Goal: Information Seeking & Learning: Learn about a topic

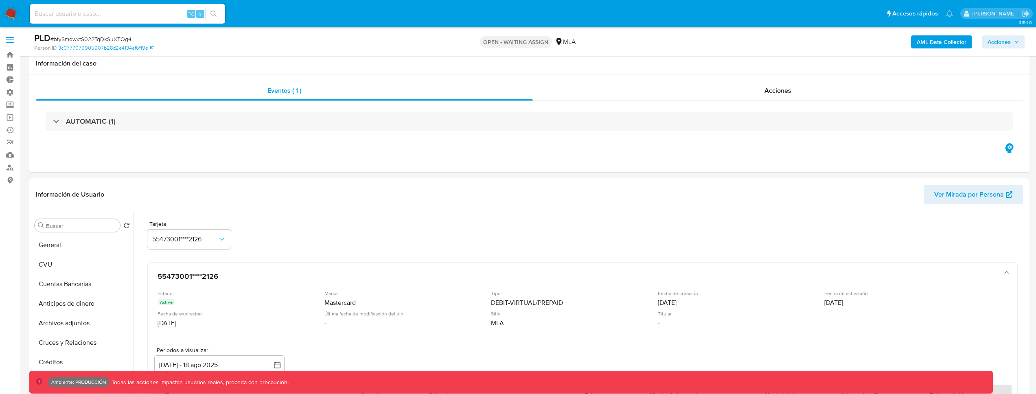
select select "10"
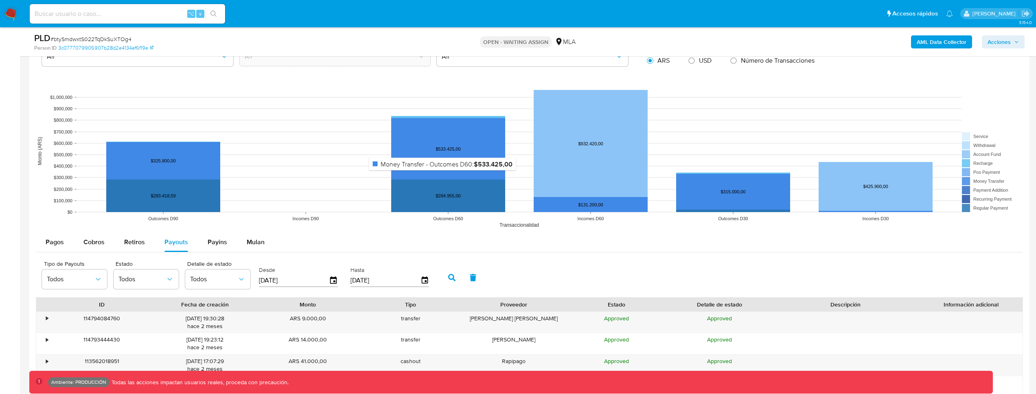
scroll to position [667, 0]
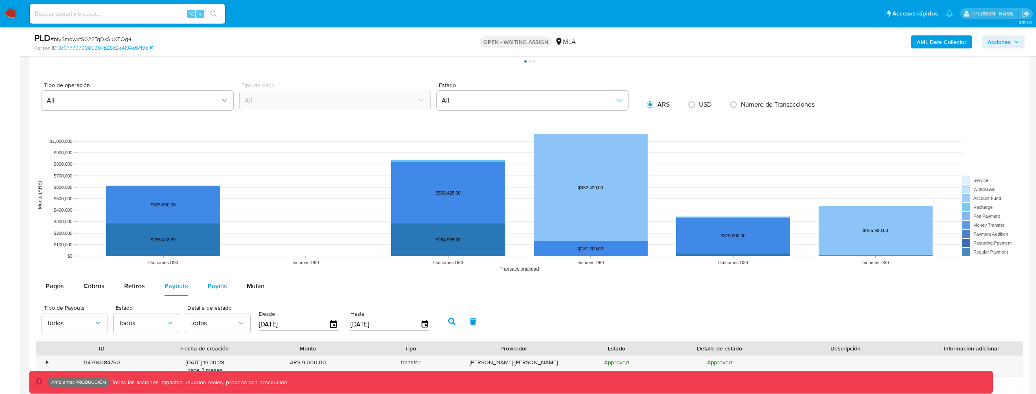
click at [216, 283] on span "Payins" at bounding box center [218, 285] width 20 height 9
select select "10"
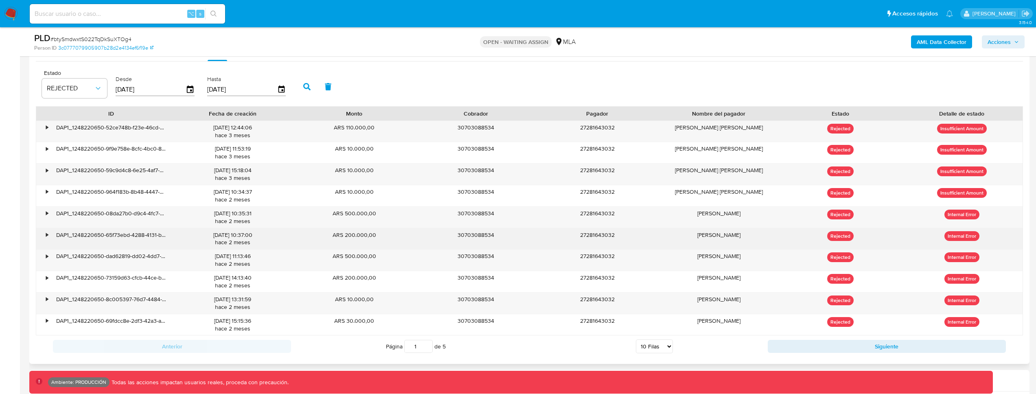
scroll to position [928, 0]
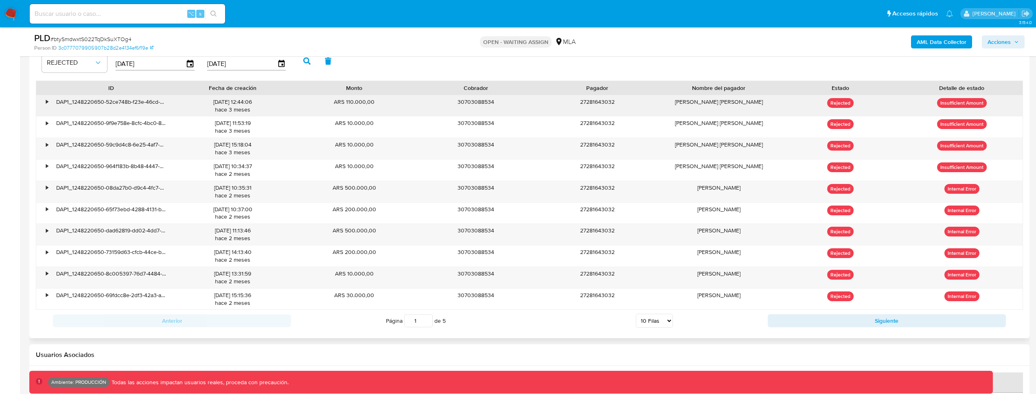
click at [44, 98] on div "•" at bounding box center [43, 105] width 14 height 21
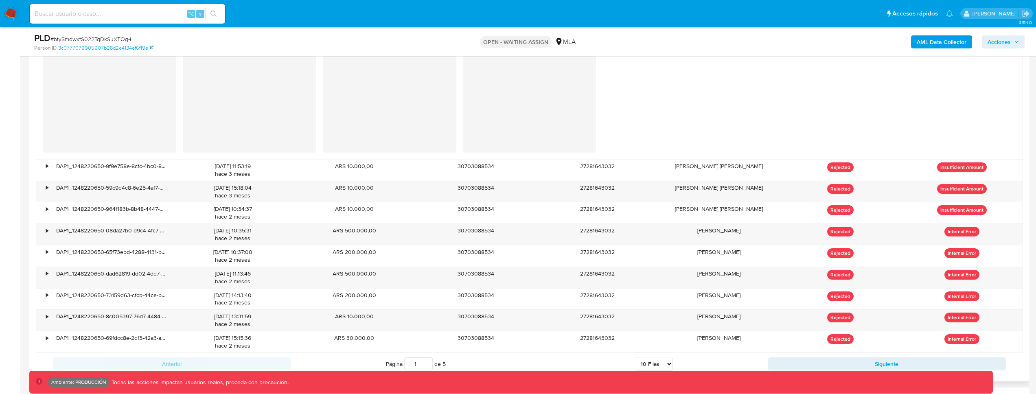
scroll to position [1121, 0]
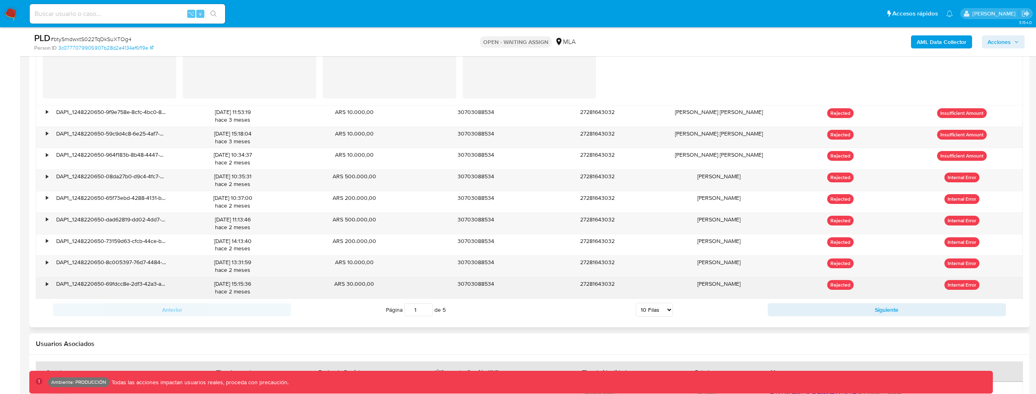
click at [43, 283] on div "•" at bounding box center [43, 287] width 14 height 21
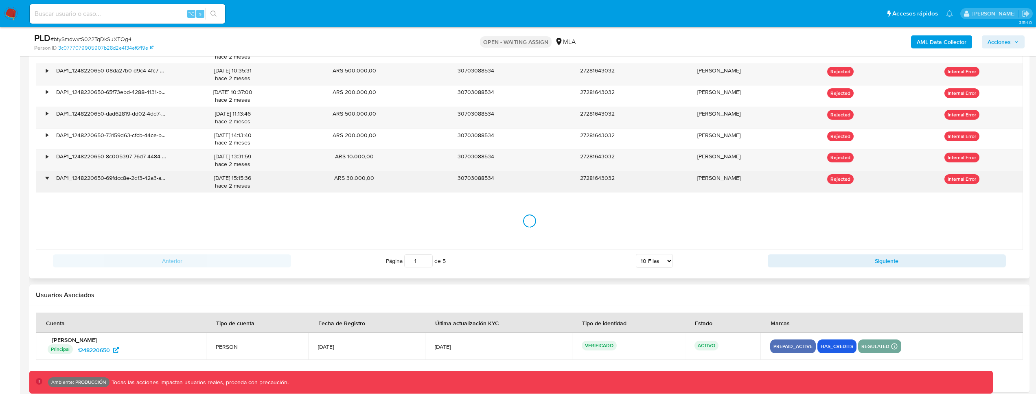
scroll to position [1237, 0]
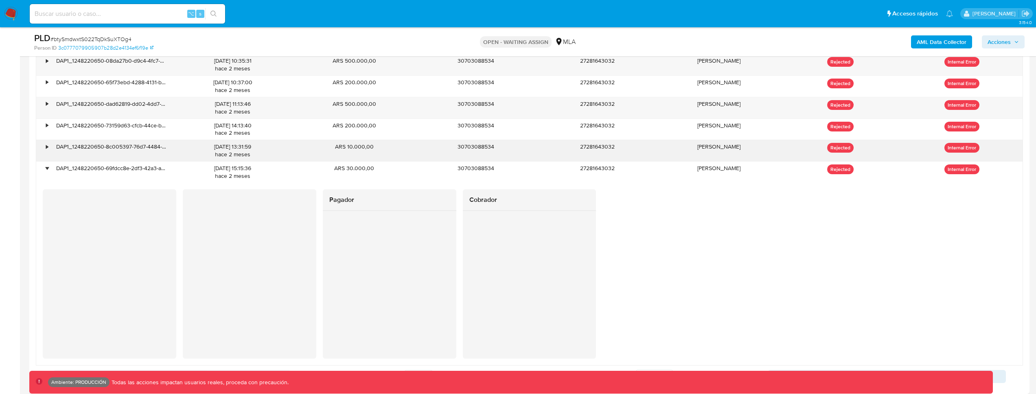
click at [48, 145] on div "•" at bounding box center [47, 147] width 2 height 8
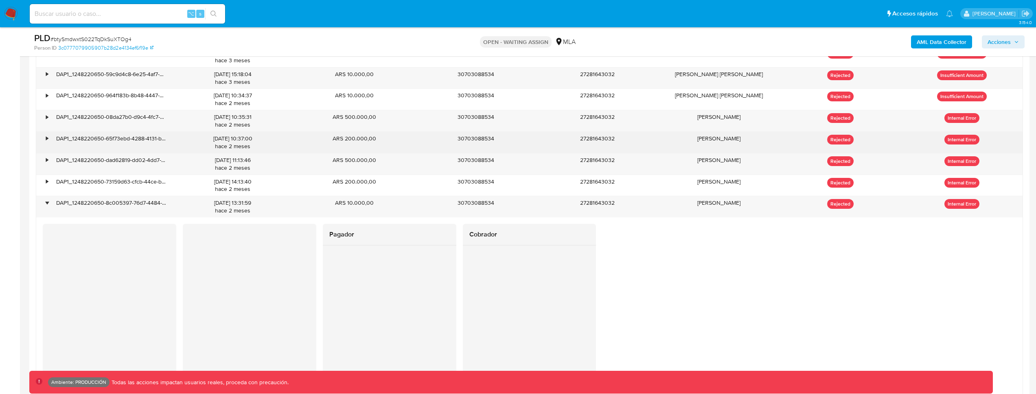
scroll to position [1179, 0]
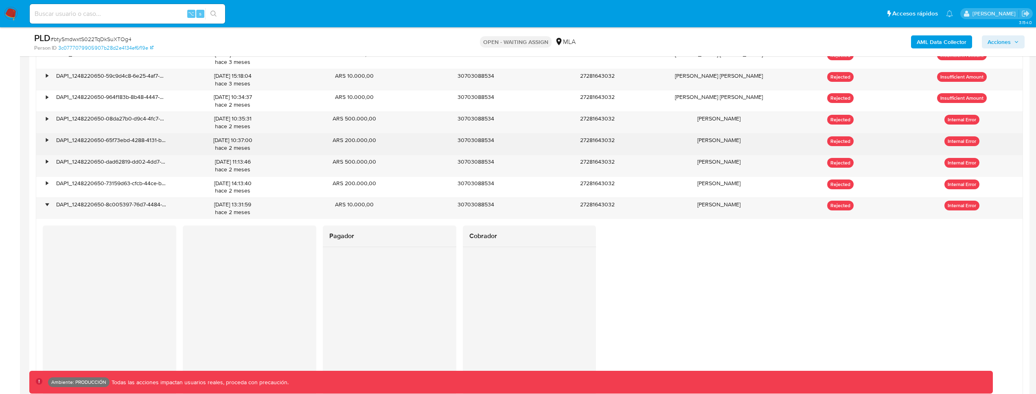
click at [50, 134] on div "DAP1_1248220650-65f73ebd-4288-4131-b32f-453f48d63489" at bounding box center [111, 144] width 122 height 21
click at [48, 139] on div "•" at bounding box center [47, 140] width 2 height 8
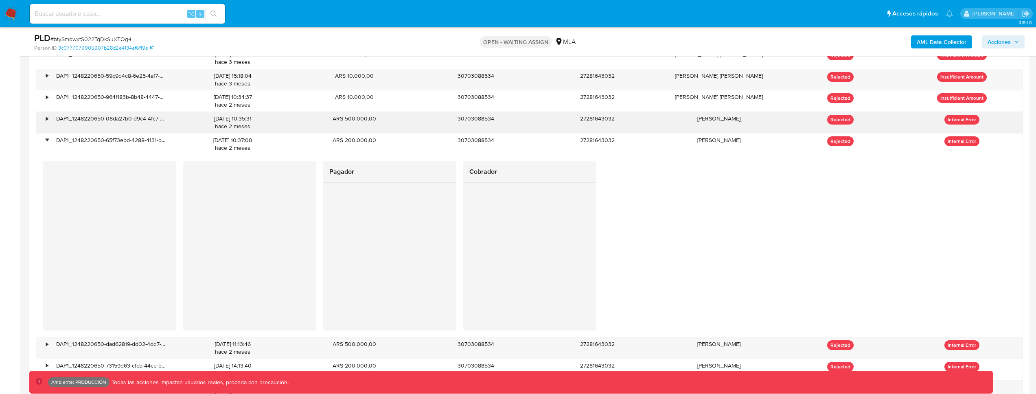
click at [52, 114] on div "DAP1_1248220650-08da27b0-d9c4-4fc7-b8c0-2f8f6cf702c7" at bounding box center [111, 122] width 122 height 21
click at [48, 117] on div "•" at bounding box center [43, 122] width 14 height 21
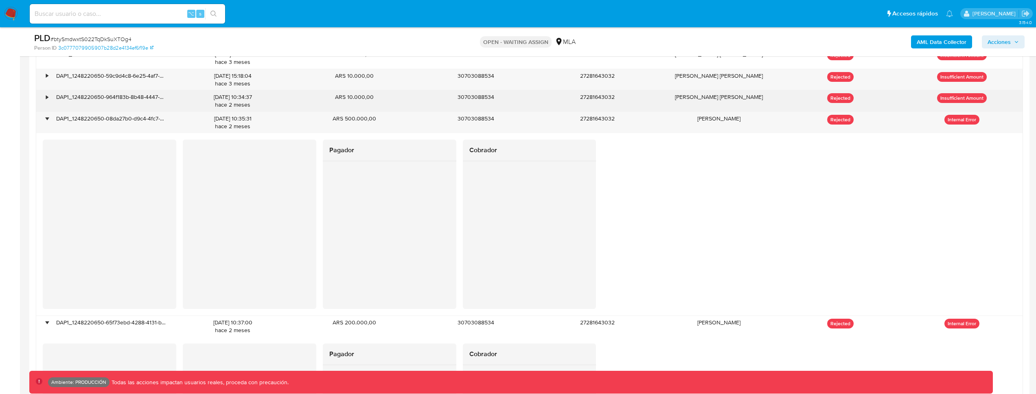
click at [49, 103] on div "•" at bounding box center [43, 100] width 14 height 21
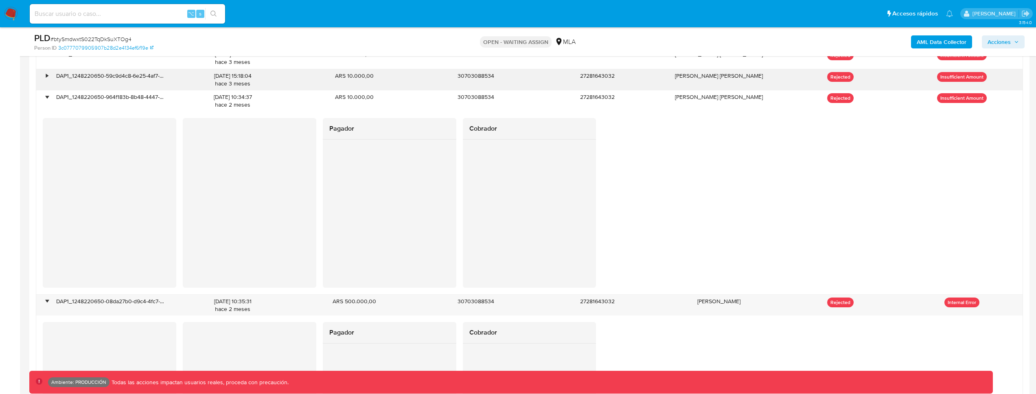
click at [50, 81] on div "•" at bounding box center [43, 79] width 14 height 21
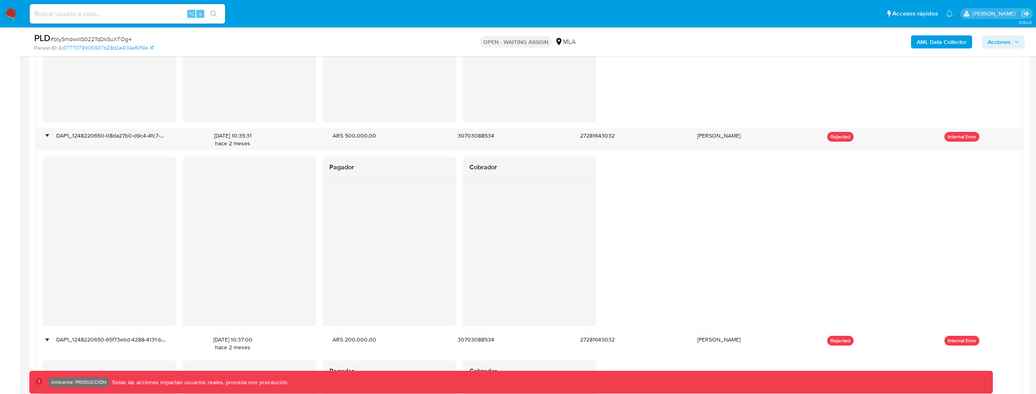
scroll to position [1888, 0]
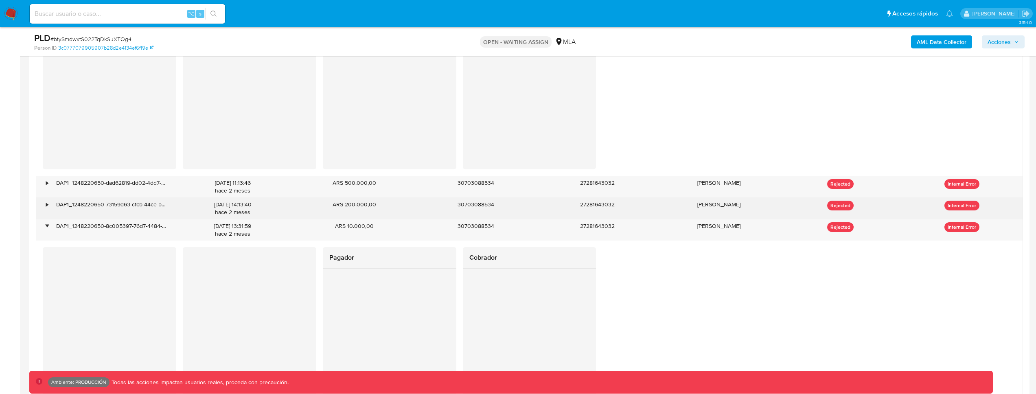
click at [46, 205] on div "•" at bounding box center [47, 205] width 2 height 8
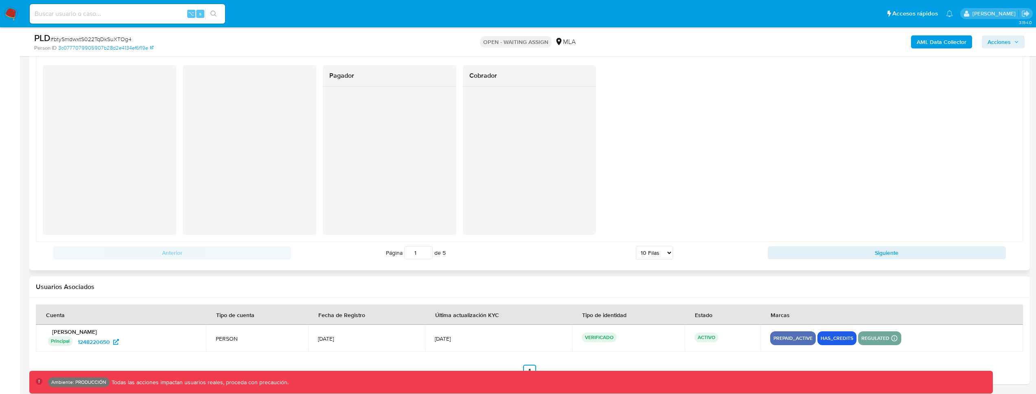
scroll to position [2458, 0]
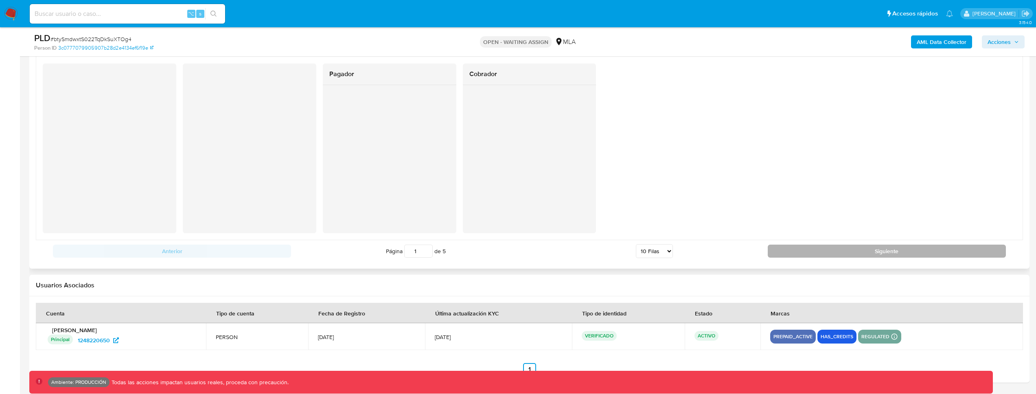
click at [796, 252] on button "Siguiente" at bounding box center [887, 251] width 238 height 13
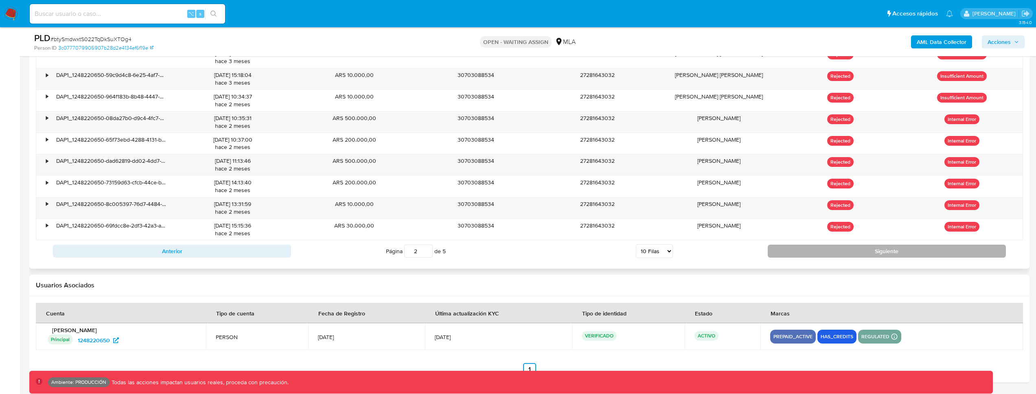
click at [796, 252] on button "Siguiente" at bounding box center [887, 251] width 238 height 13
type input "3"
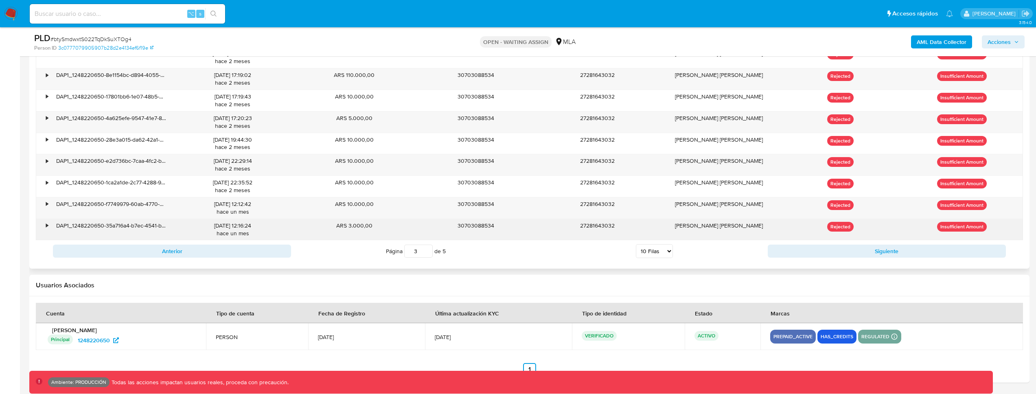
click at [45, 226] on div "•" at bounding box center [43, 229] width 14 height 21
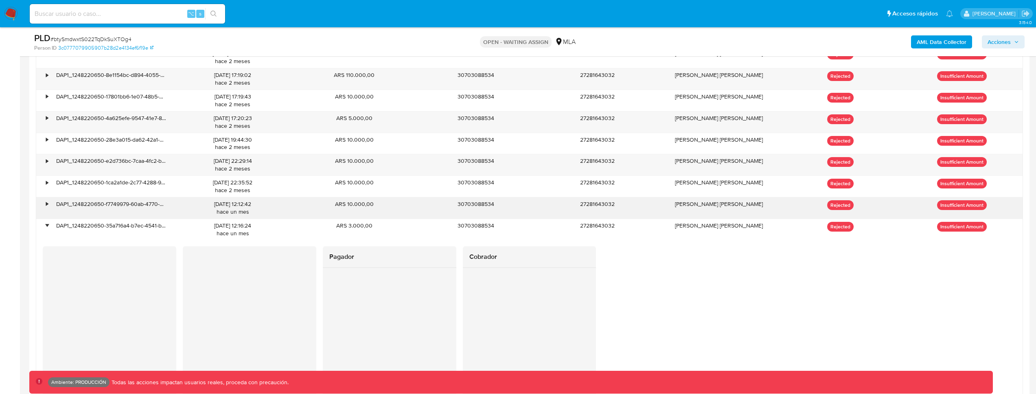
click at [47, 206] on div "•" at bounding box center [47, 204] width 2 height 8
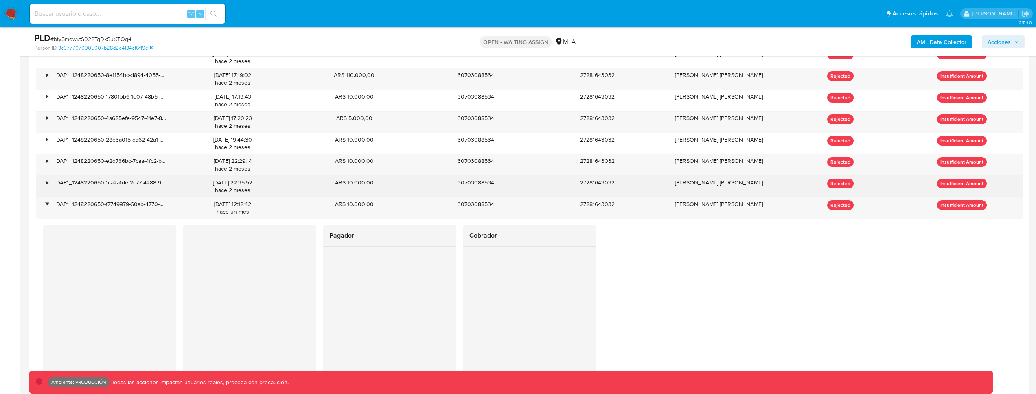
click at [46, 186] on div "•" at bounding box center [43, 186] width 14 height 21
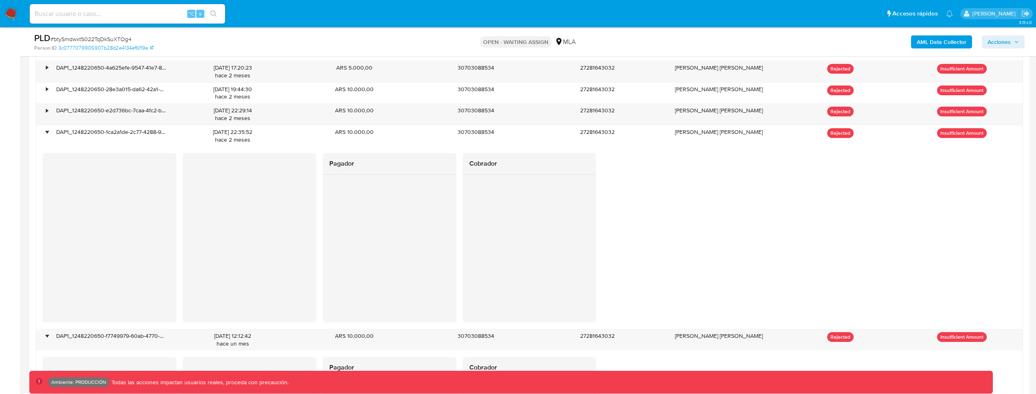
scroll to position [1047, 0]
click at [48, 111] on div "•" at bounding box center [47, 111] width 2 height 8
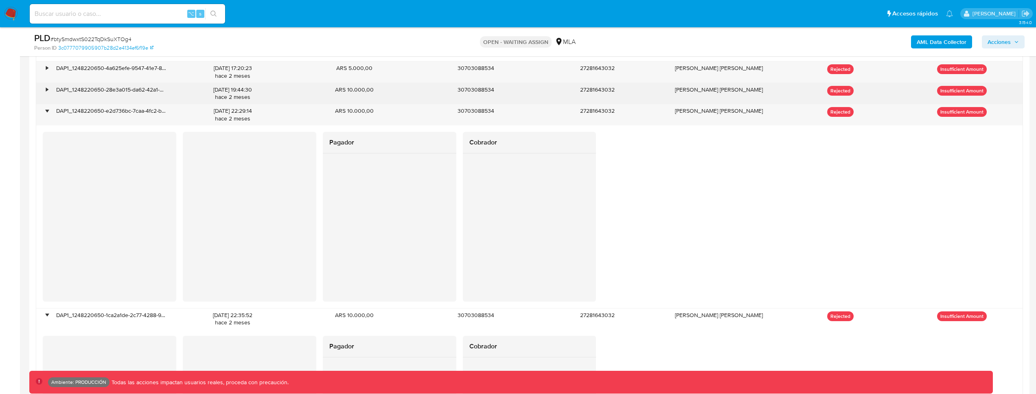
click at [47, 93] on div "•" at bounding box center [47, 90] width 2 height 8
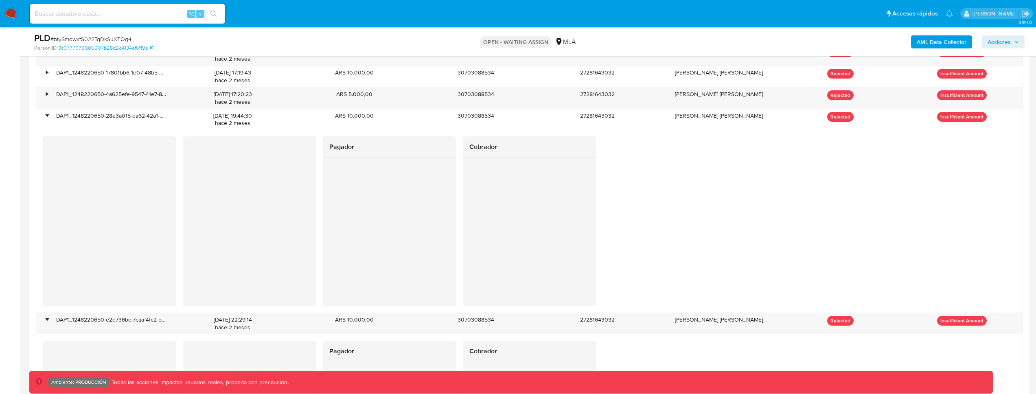
scroll to position [1013, 0]
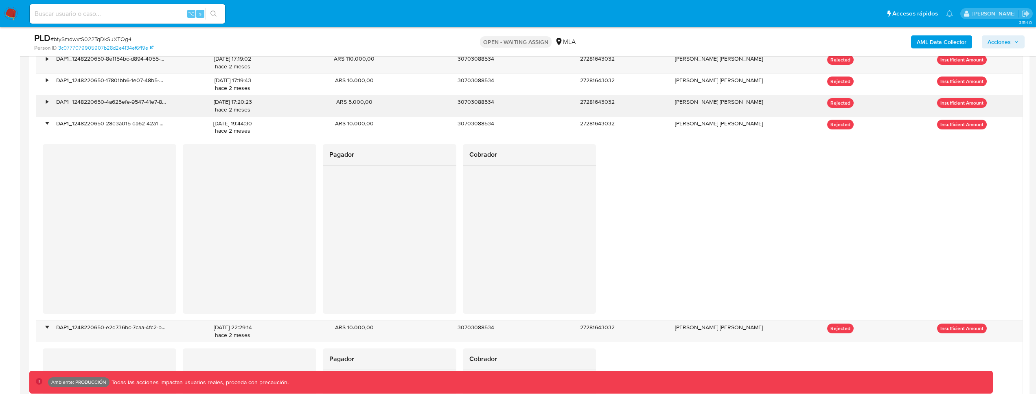
click at [44, 98] on div "•" at bounding box center [43, 105] width 14 height 21
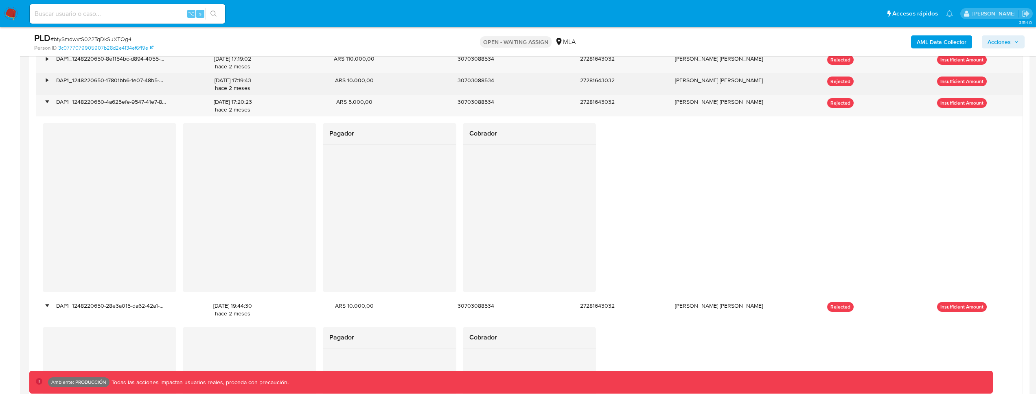
click at [46, 77] on div "•" at bounding box center [47, 81] width 2 height 8
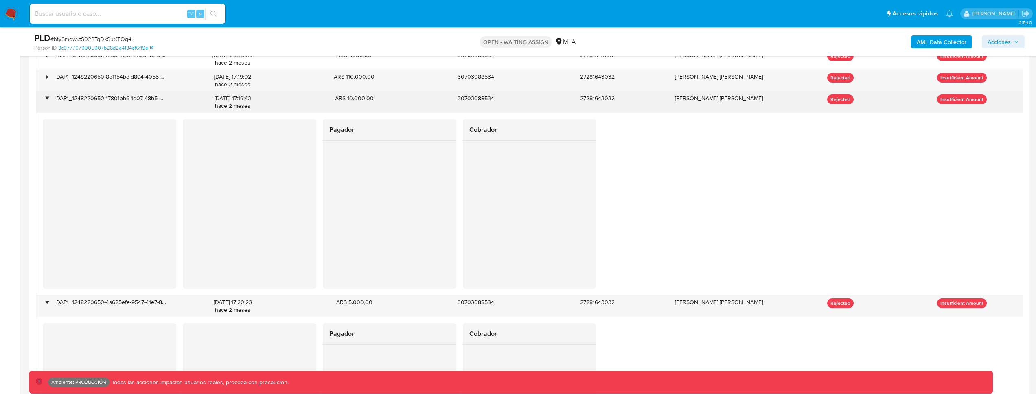
scroll to position [995, 0]
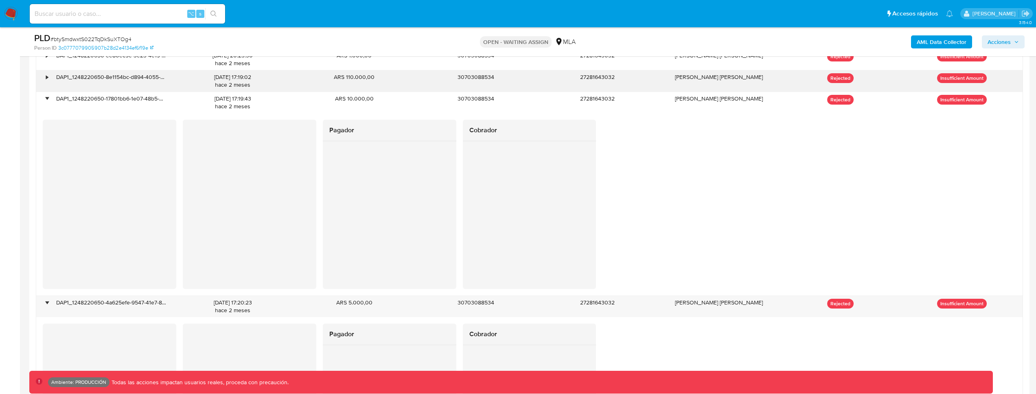
click at [44, 75] on div "•" at bounding box center [43, 80] width 14 height 21
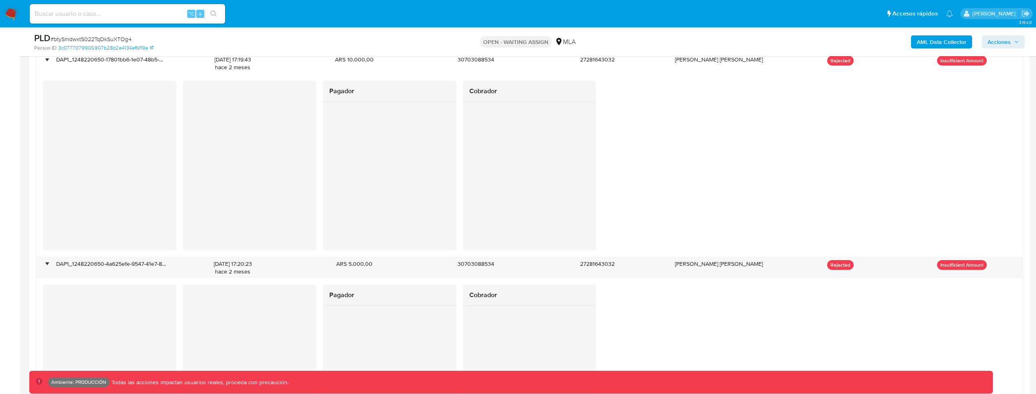
scroll to position [1217, 0]
click at [129, 15] on input at bounding box center [127, 14] width 195 height 11
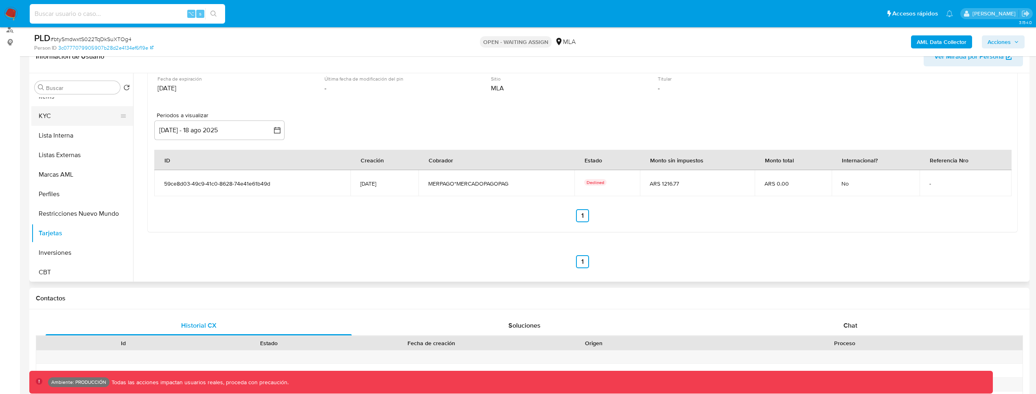
scroll to position [382, 0]
click at [70, 117] on button "KYC" at bounding box center [78, 117] width 95 height 20
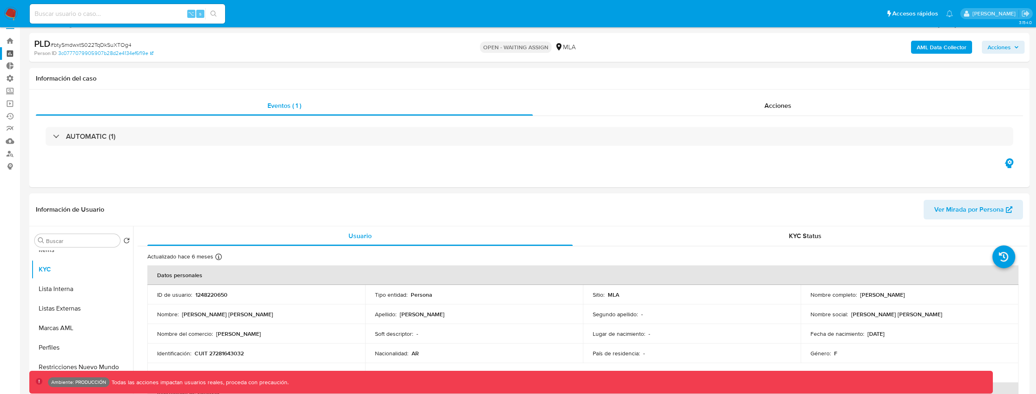
scroll to position [0, 0]
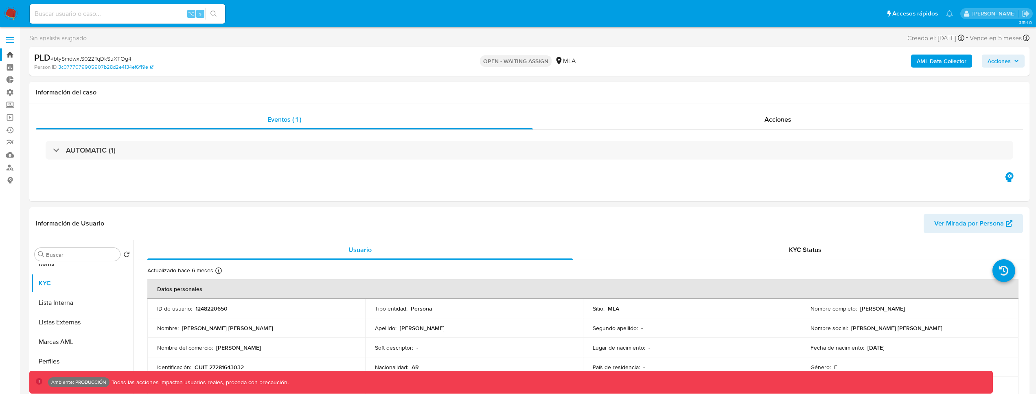
click at [14, 57] on link "Bandeja" at bounding box center [48, 54] width 97 height 13
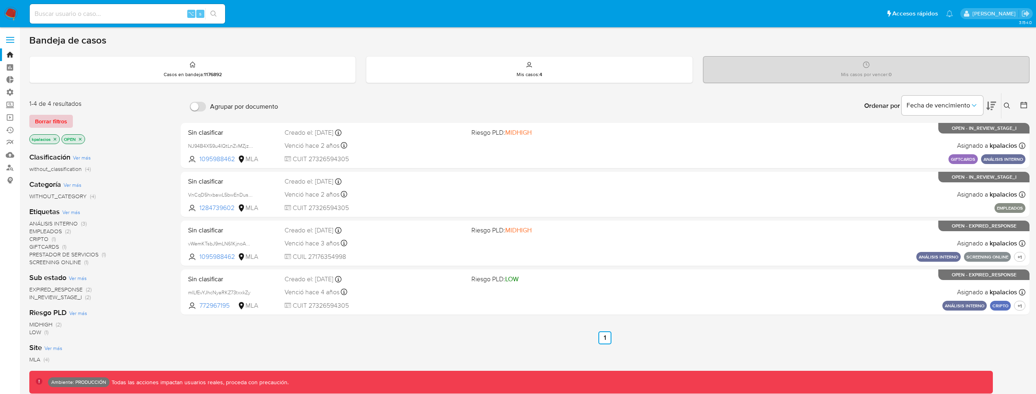
click at [51, 124] on span "Borrar filtros" at bounding box center [51, 121] width 32 height 11
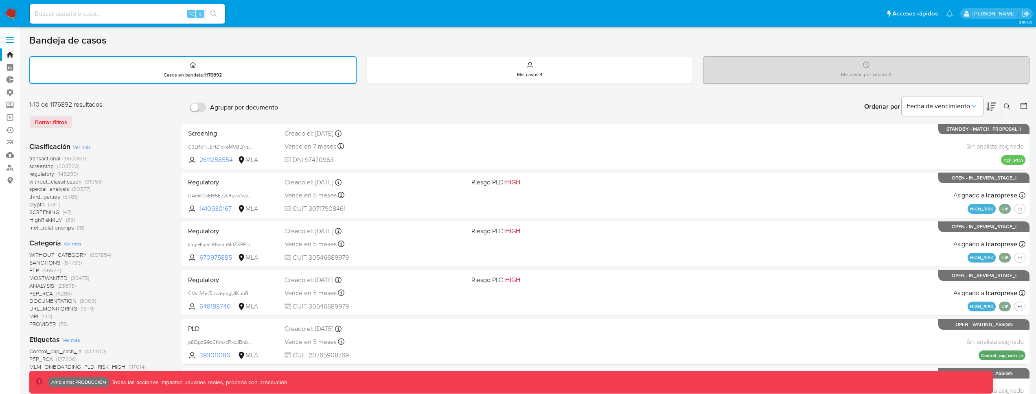
click at [72, 157] on span "(550363)" at bounding box center [75, 158] width 22 height 8
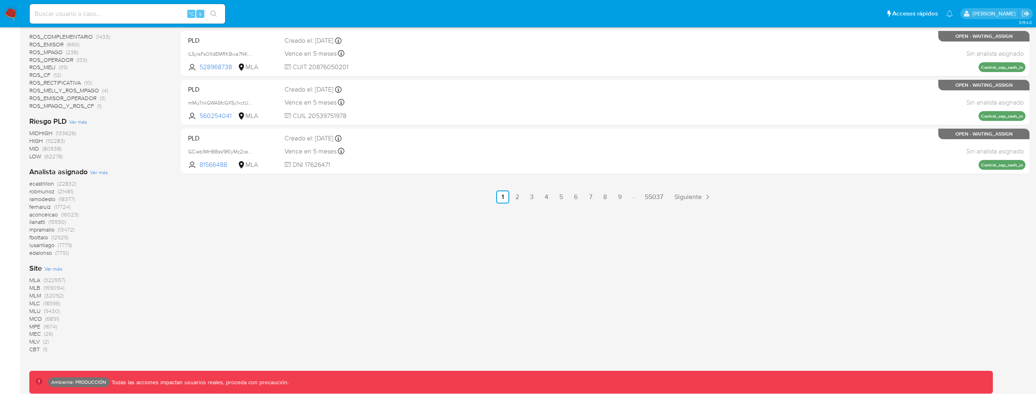
scroll to position [439, 0]
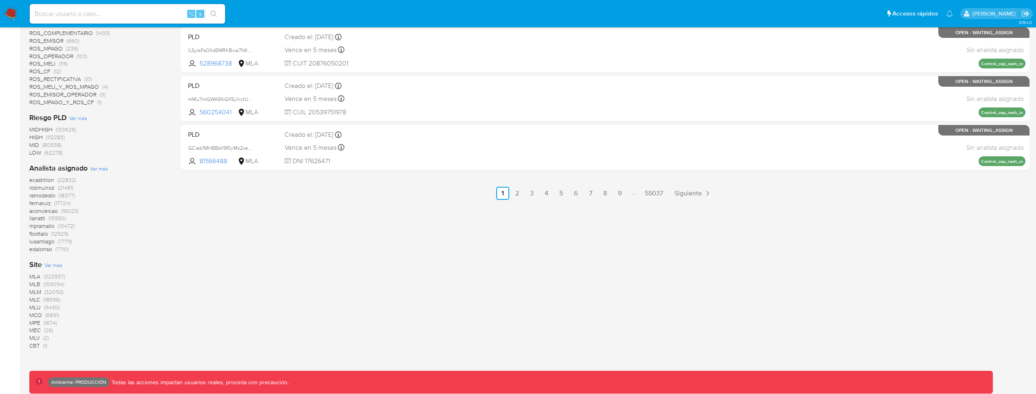
click at [57, 294] on span "(32092)" at bounding box center [53, 292] width 19 height 8
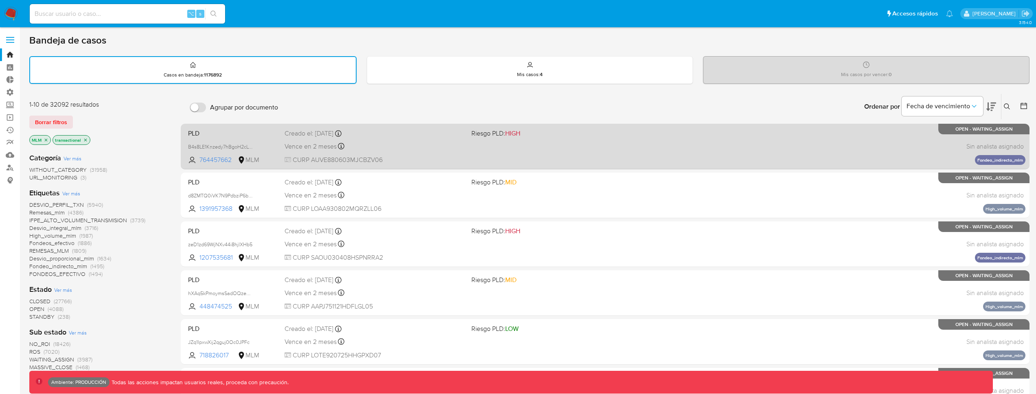
click at [462, 152] on div "PLD B4s8LE1Knzedy7hBgoH2cLWh 764457662 MLM Riesgo PLD: HIGH Creado el: [DATE] C…" at bounding box center [605, 146] width 841 height 41
click at [0, 0] on div "Pausado Ver notificaciones ⌥ s Accesos rápidos Presiona las siguientes teclas p…" at bounding box center [518, 322] width 1036 height 644
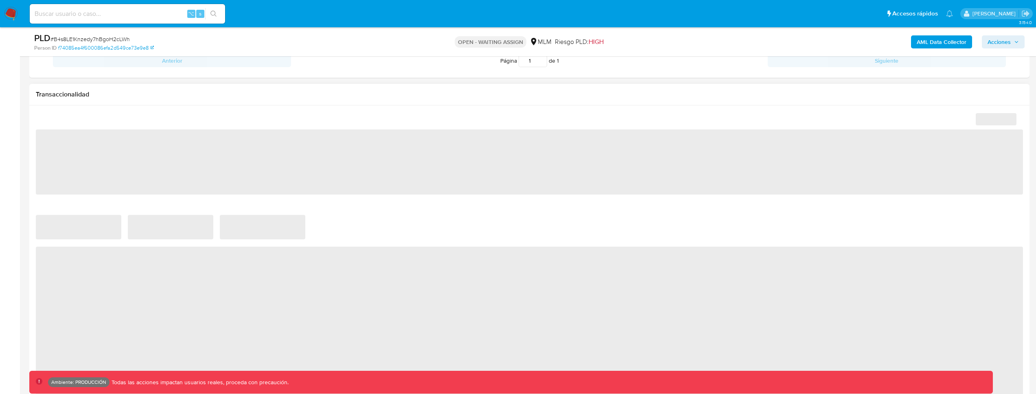
scroll to position [669, 0]
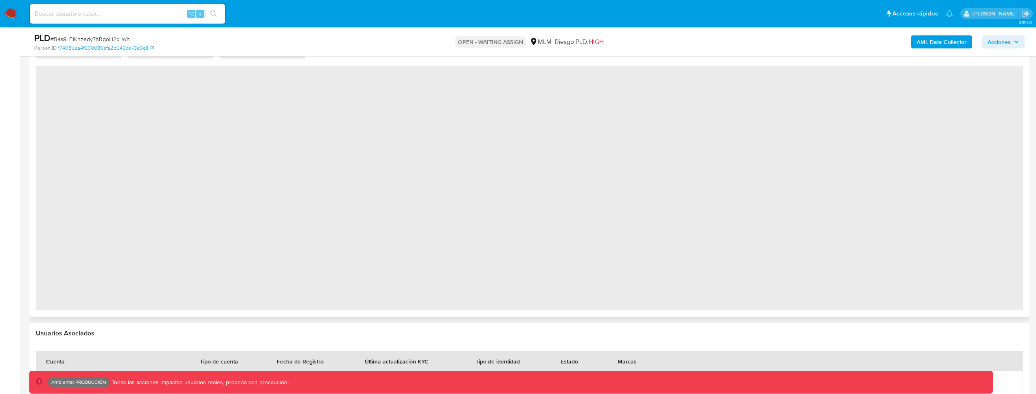
select select "10"
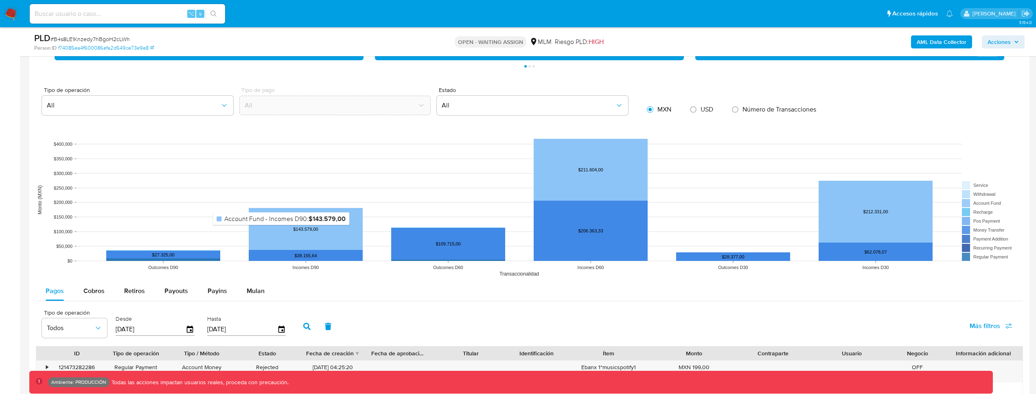
scroll to position [637, 0]
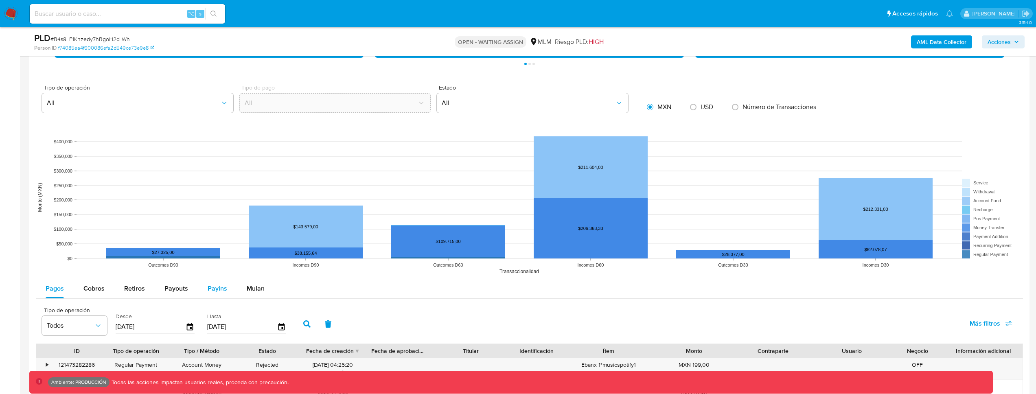
click at [220, 288] on span "Payins" at bounding box center [218, 288] width 20 height 9
select select "10"
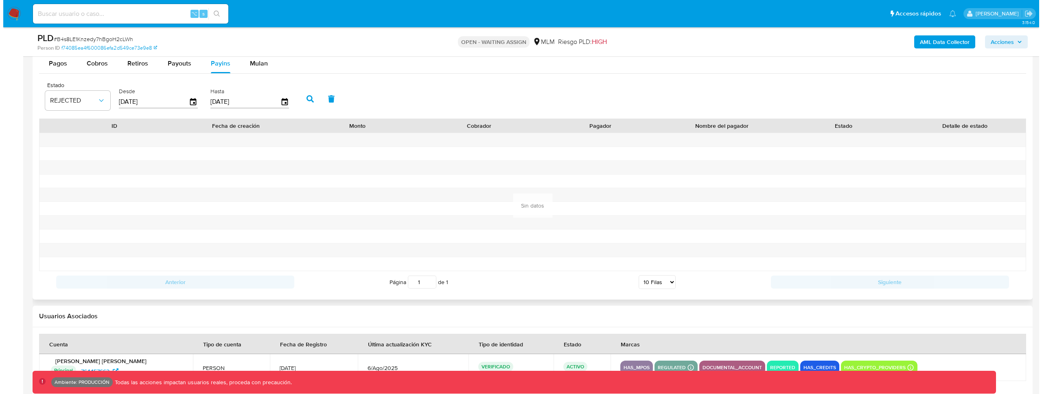
scroll to position [729, 0]
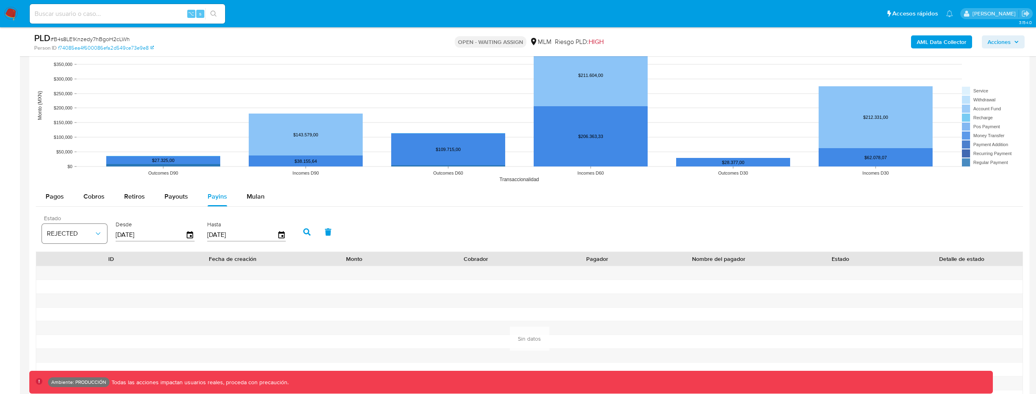
click at [64, 235] on span "REJECTED" at bounding box center [70, 234] width 47 height 8
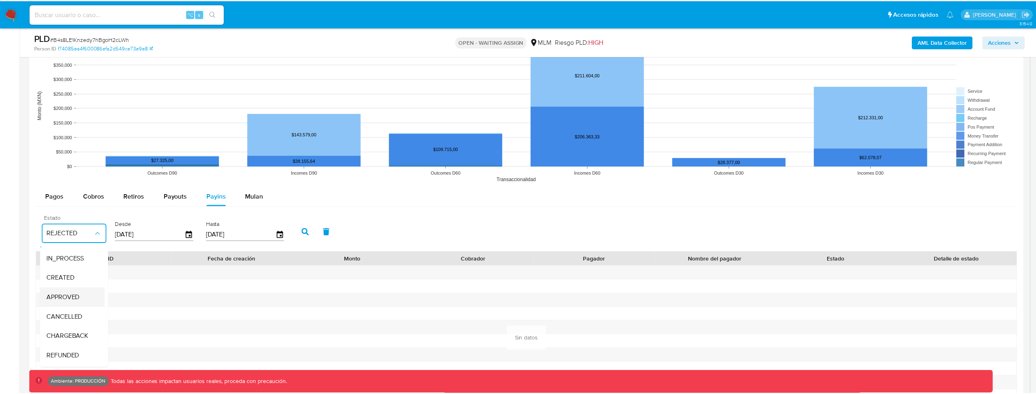
scroll to position [60, 0]
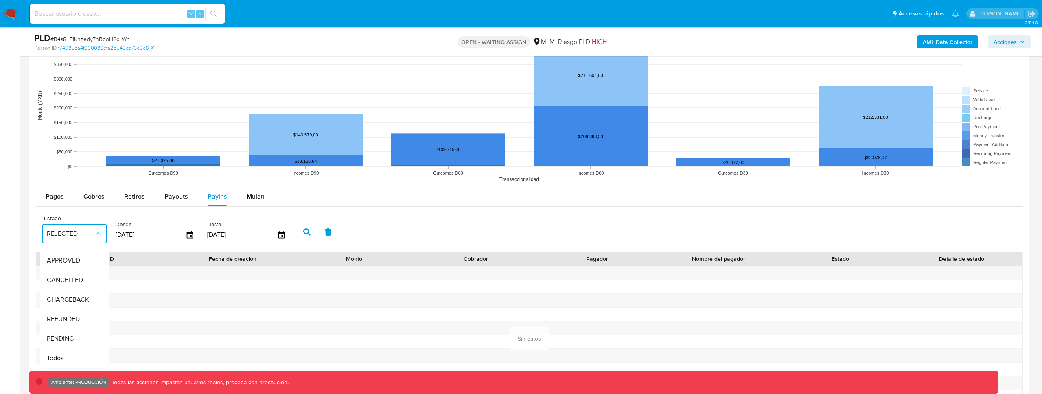
drag, startPoint x: 70, startPoint y: 348, endPoint x: 88, endPoint y: 336, distance: 21.5
click at [70, 349] on div "Todos" at bounding box center [70, 359] width 47 height 20
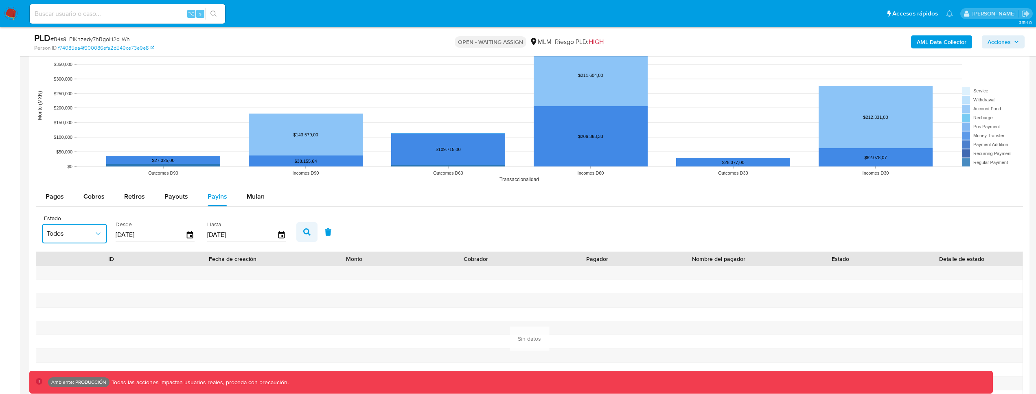
click at [301, 226] on button "button" at bounding box center [306, 232] width 21 height 20
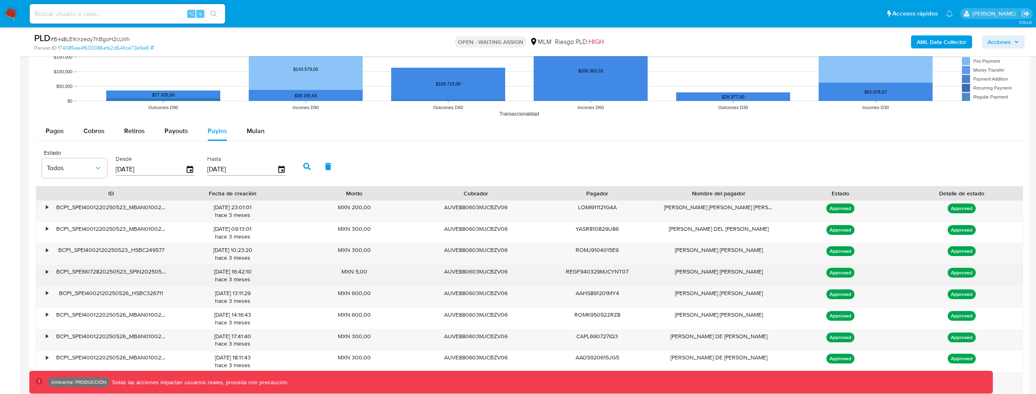
scroll to position [798, 0]
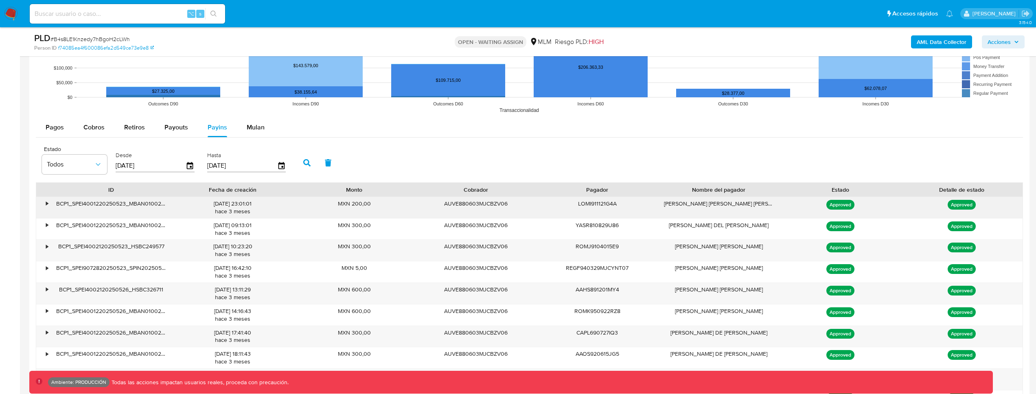
click at [48, 205] on div "•" at bounding box center [47, 204] width 2 height 8
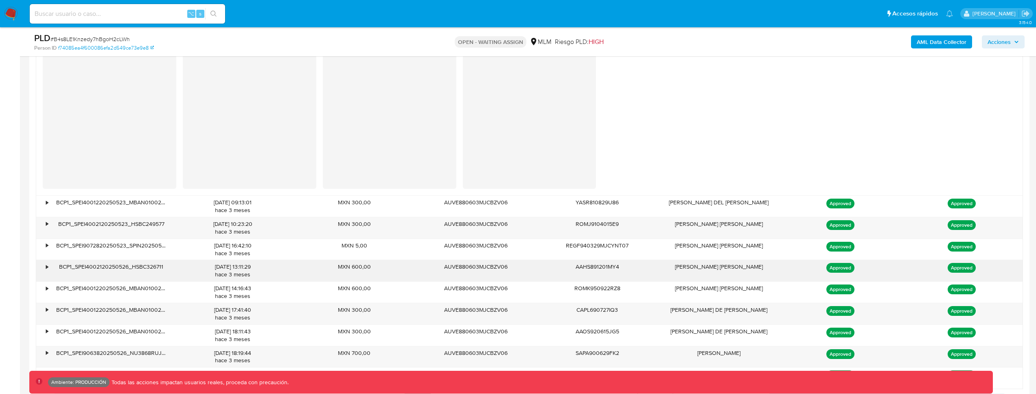
scroll to position [1004, 0]
click at [51, 268] on div "BCP1_SPEI4002120250526_HSBC326711" at bounding box center [111, 270] width 122 height 21
click at [46, 268] on div "•" at bounding box center [47, 267] width 2 height 8
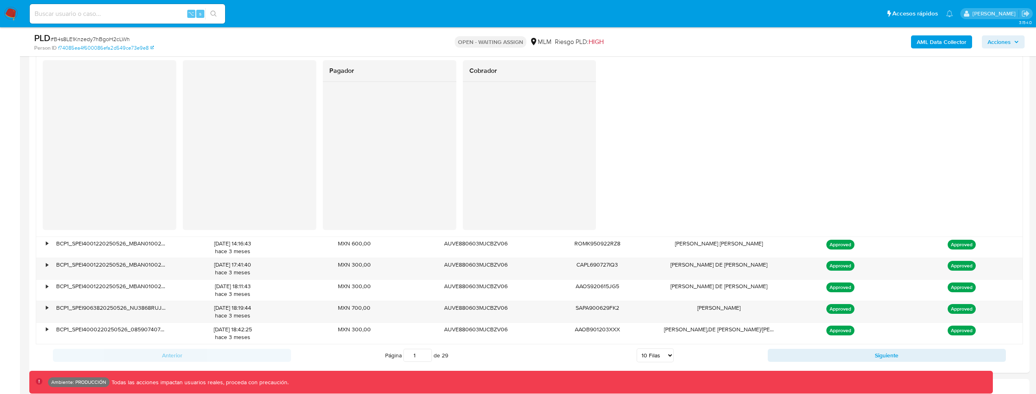
scroll to position [1231, 0]
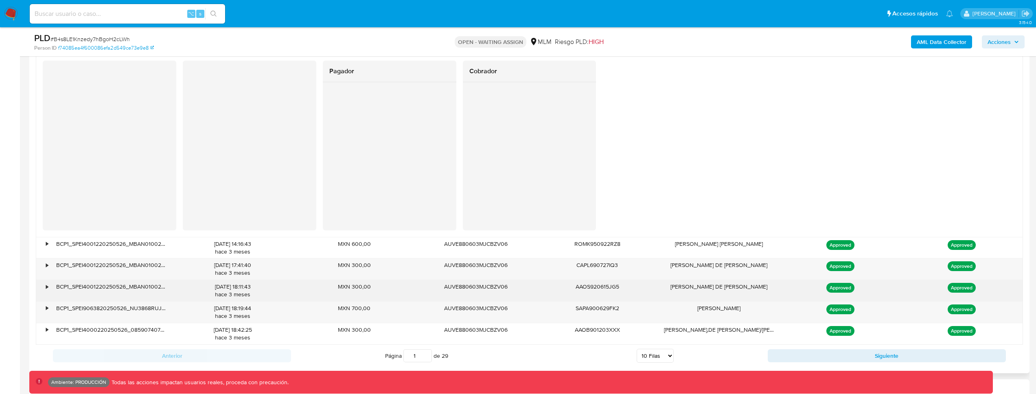
click at [45, 289] on div "•" at bounding box center [43, 290] width 14 height 21
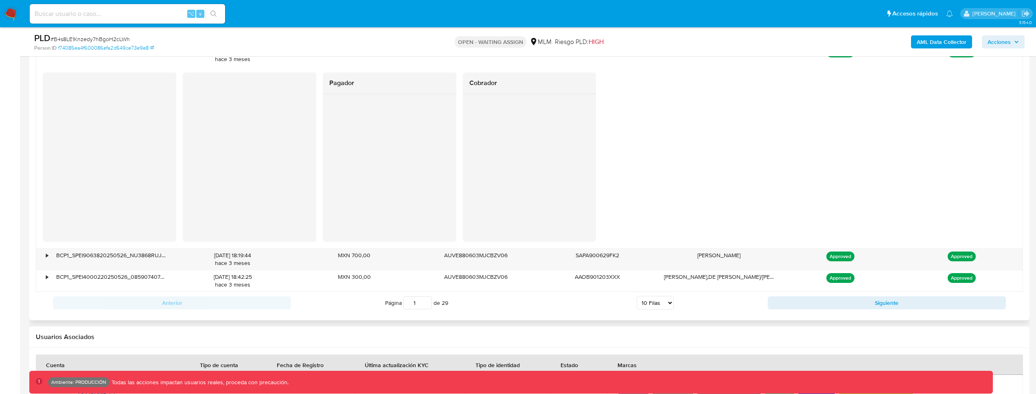
scroll to position [1518, 0]
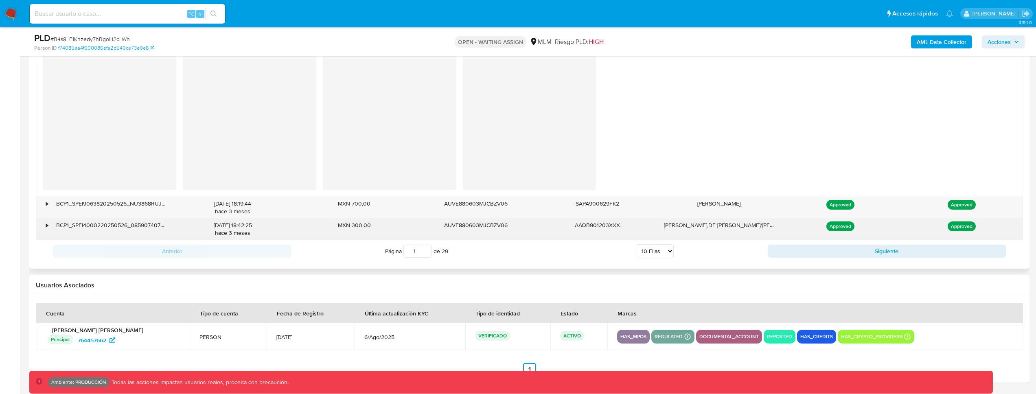
click at [43, 228] on div "•" at bounding box center [43, 229] width 14 height 21
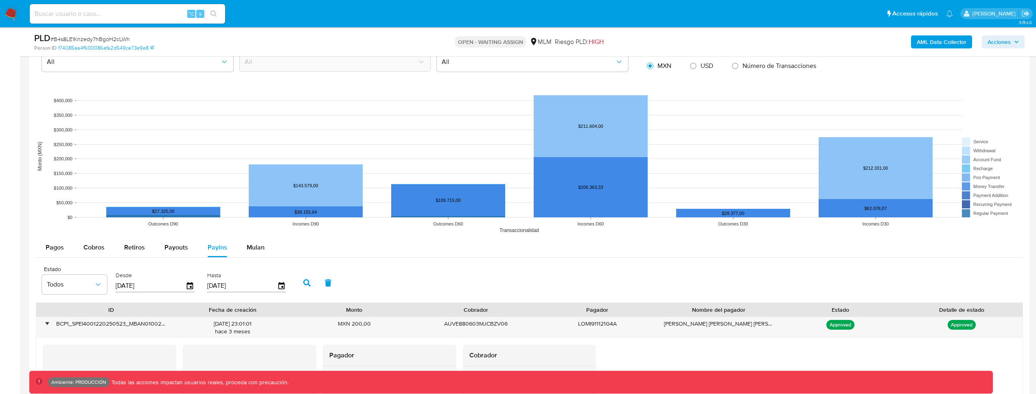
scroll to position [661, 0]
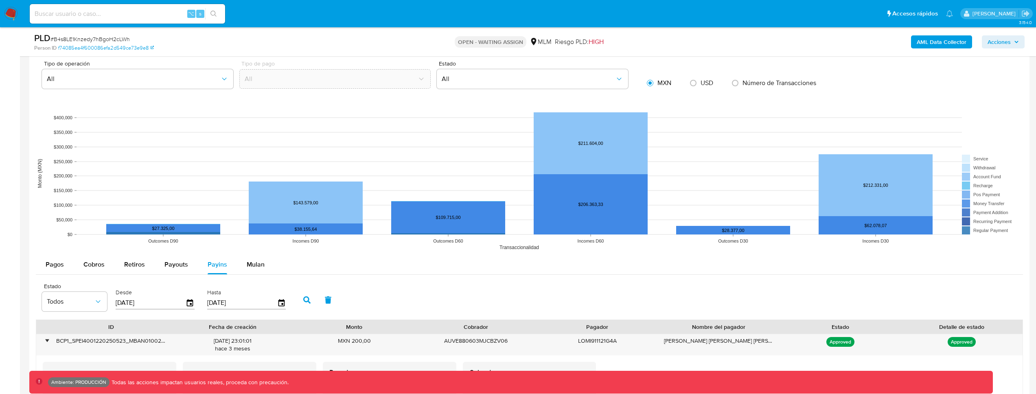
click at [39, 263] on button "Pagos" at bounding box center [55, 265] width 38 height 20
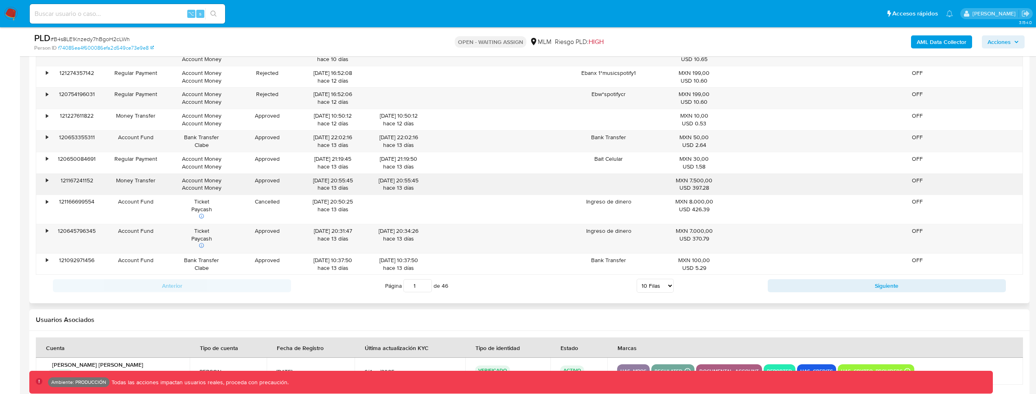
scroll to position [948, 0]
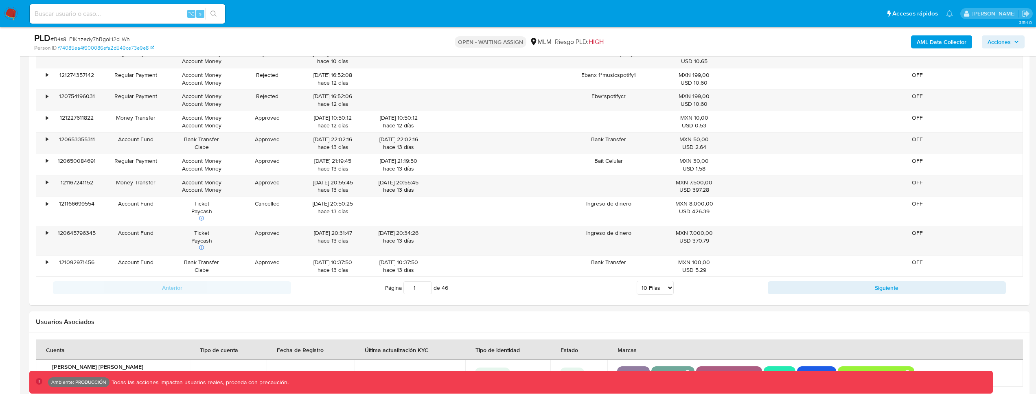
click at [134, 10] on input at bounding box center [127, 14] width 195 height 11
type input "kevinpalacios49"
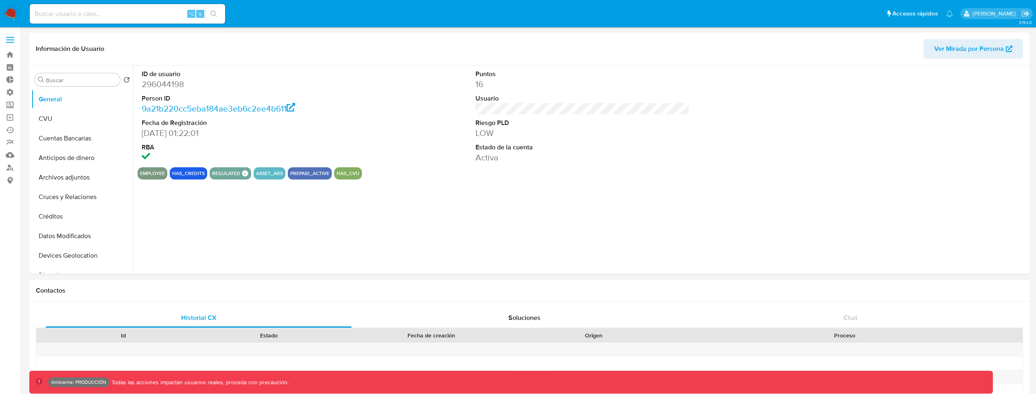
select select "10"
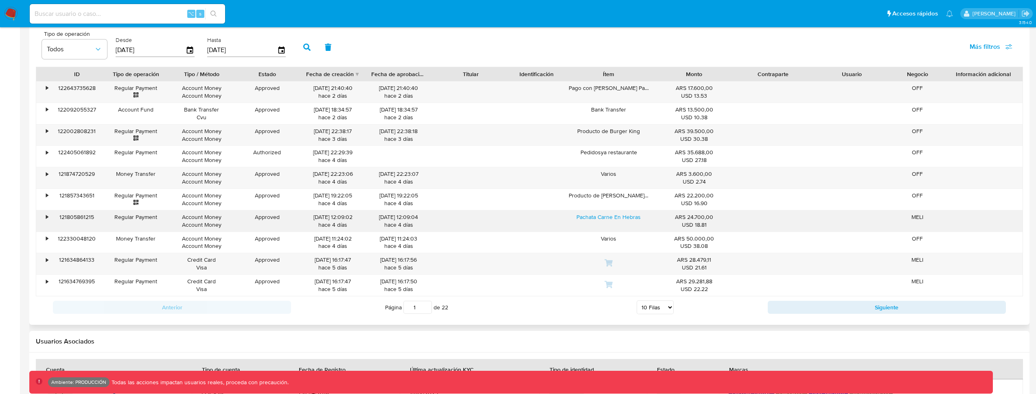
scroll to position [818, 0]
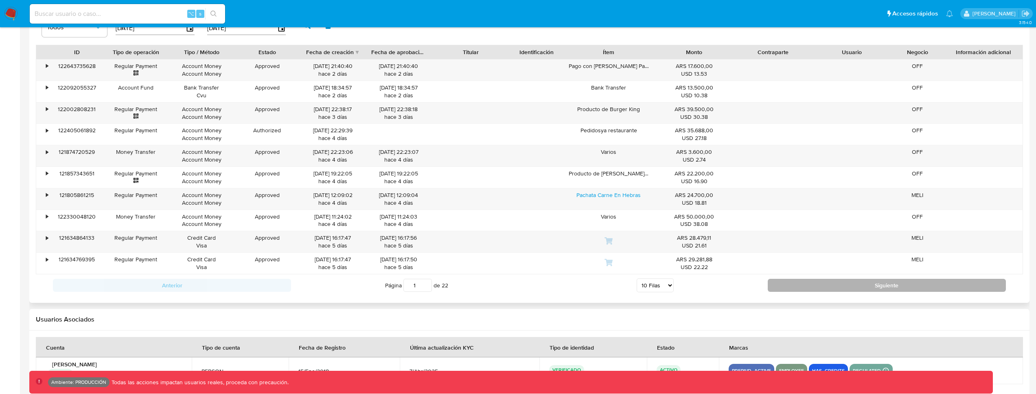
click at [796, 290] on button "Siguiente" at bounding box center [887, 285] width 238 height 13
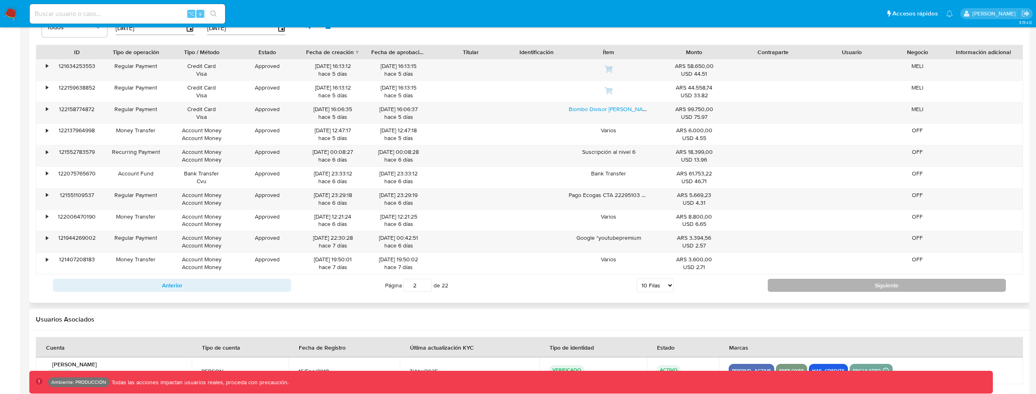
click at [787, 285] on button "Siguiente" at bounding box center [887, 285] width 238 height 13
click at [809, 283] on button "Siguiente" at bounding box center [887, 285] width 238 height 13
click at [801, 287] on button "Siguiente" at bounding box center [887, 285] width 238 height 13
type input "6"
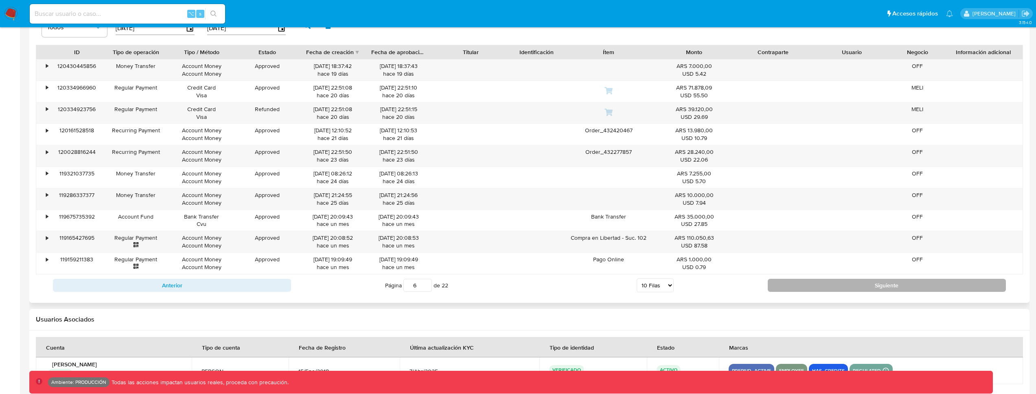
click at [796, 281] on button "Siguiente" at bounding box center [887, 285] width 238 height 13
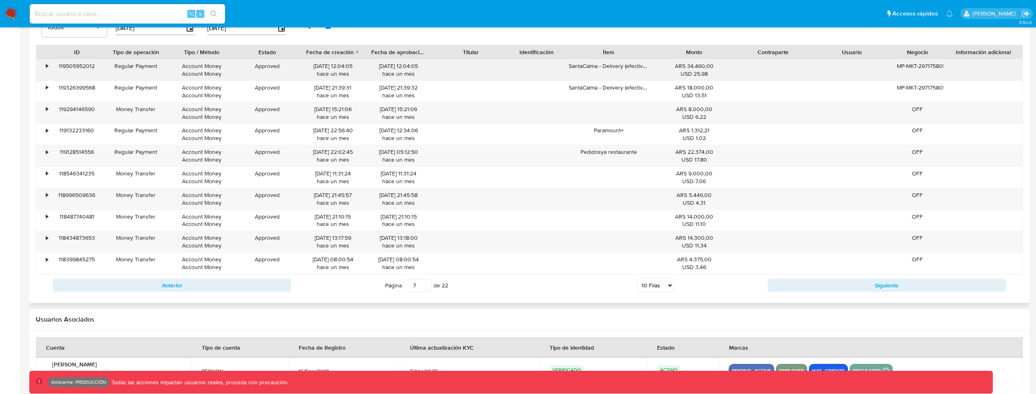
click at [905, 66] on div "MP-MKT-2971758053021791" at bounding box center [917, 66] width 41 height 8
click at [47, 67] on div "•" at bounding box center [47, 66] width 2 height 8
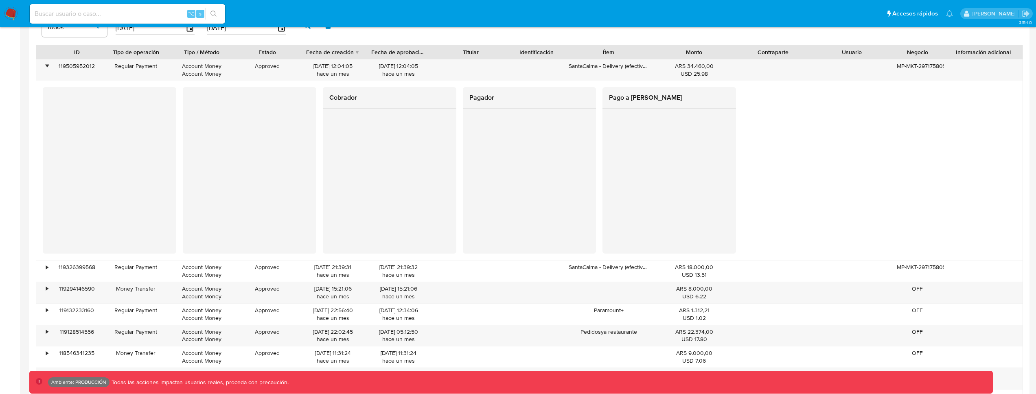
click at [604, 123] on div at bounding box center [670, 167] width 134 height 117
click at [90, 64] on div "119505952012" at bounding box center [76, 69] width 53 height 21
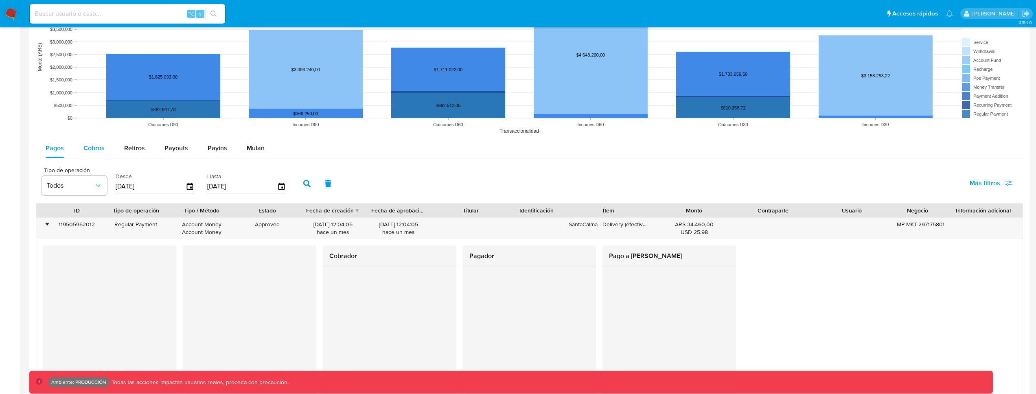
scroll to position [652, 0]
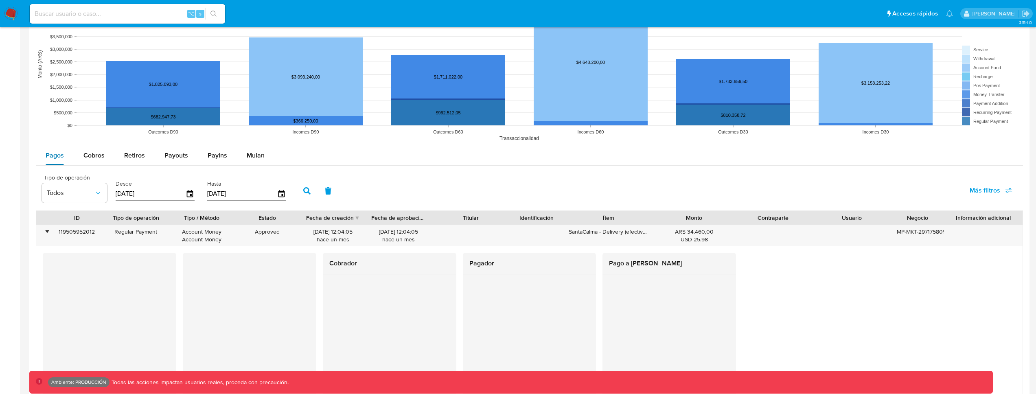
click at [49, 160] on div "Pagos" at bounding box center [55, 156] width 18 height 20
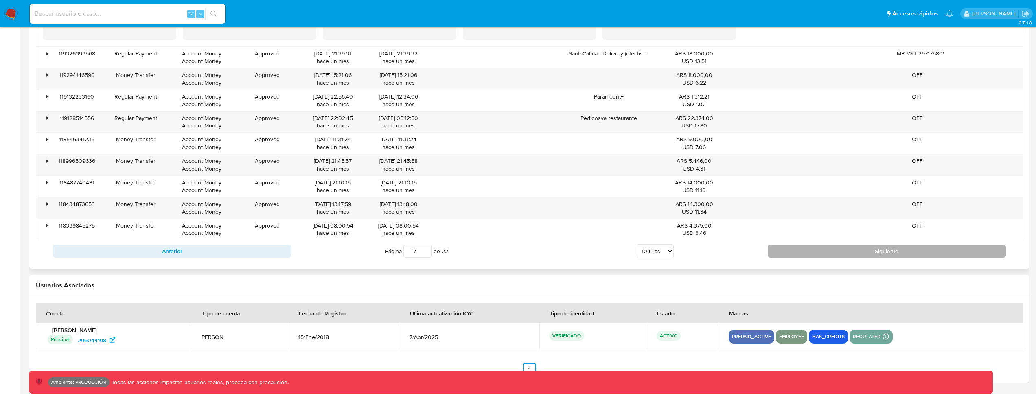
click at [855, 254] on button "Siguiente" at bounding box center [887, 251] width 238 height 13
type input "8"
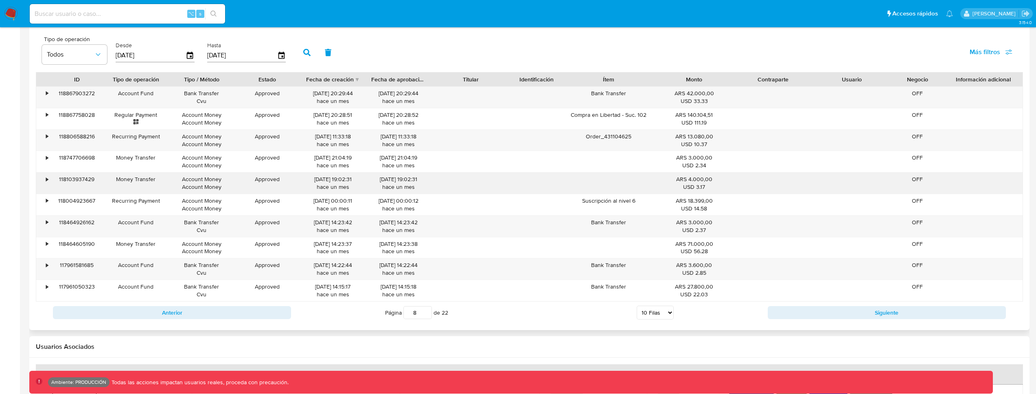
scroll to position [783, 0]
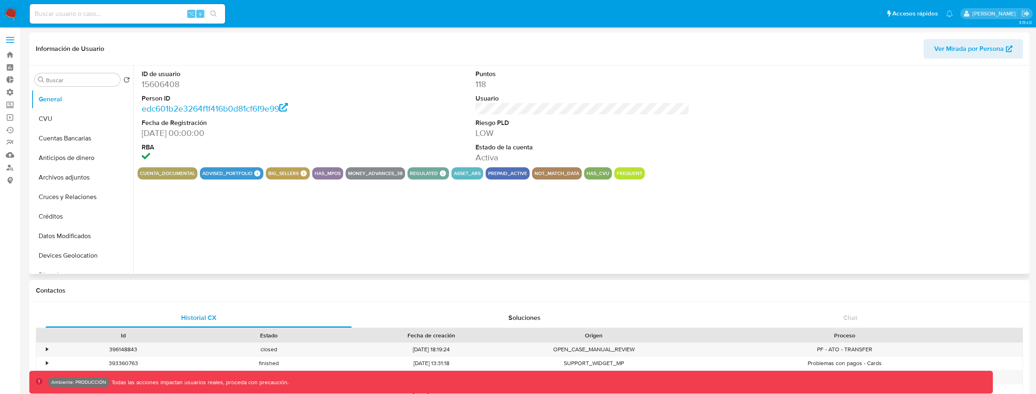
select select "10"
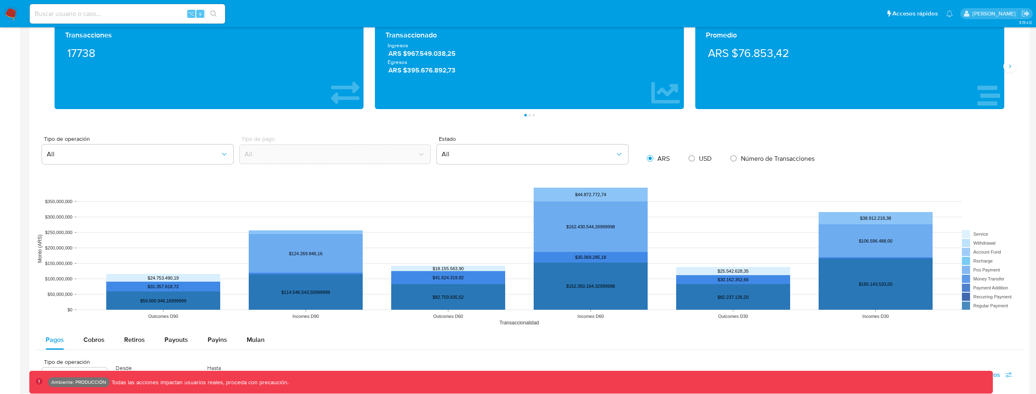
scroll to position [422, 0]
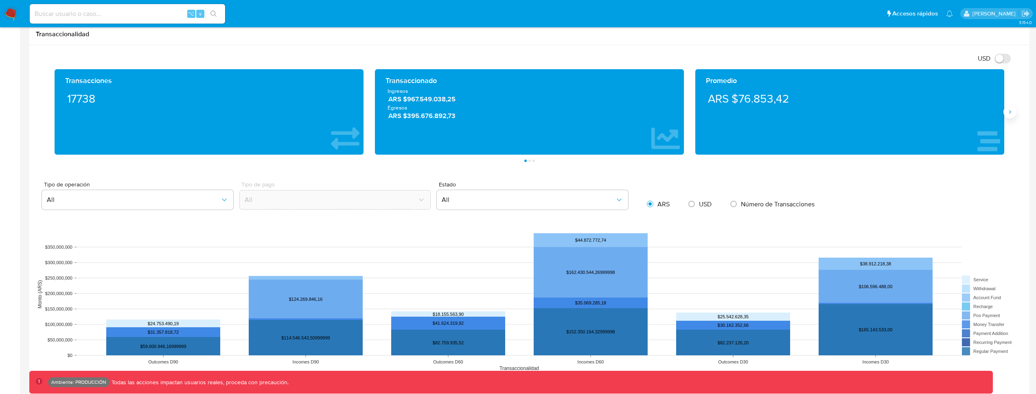
click at [1015, 112] on button "Siguiente" at bounding box center [1010, 111] width 13 height 13
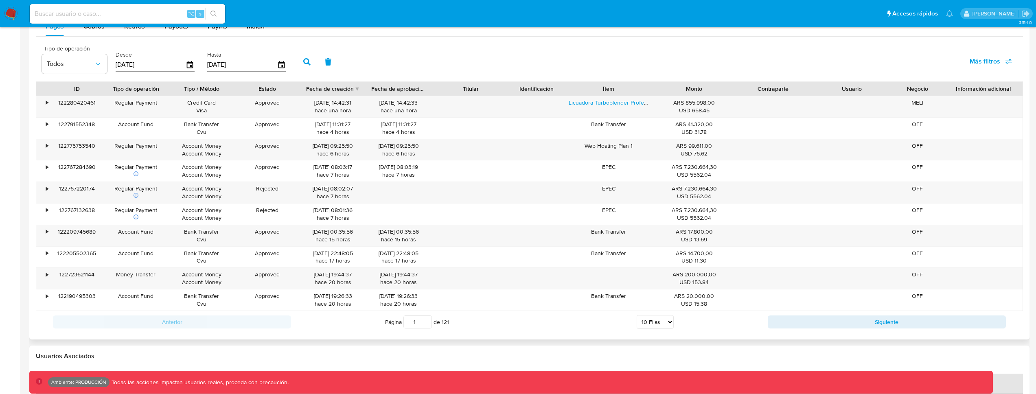
scroll to position [792, 0]
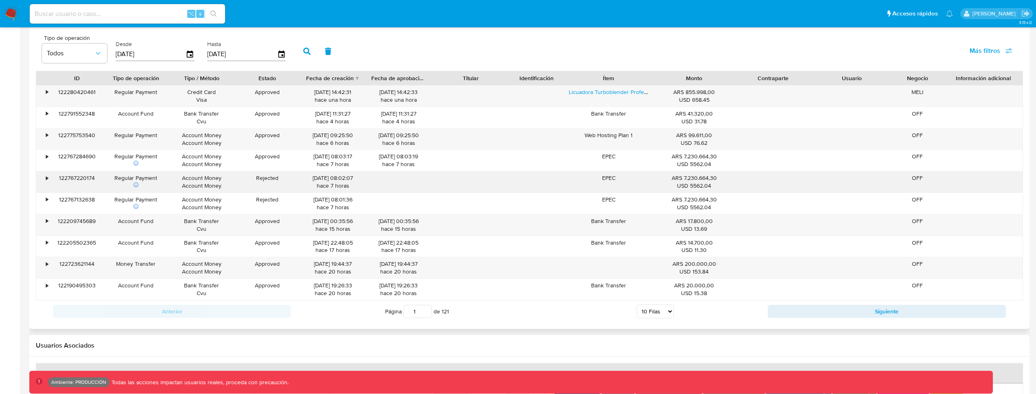
drag, startPoint x: 687, startPoint y: 199, endPoint x: 358, endPoint y: 183, distance: 329.8
click at [358, 183] on div "• 122280420461 Regular Payment Credit Card Visa Approved 18/08/2025 14:42:31 ha…" at bounding box center [529, 192] width 987 height 215
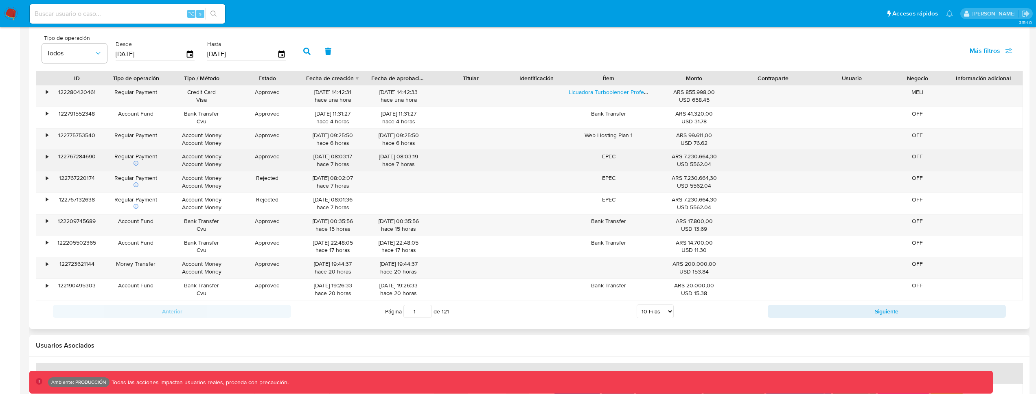
click at [680, 157] on div "ARS 7.230.664,30 USD 5562.04" at bounding box center [694, 160] width 68 height 15
drag, startPoint x: 683, startPoint y: 155, endPoint x: 713, endPoint y: 154, distance: 29.8
click at [713, 153] on div "ARS 7.230.664,30 USD 5562.04" at bounding box center [694, 160] width 68 height 15
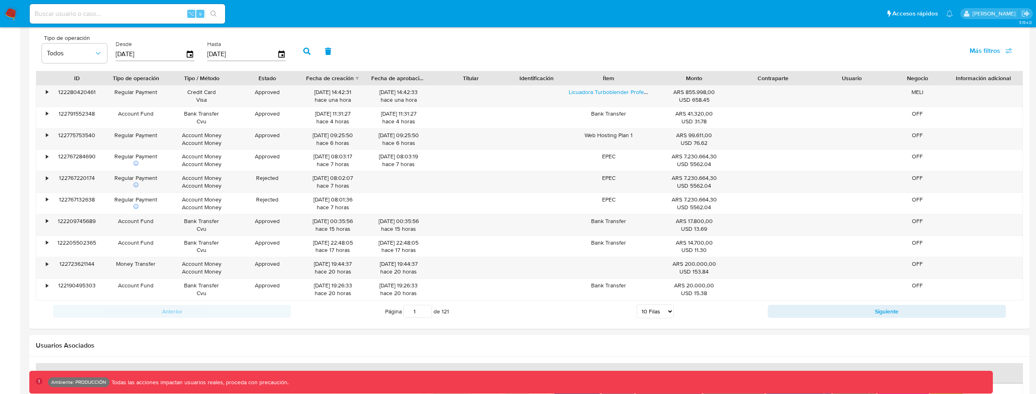
click at [782, 306] on button "Siguiente" at bounding box center [887, 311] width 238 height 13
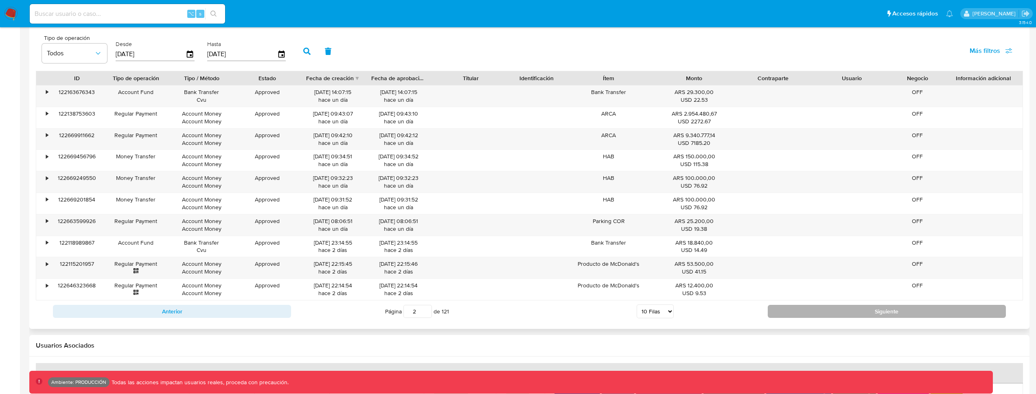
click at [787, 314] on button "Siguiente" at bounding box center [887, 311] width 238 height 13
click at [788, 313] on button "Siguiente" at bounding box center [887, 311] width 238 height 13
click at [789, 306] on button "Siguiente" at bounding box center [887, 311] width 238 height 13
click at [801, 311] on button "Siguiente" at bounding box center [887, 311] width 238 height 13
click at [801, 309] on button "Siguiente" at bounding box center [887, 311] width 238 height 13
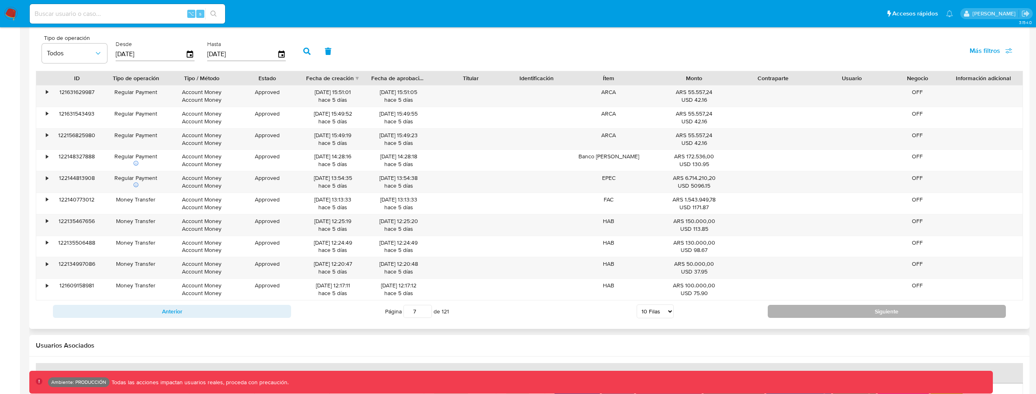
click at [801, 309] on button "Siguiente" at bounding box center [887, 311] width 238 height 13
click at [819, 314] on button "Siguiente" at bounding box center [887, 311] width 238 height 13
click at [818, 313] on button "Siguiente" at bounding box center [887, 311] width 238 height 13
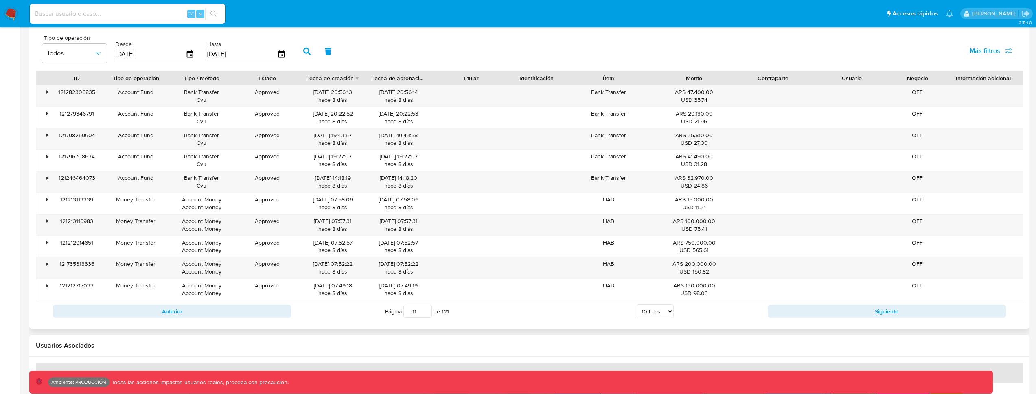
click at [788, 304] on div "Anterior Página 11 de 121 5 Filas 10 Filas 20 Filas 25 Filas 50 Filas 100 Filas…" at bounding box center [529, 311] width 987 height 22
click at [788, 309] on button "Siguiente" at bounding box center [887, 311] width 238 height 13
type input "12"
click at [52, 97] on div "121212702889" at bounding box center [76, 96] width 53 height 21
click at [48, 94] on div "•" at bounding box center [43, 96] width 14 height 21
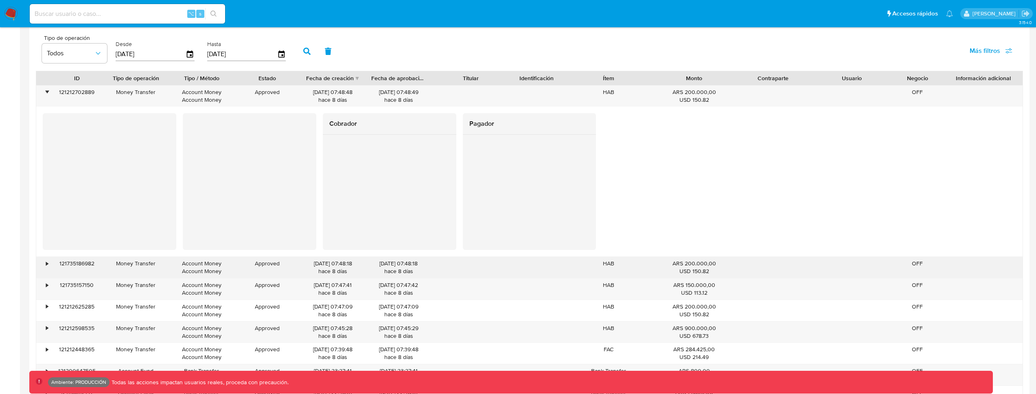
click at [47, 267] on div "•" at bounding box center [47, 264] width 2 height 8
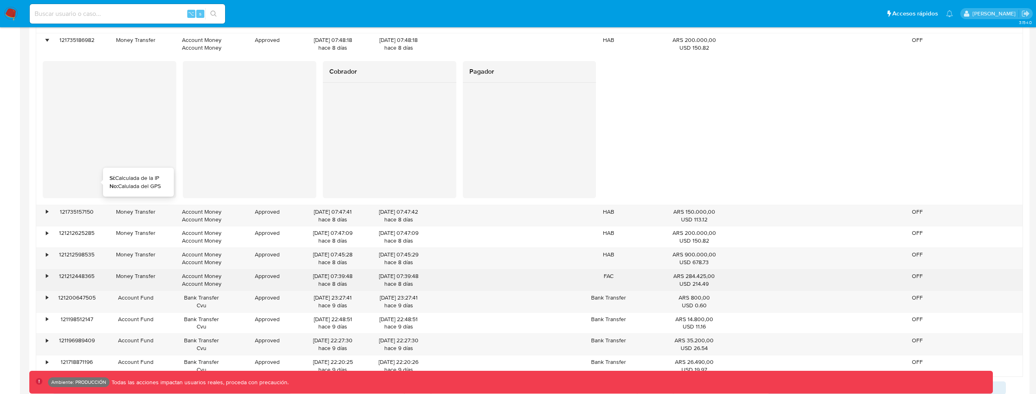
scroll to position [1016, 0]
click at [46, 271] on div "•" at bounding box center [43, 279] width 14 height 21
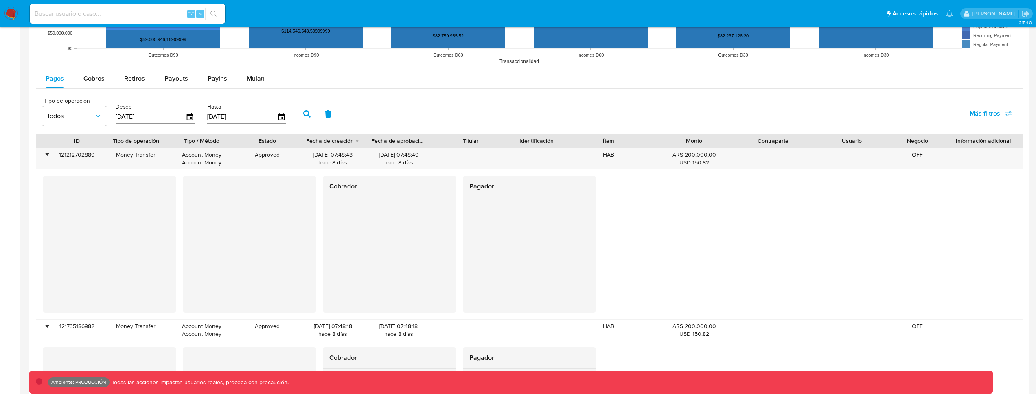
scroll to position [565, 0]
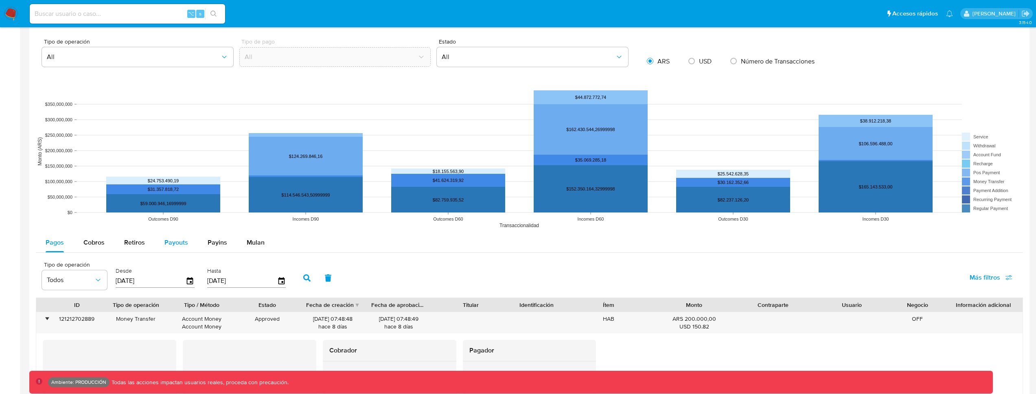
click at [173, 242] on span "Payouts" at bounding box center [177, 242] width 24 height 9
select select "10"
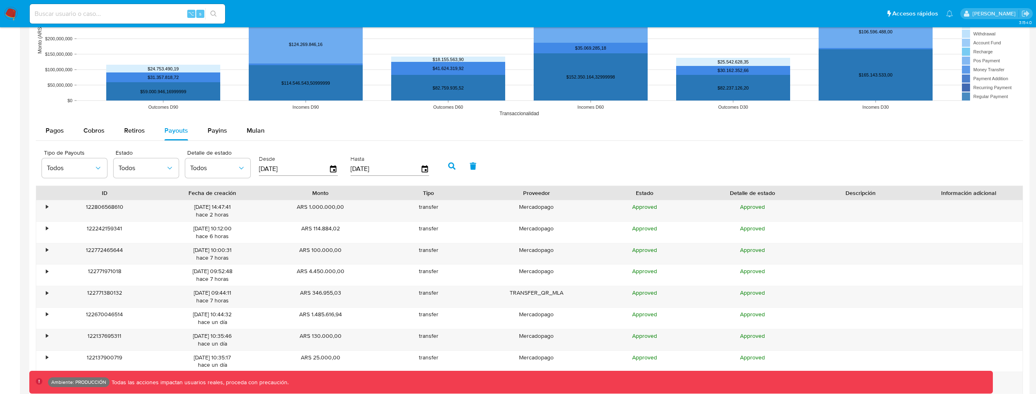
scroll to position [690, 0]
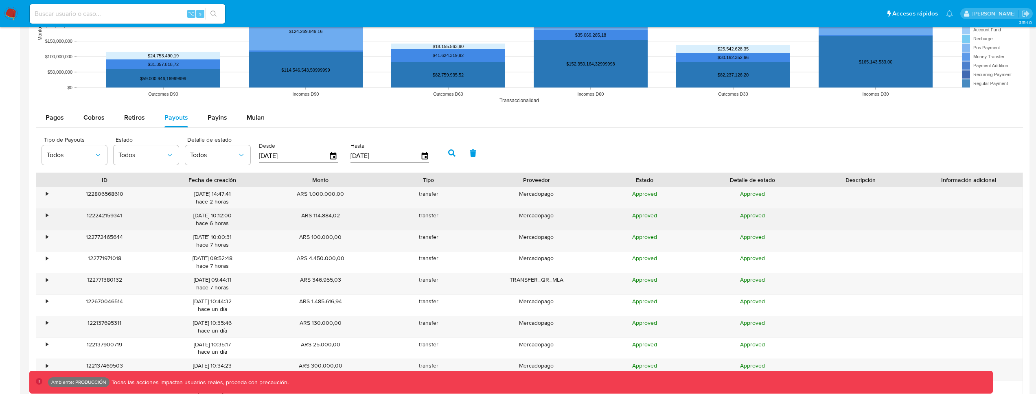
click at [44, 219] on div "•" at bounding box center [43, 219] width 14 height 21
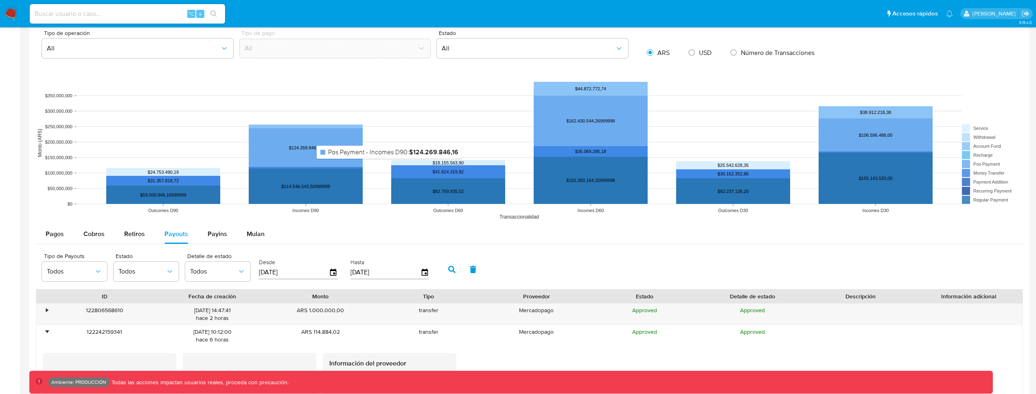
scroll to position [556, 0]
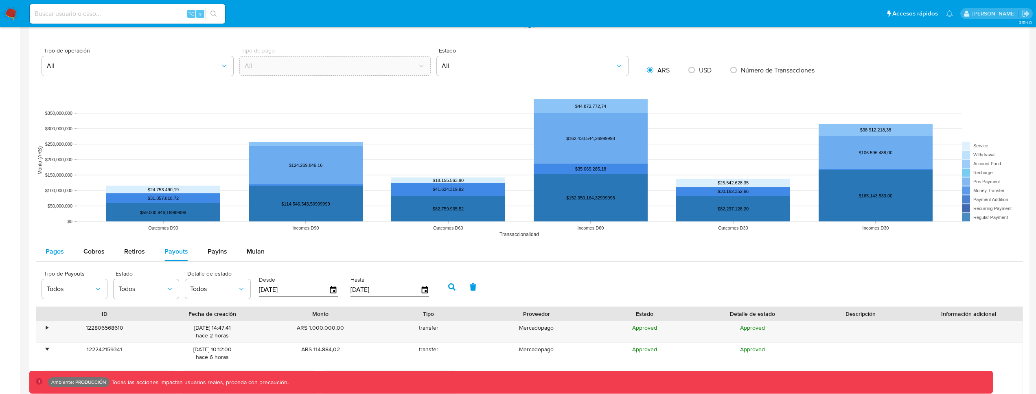
click at [49, 243] on div "Pagos" at bounding box center [55, 252] width 18 height 20
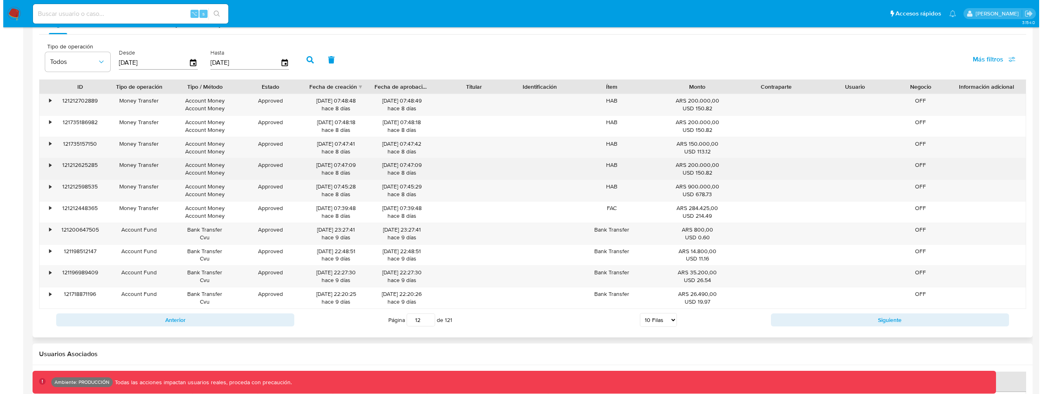
scroll to position [792, 0]
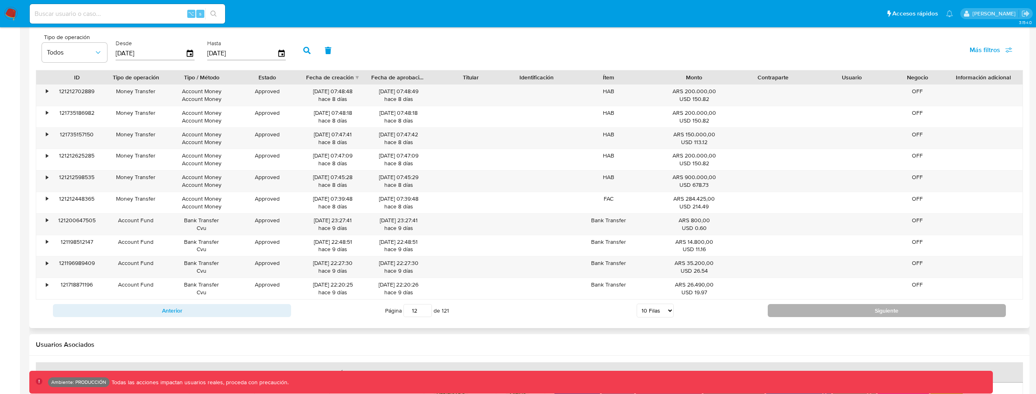
click at [772, 309] on button "Siguiente" at bounding box center [887, 310] width 238 height 13
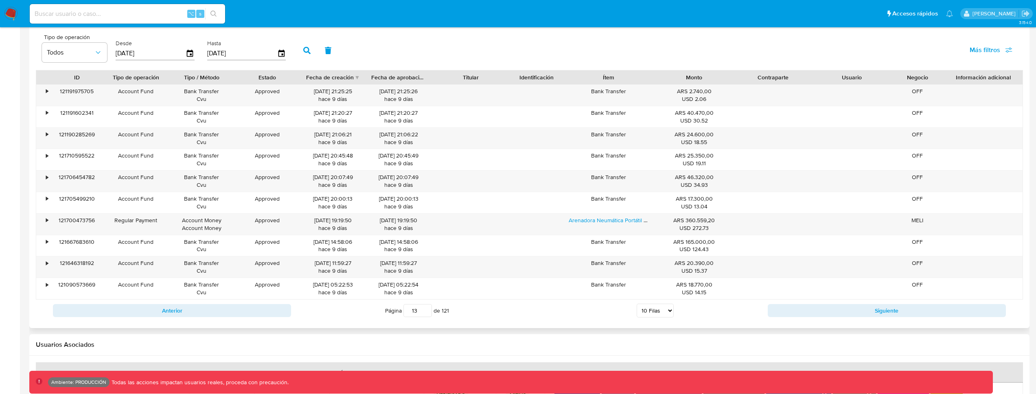
click at [419, 312] on input "13" at bounding box center [418, 310] width 29 height 13
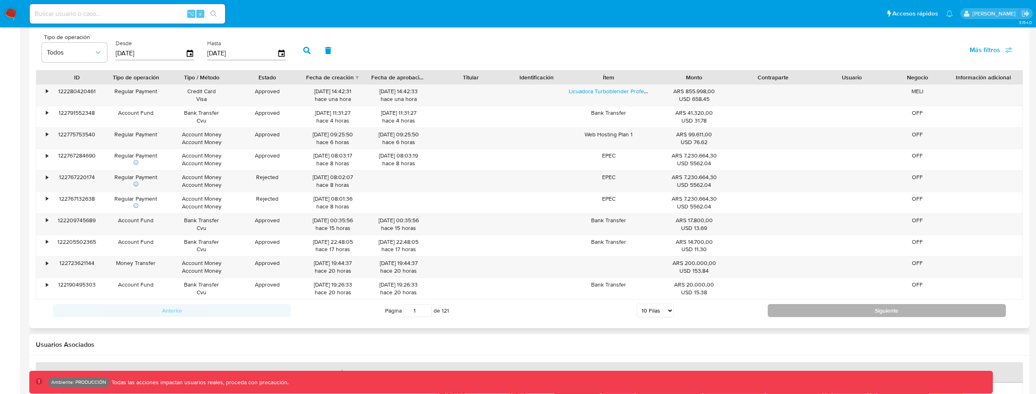
click at [801, 310] on button "Siguiente" at bounding box center [887, 310] width 238 height 13
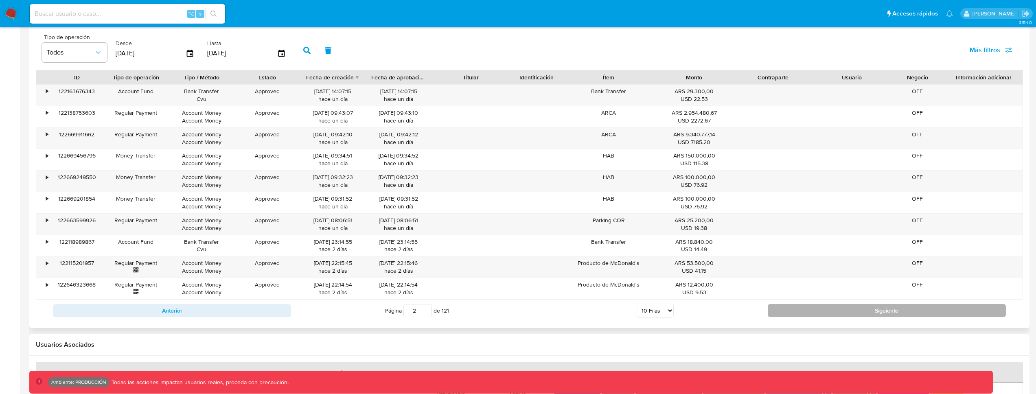
click at [787, 315] on button "Siguiente" at bounding box center [887, 310] width 238 height 13
click at [781, 312] on button "Siguiente" at bounding box center [887, 310] width 238 height 13
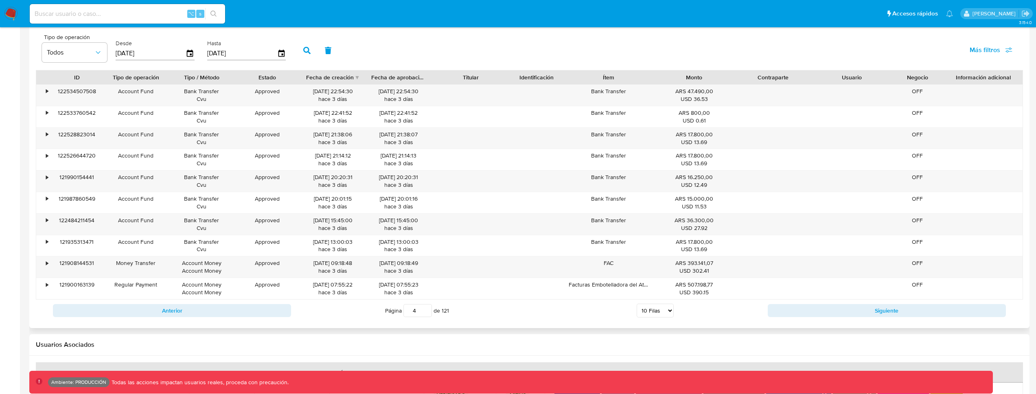
click at [82, 63] on div "Tipo de operación Todos" at bounding box center [74, 49] width 65 height 31
click at [83, 56] on button "Todos" at bounding box center [74, 53] width 65 height 20
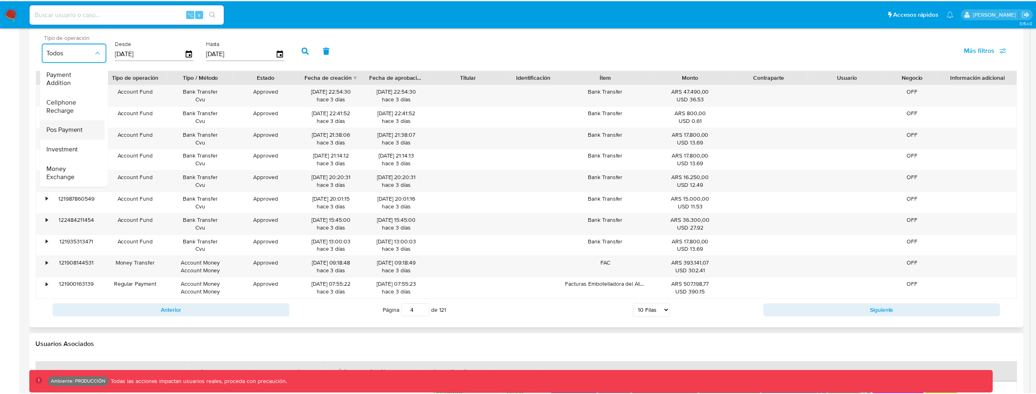
scroll to position [120, 0]
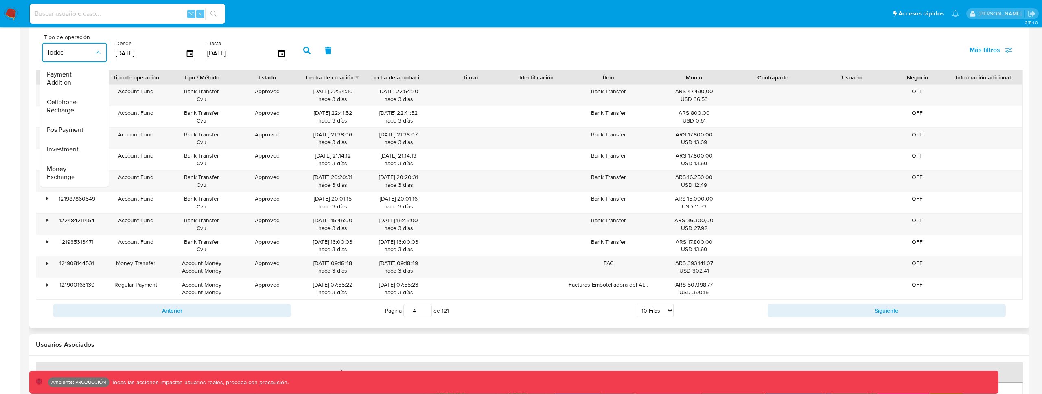
click at [766, 303] on div "Página 4 de 121 5 Filas 10 Filas 20 Filas 25 Filas 50 Filas 100 Filas" at bounding box center [529, 311] width 477 height 16
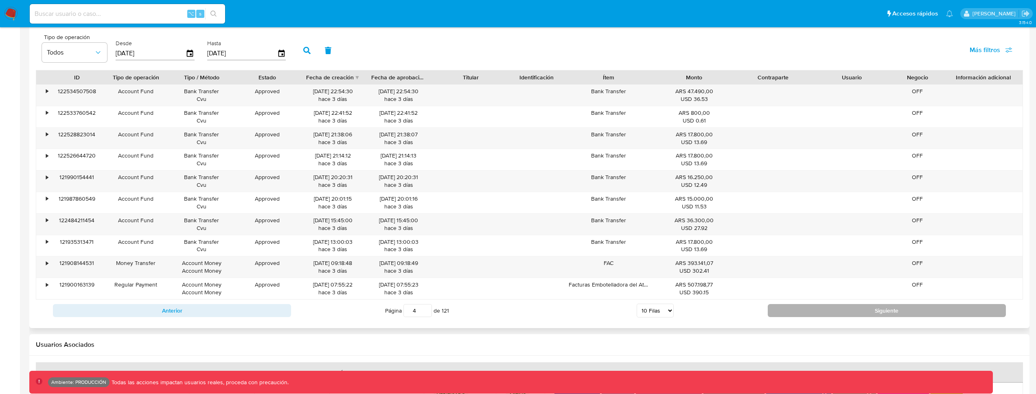
click at [774, 307] on button "Siguiente" at bounding box center [887, 310] width 238 height 13
click at [820, 306] on button "Siguiente" at bounding box center [887, 310] width 238 height 13
type input "6"
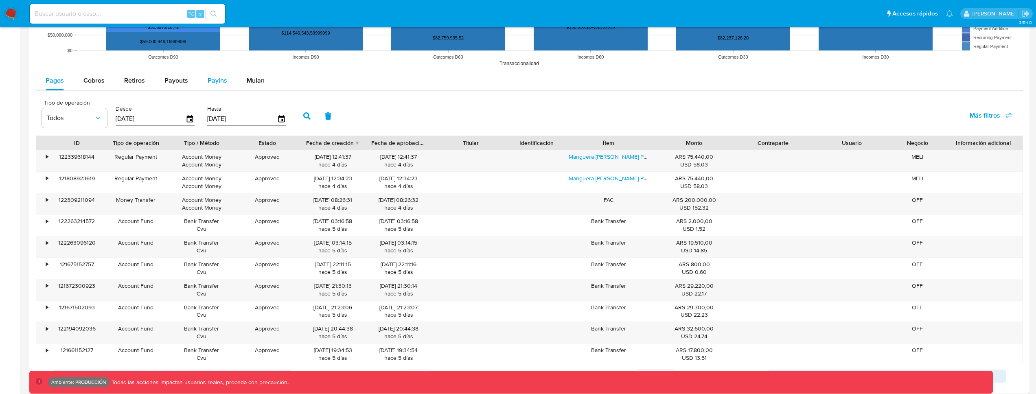
scroll to position [722, 0]
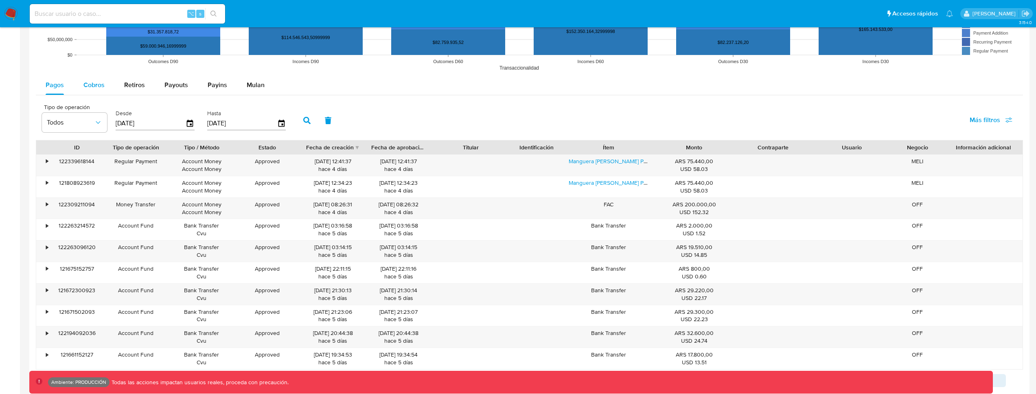
click at [103, 83] on span "Cobros" at bounding box center [93, 84] width 21 height 9
select select "10"
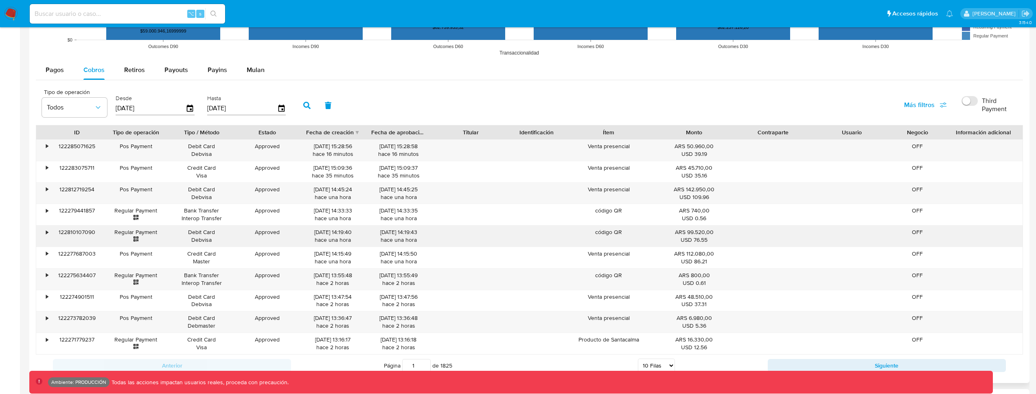
scroll to position [738, 0]
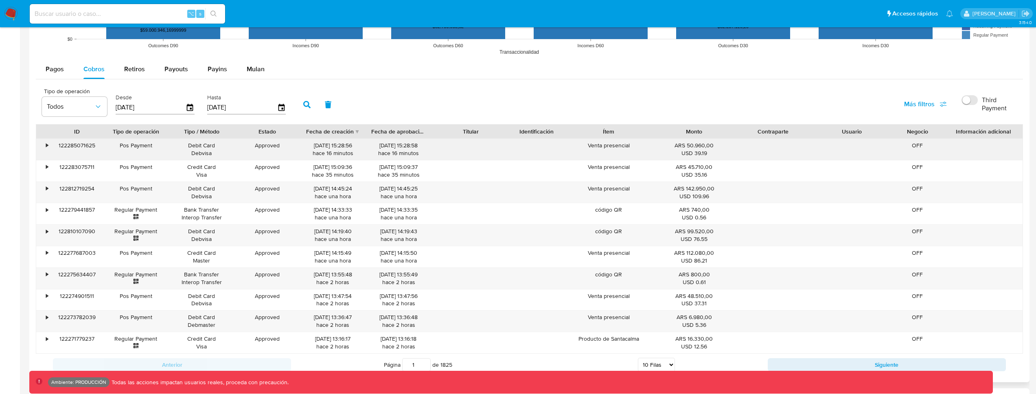
click at [46, 146] on div "•" at bounding box center [47, 146] width 2 height 8
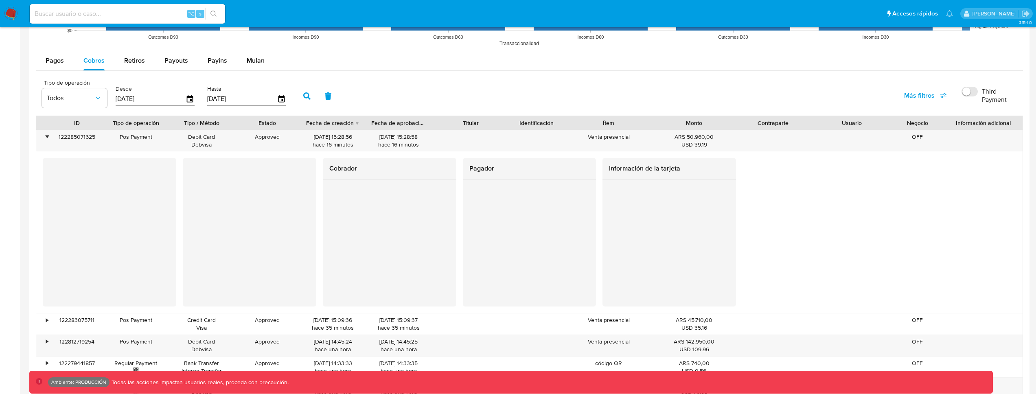
scroll to position [747, 0]
click at [609, 273] on div at bounding box center [670, 242] width 134 height 127
click at [731, 256] on div at bounding box center [670, 242] width 134 height 127
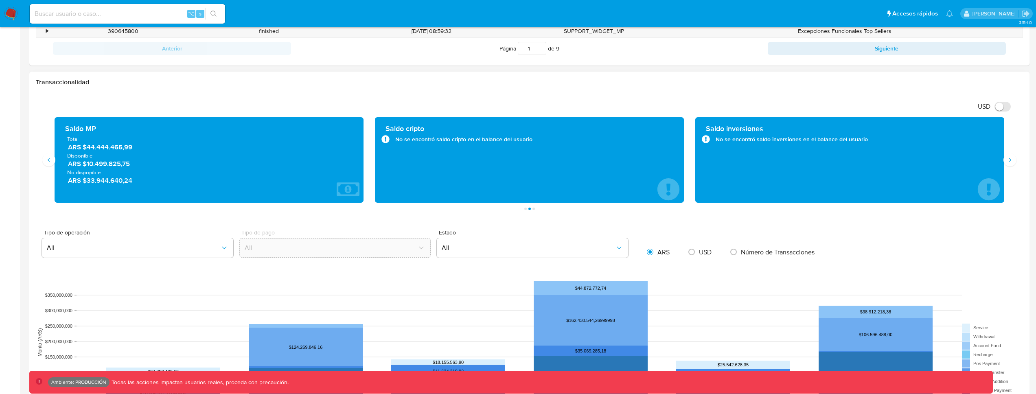
scroll to position [361, 0]
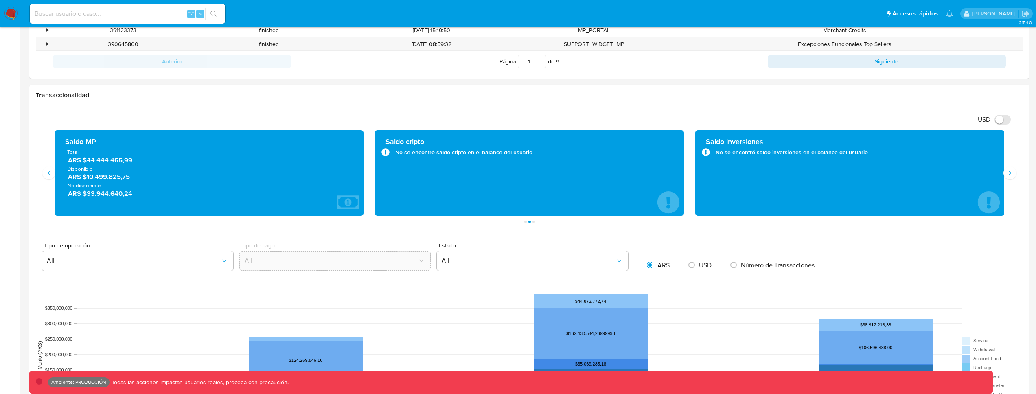
click at [110, 16] on input at bounding box center [127, 14] width 195 height 11
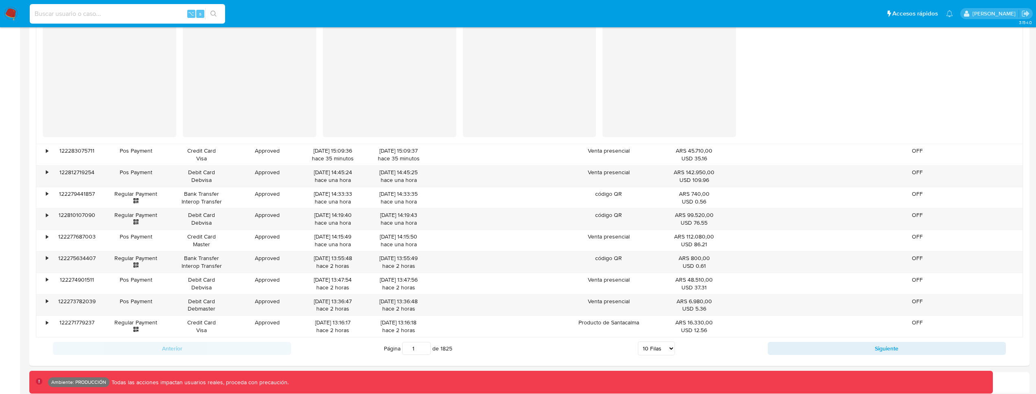
scroll to position [940, 0]
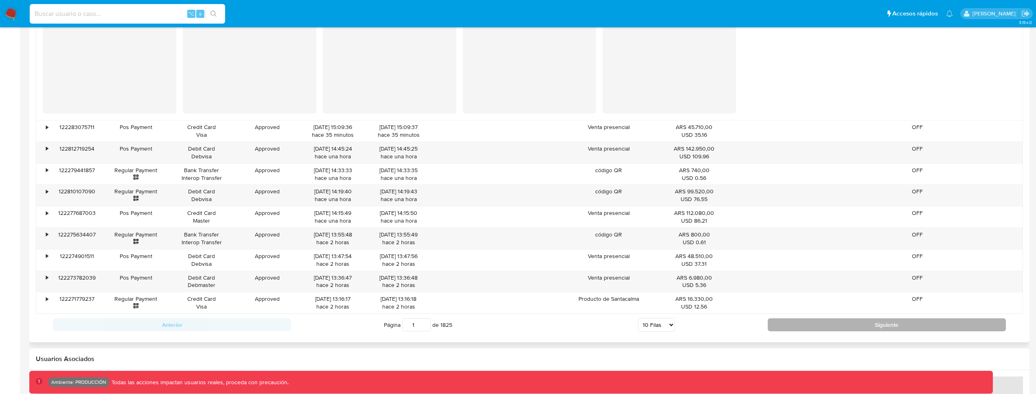
click at [811, 323] on button "Siguiente" at bounding box center [887, 324] width 238 height 13
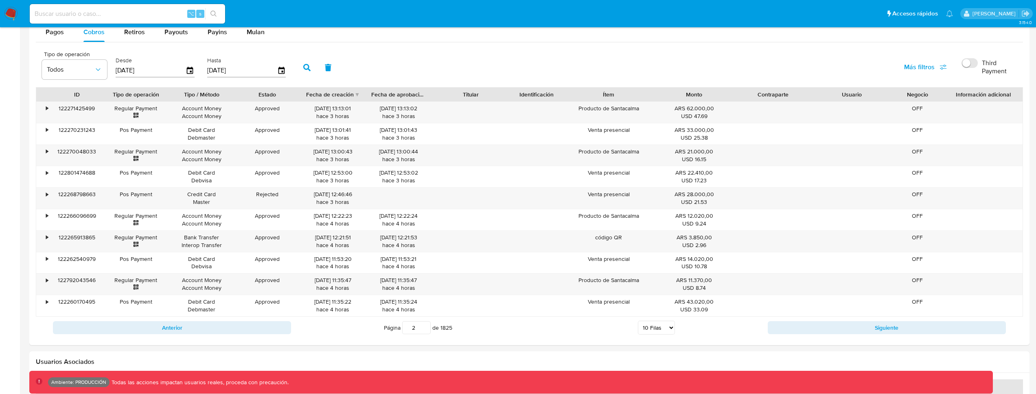
scroll to position [770, 0]
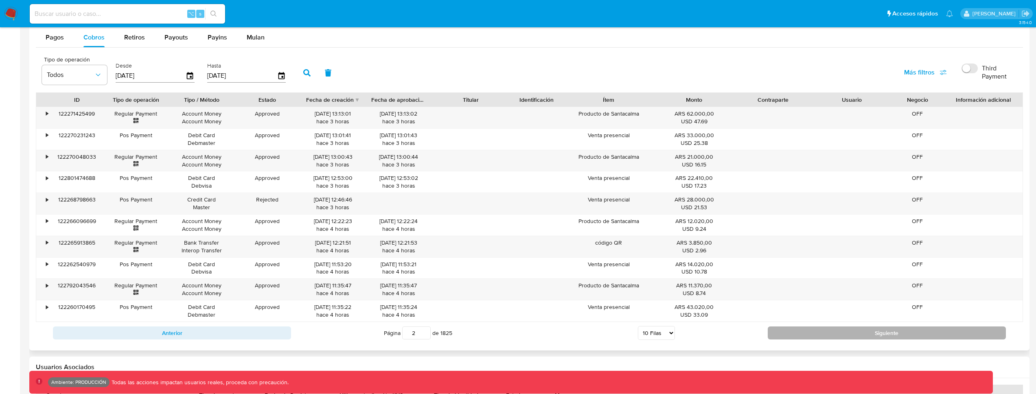
click at [864, 339] on button "Siguiente" at bounding box center [887, 333] width 238 height 13
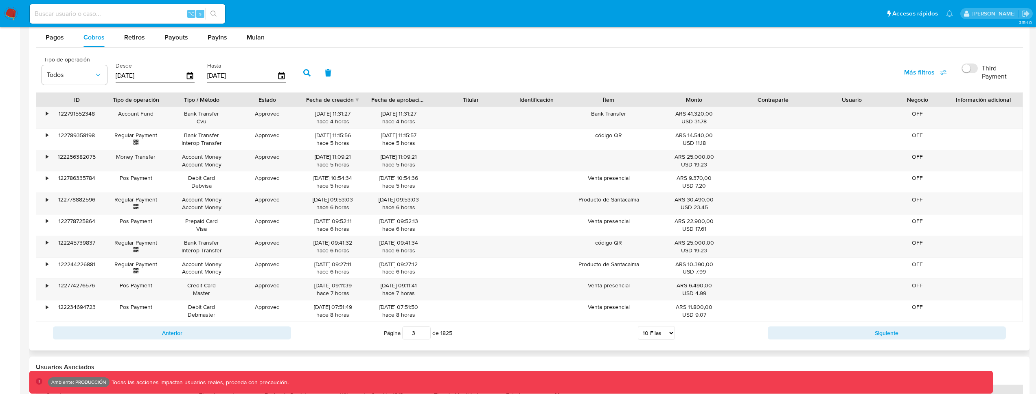
click at [863, 346] on div at bounding box center [529, 23] width 1000 height 653
click at [866, 336] on button "Siguiente" at bounding box center [887, 333] width 238 height 13
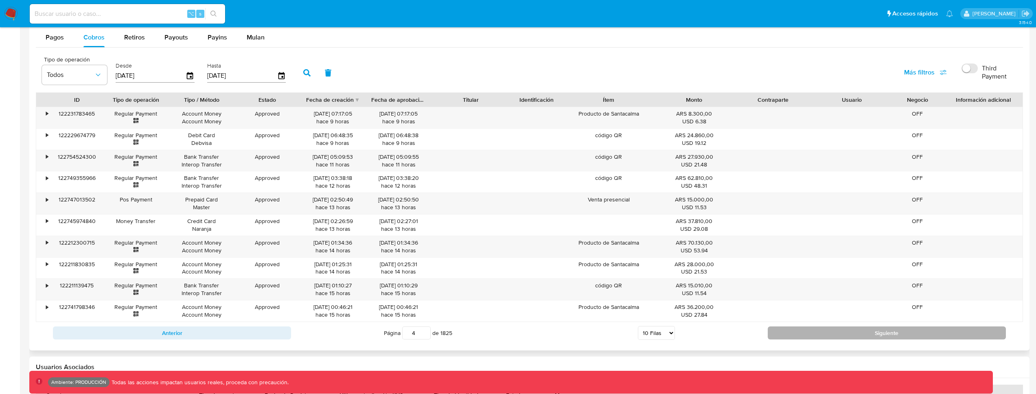
click at [865, 336] on button "Siguiente" at bounding box center [887, 333] width 238 height 13
type input "5"
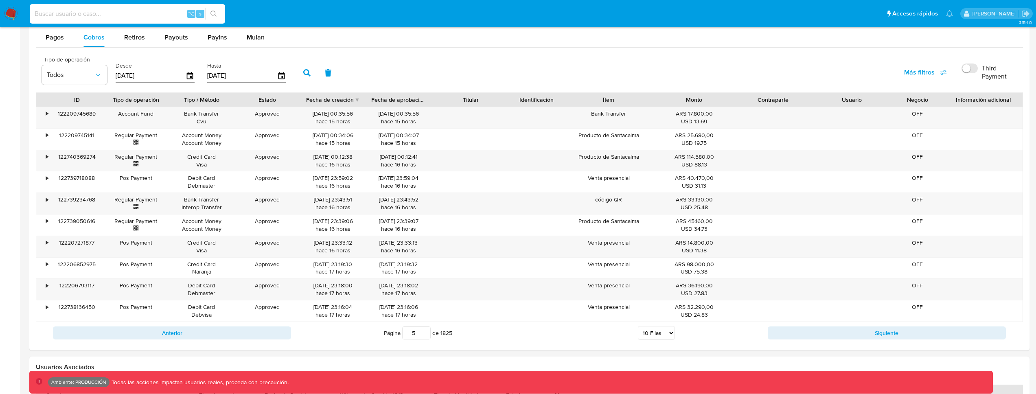
click at [102, 14] on input at bounding box center [127, 14] width 195 height 11
click at [101, 13] on input "kevinpalacios94" at bounding box center [127, 14] width 195 height 11
type input "kevinpalacios49"
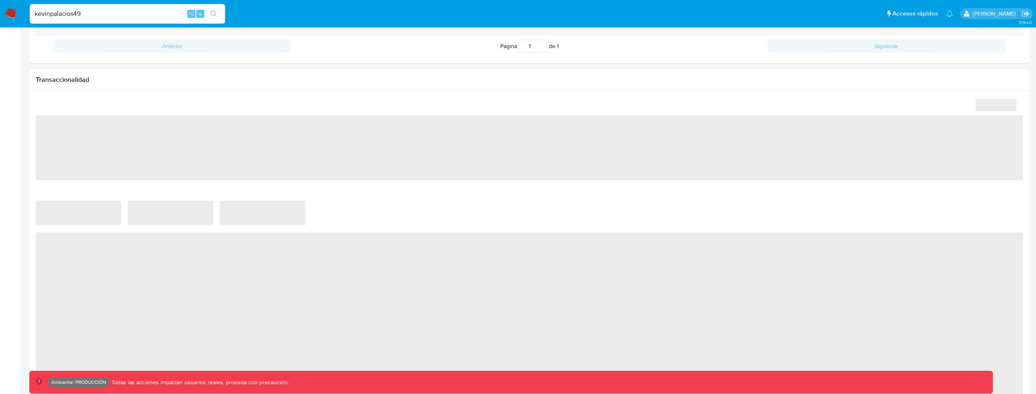
select select "10"
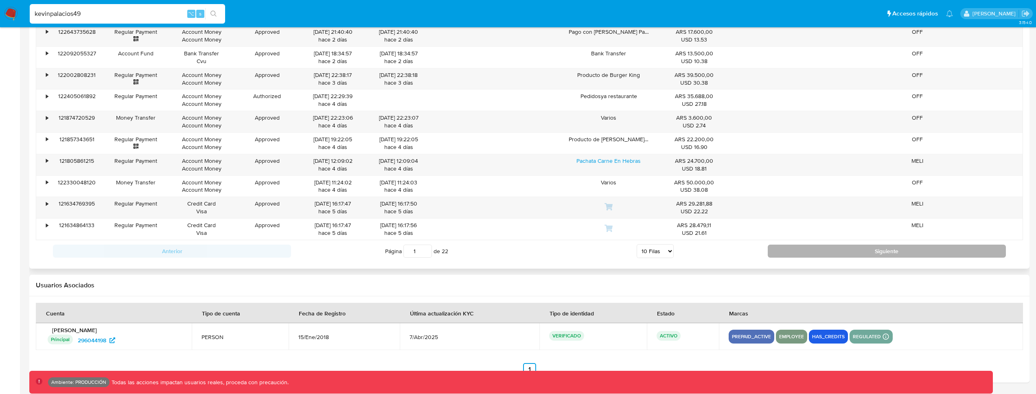
click at [868, 254] on button "Siguiente" at bounding box center [887, 251] width 238 height 13
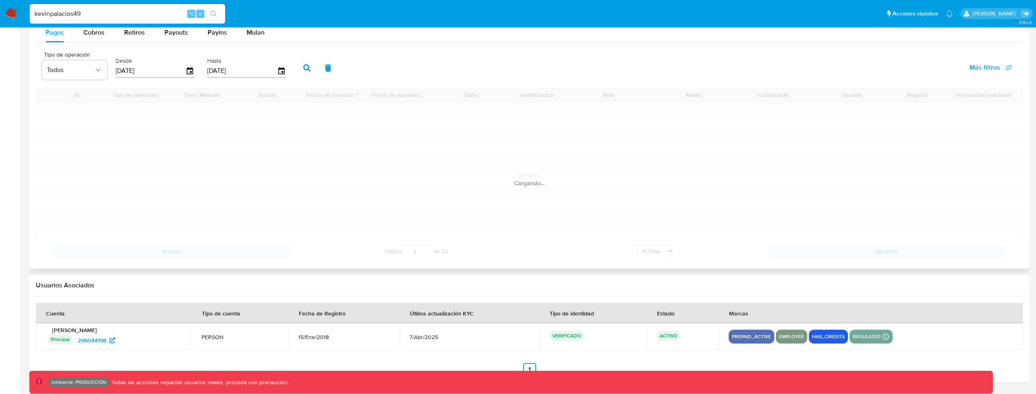
scroll to position [852, 0]
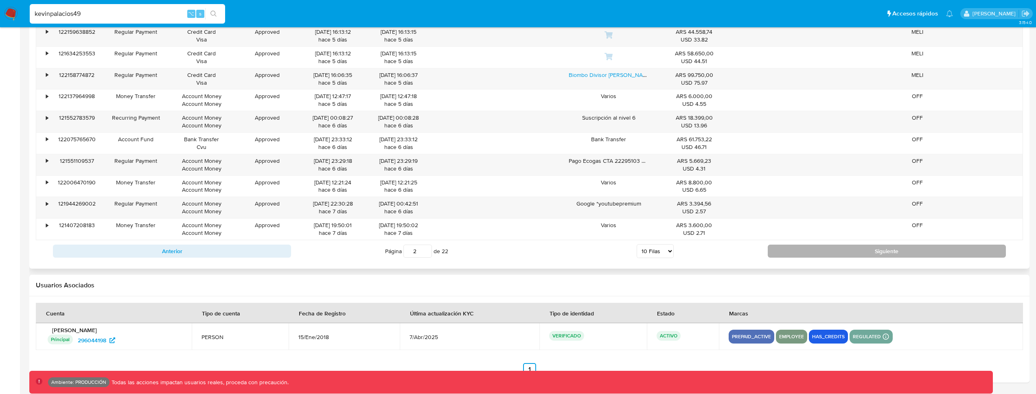
click at [894, 245] on button "Siguiente" at bounding box center [887, 251] width 238 height 13
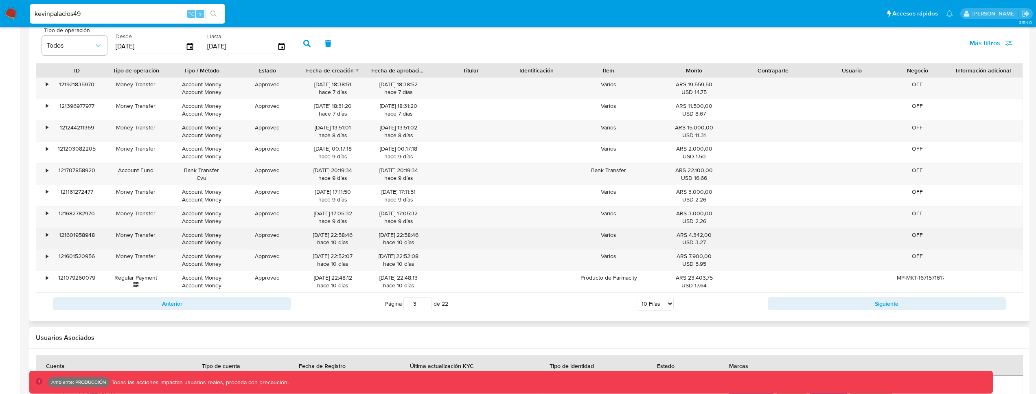
scroll to position [786, 0]
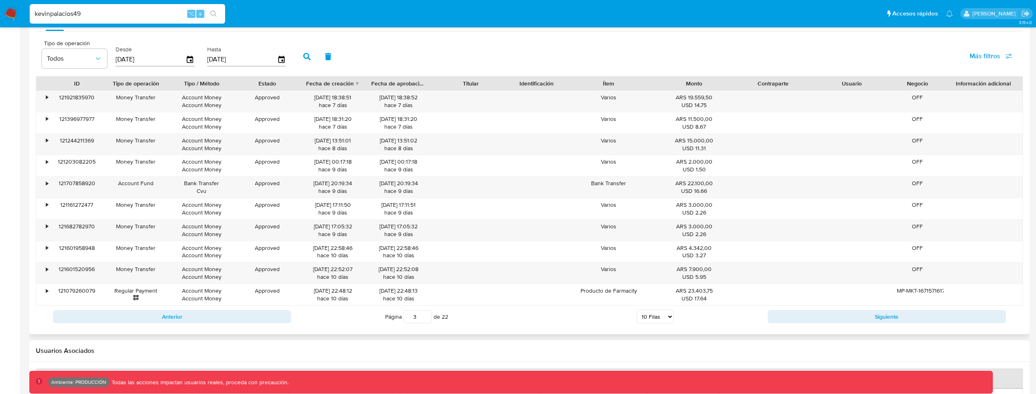
click at [894, 309] on div "Anterior Página 3 de 22 5 Filas 10 Filas 20 Filas 25 Filas 50 Filas 100 Filas S…" at bounding box center [529, 317] width 987 height 22
click at [893, 313] on button "Siguiente" at bounding box center [887, 316] width 238 height 13
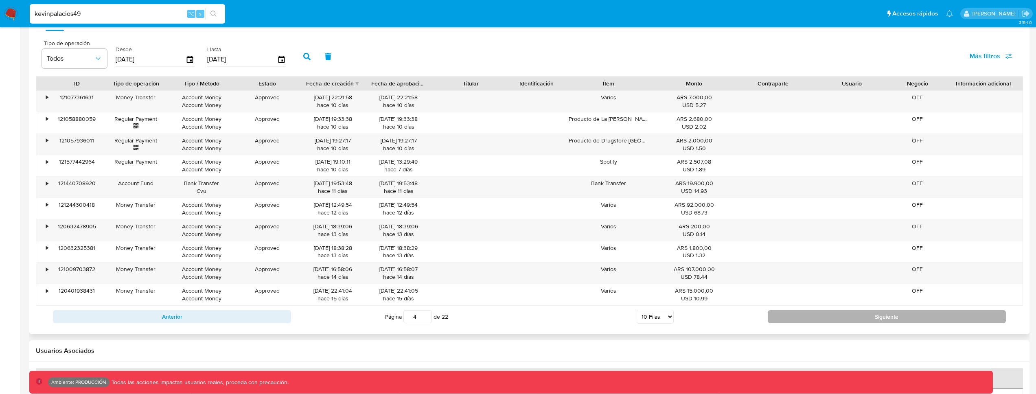
click at [888, 311] on button "Siguiente" at bounding box center [887, 316] width 238 height 13
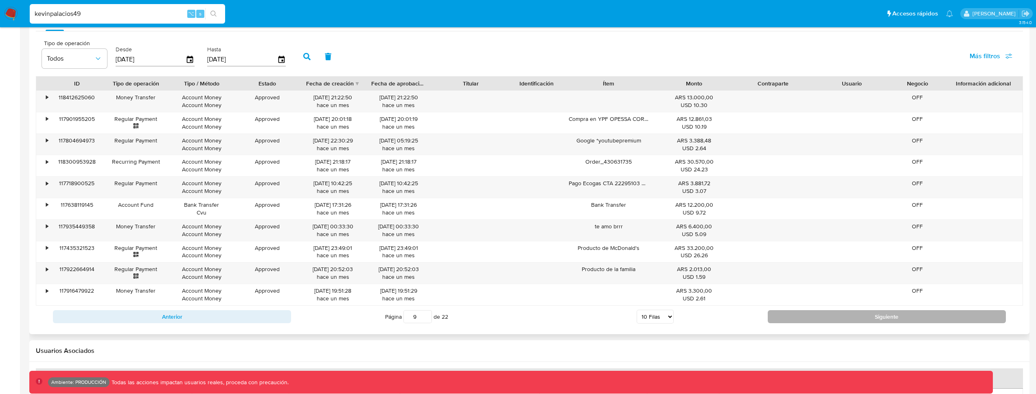
click at [888, 311] on button "Siguiente" at bounding box center [887, 316] width 238 height 13
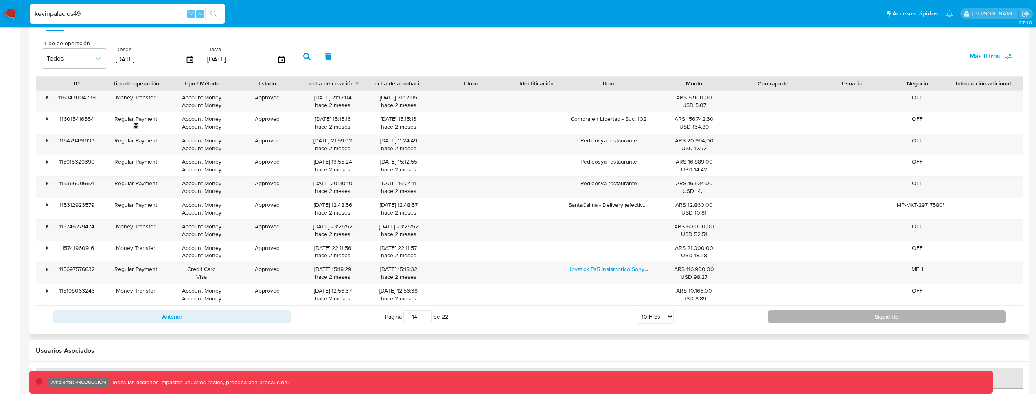
click at [888, 311] on button "Siguiente" at bounding box center [887, 316] width 238 height 13
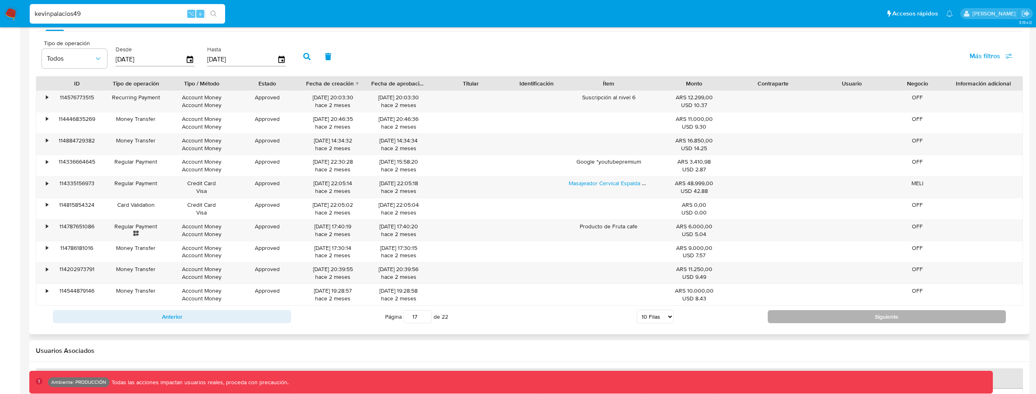
click at [888, 311] on button "Siguiente" at bounding box center [887, 316] width 238 height 13
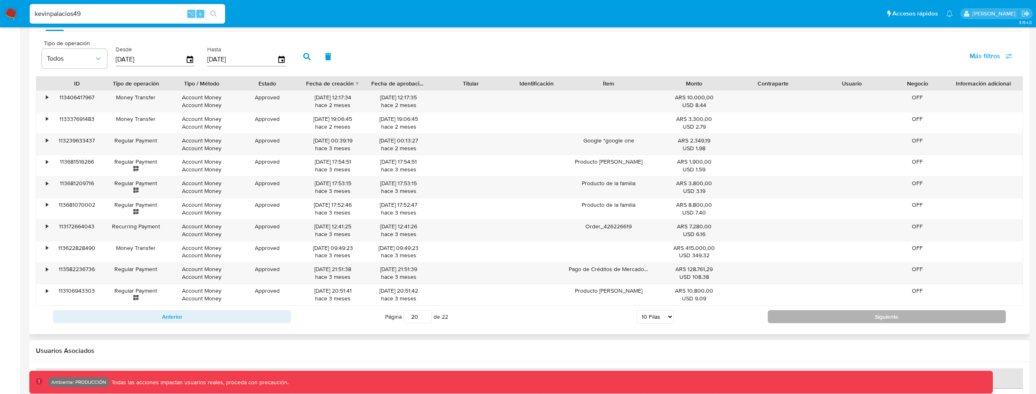
click at [888, 311] on button "Siguiente" at bounding box center [887, 316] width 238 height 13
type input "22"
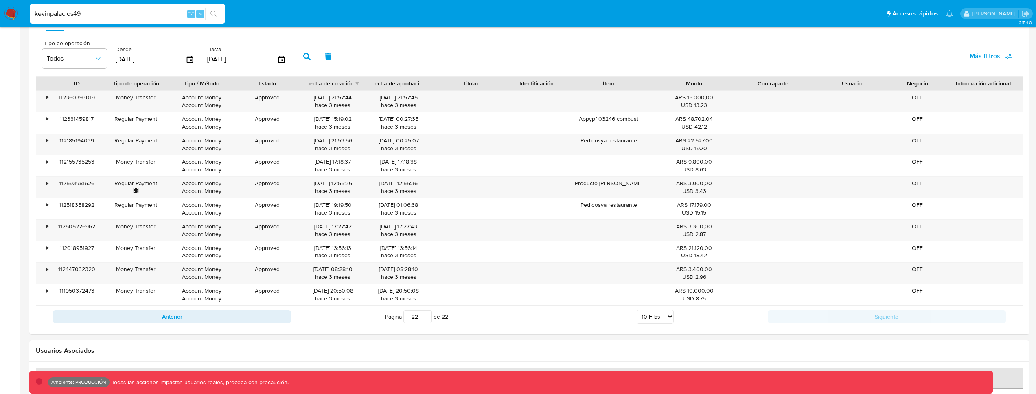
click at [112, 17] on input "kevinpalacios49" at bounding box center [127, 14] width 195 height 11
type input "fravega"
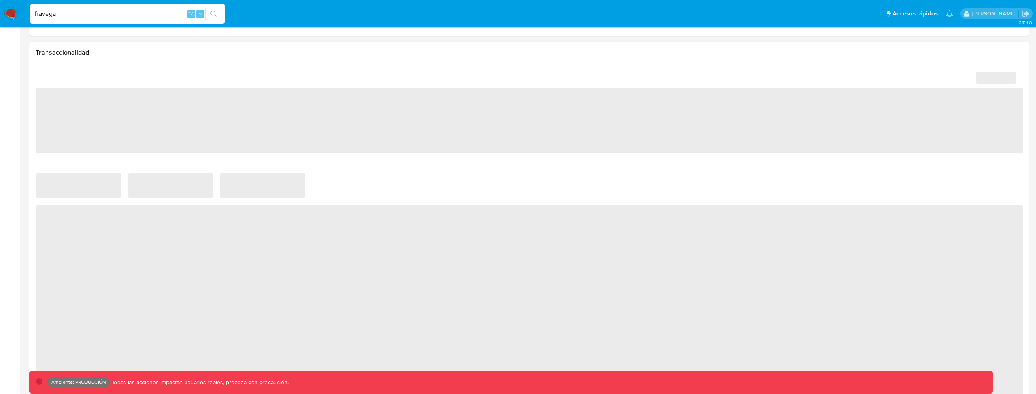
select select "10"
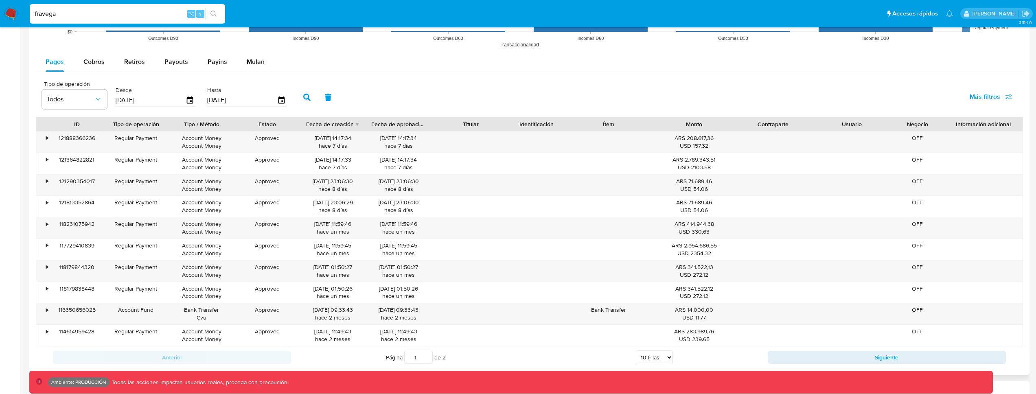
scroll to position [759, 0]
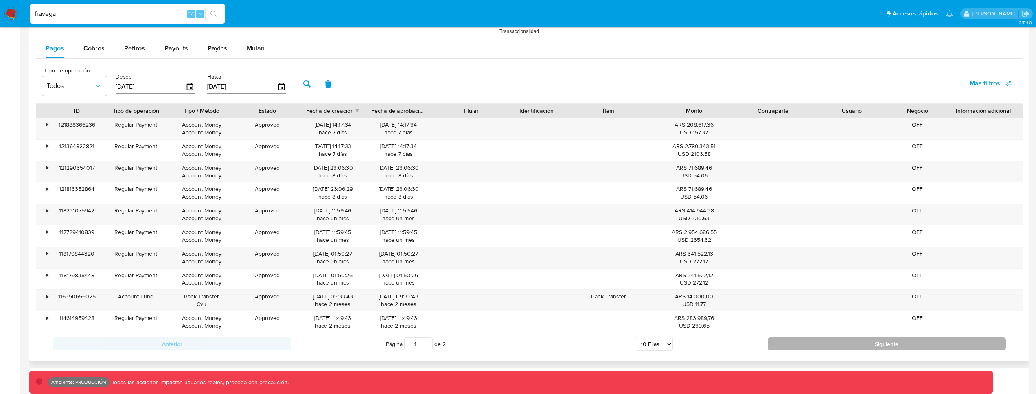
click at [869, 340] on button "Siguiente" at bounding box center [887, 344] width 238 height 13
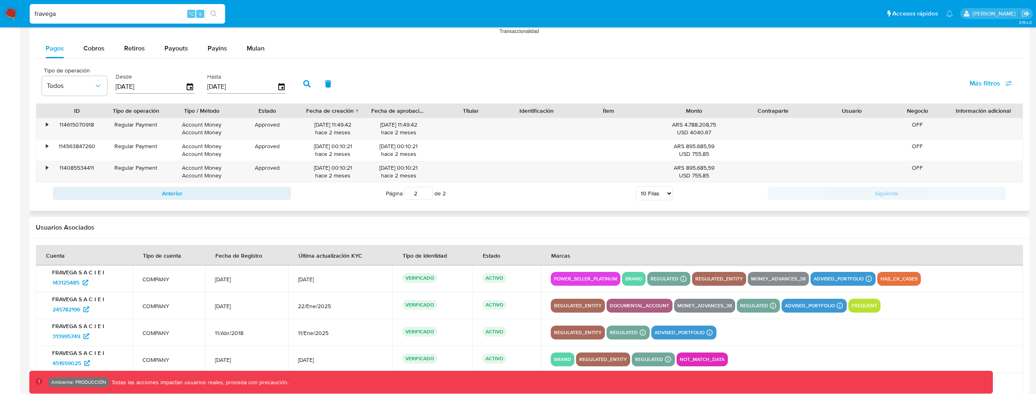
click at [240, 184] on div "Anterior Página 2 de 2 5 Filas 10 Filas 20 Filas 25 Filas 50 Filas 100 Filas Si…" at bounding box center [529, 193] width 987 height 22
click at [239, 187] on button "Anterior" at bounding box center [172, 193] width 238 height 13
type input "1"
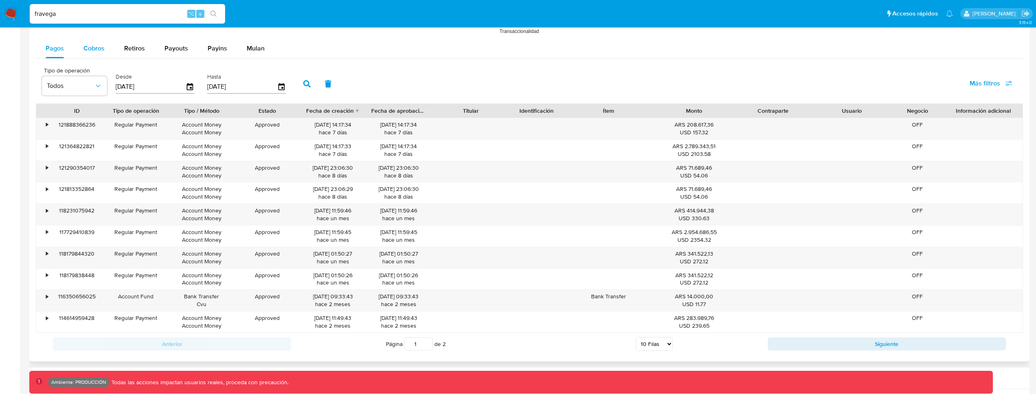
click at [93, 39] on div "Cobros" at bounding box center [93, 49] width 21 height 20
select select "10"
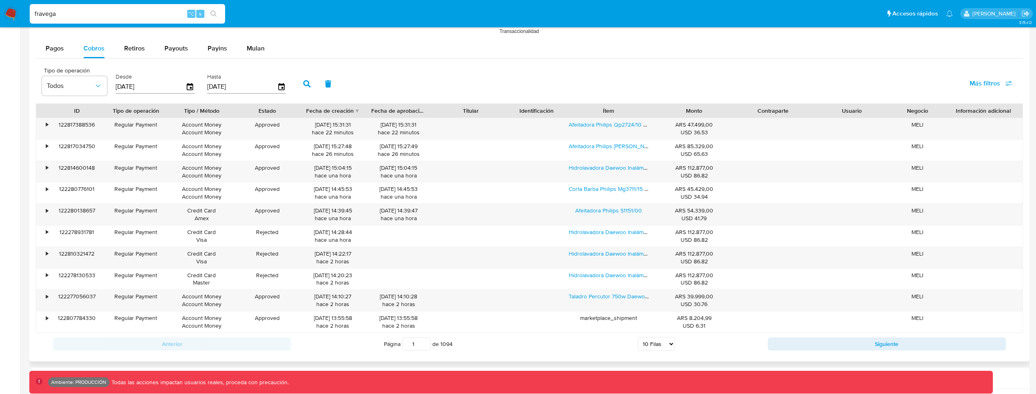
click at [831, 336] on div "Anterior Página 1 de 1094 5 Filas 10 Filas 20 Filas 25 Filas 50 Filas 100 Filas…" at bounding box center [529, 344] width 987 height 22
click at [832, 340] on button "Siguiente" at bounding box center [887, 344] width 238 height 13
type input "2"
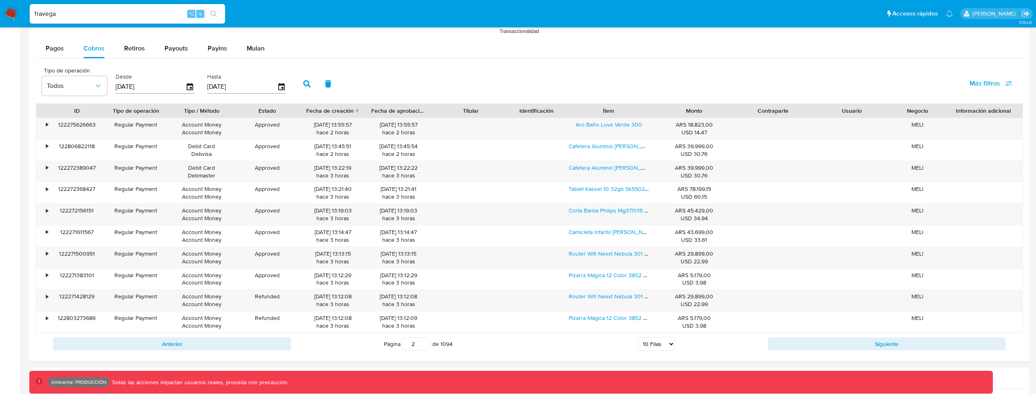
click at [125, 12] on input "fravega" at bounding box center [127, 14] width 195 height 11
type input "farmacialafinur"
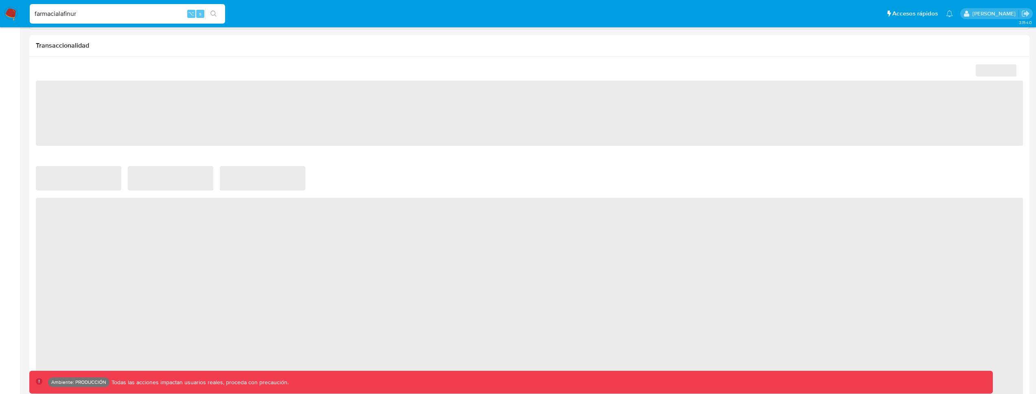
scroll to position [401, 0]
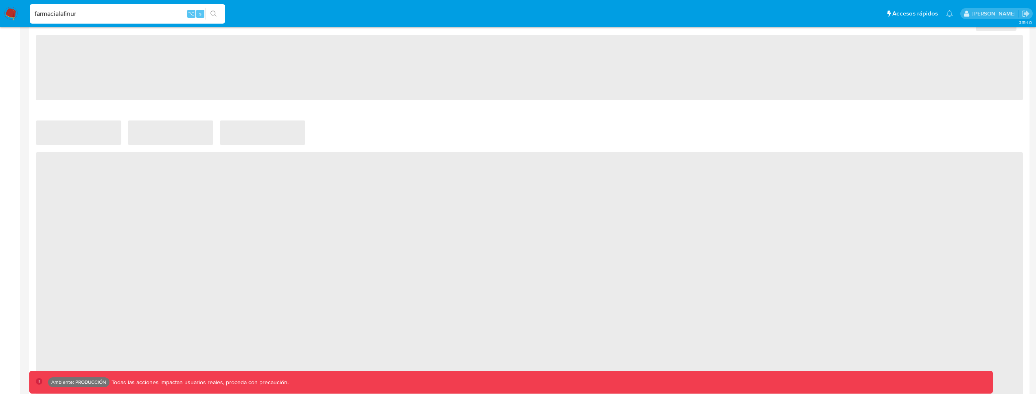
select select "10"
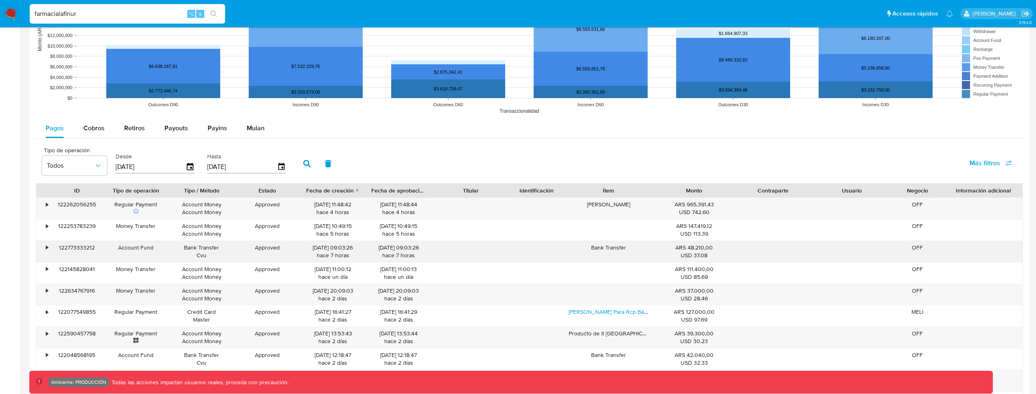
scroll to position [635, 0]
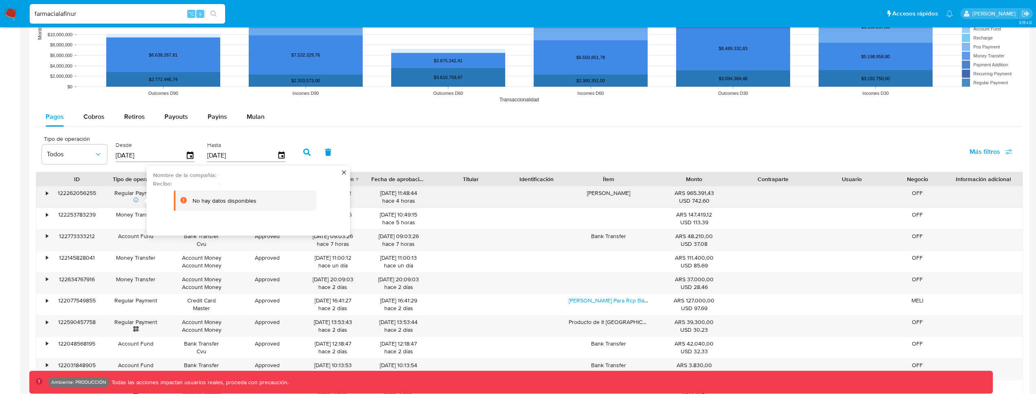
click at [196, 181] on div "Nombre de la compañía : - Recibo : -" at bounding box center [245, 200] width 184 height 57
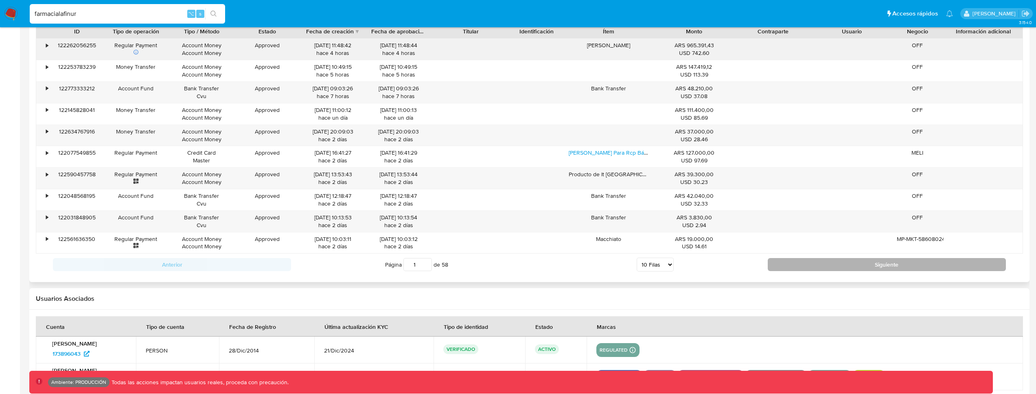
click at [847, 264] on button "Siguiente" at bounding box center [887, 264] width 238 height 13
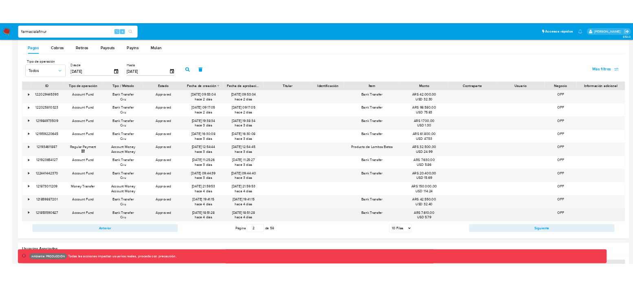
scroll to position [731, 0]
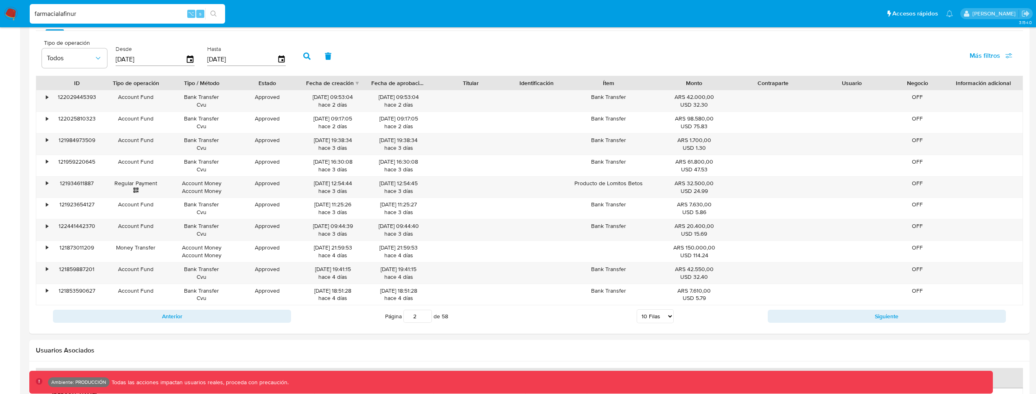
click at [243, 315] on button "Anterior" at bounding box center [172, 316] width 238 height 13
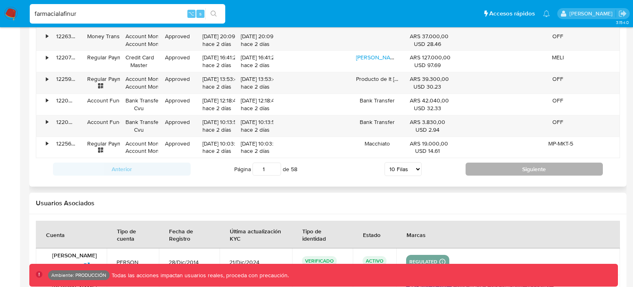
click at [536, 175] on button "Siguiente" at bounding box center [534, 169] width 138 height 13
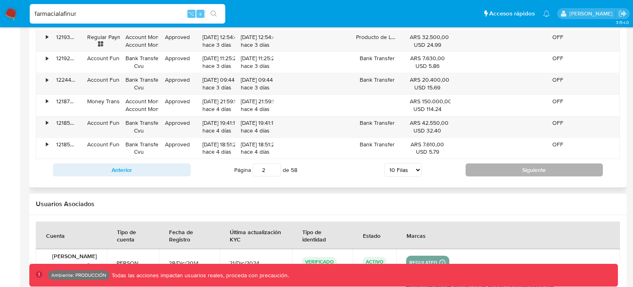
click at [549, 171] on button "Siguiente" at bounding box center [534, 170] width 138 height 13
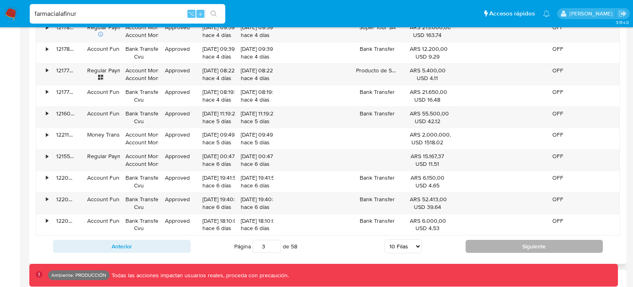
click at [526, 242] on button "Siguiente" at bounding box center [534, 246] width 138 height 13
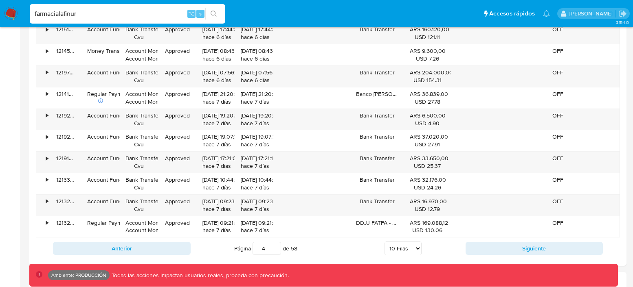
scroll to position [801, 0]
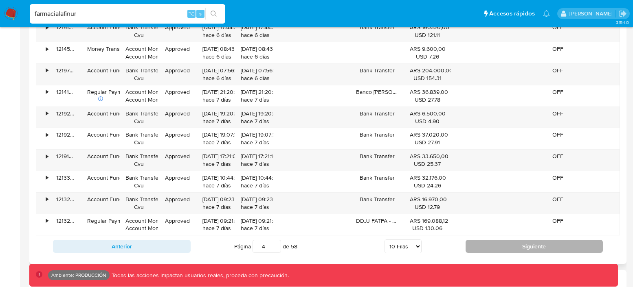
click at [527, 249] on button "Siguiente" at bounding box center [534, 246] width 138 height 13
type input "5"
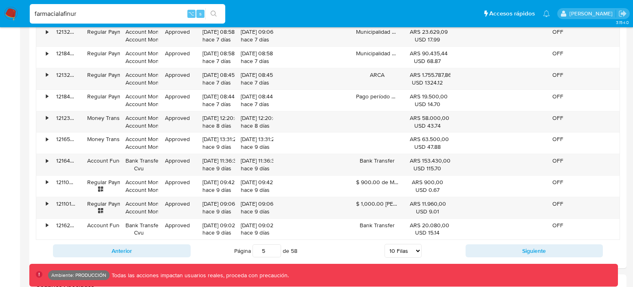
scroll to position [809, 0]
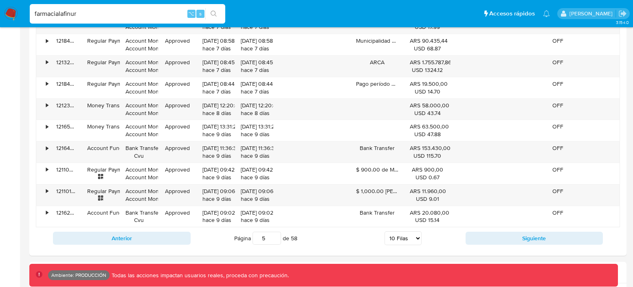
click at [126, 17] on input "farmacialafinur" at bounding box center [127, 14] width 195 height 11
type input "kevinpalacios49"
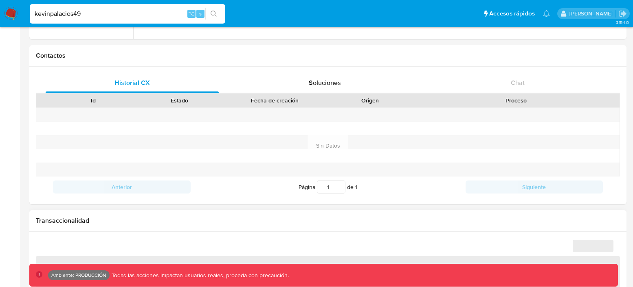
scroll to position [361, 0]
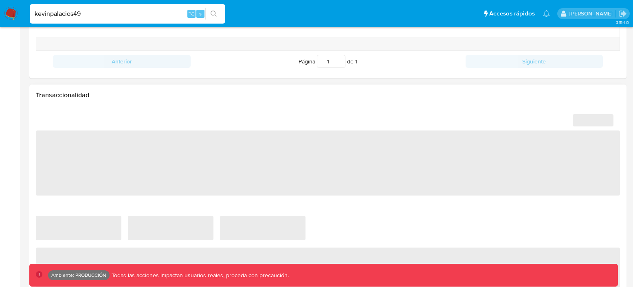
select select "10"
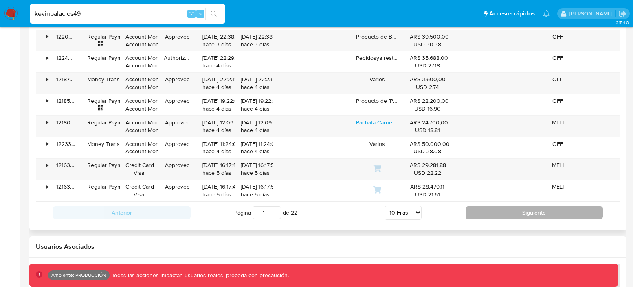
scroll to position [891, 0]
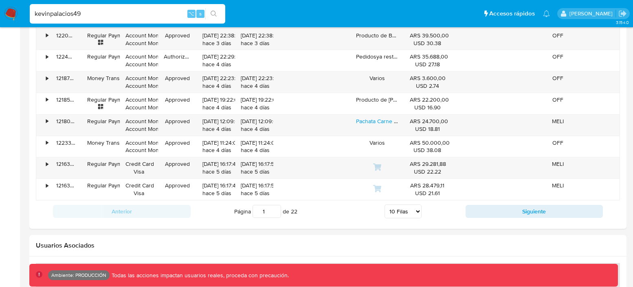
click at [512, 212] on button "Siguiente" at bounding box center [534, 211] width 138 height 13
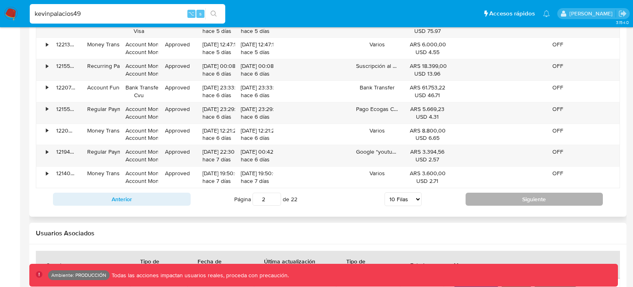
click at [553, 204] on button "Siguiente" at bounding box center [534, 199] width 138 height 13
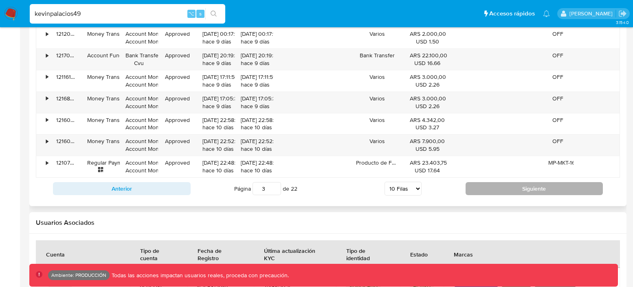
click at [547, 184] on button "Siguiente" at bounding box center [534, 188] width 138 height 13
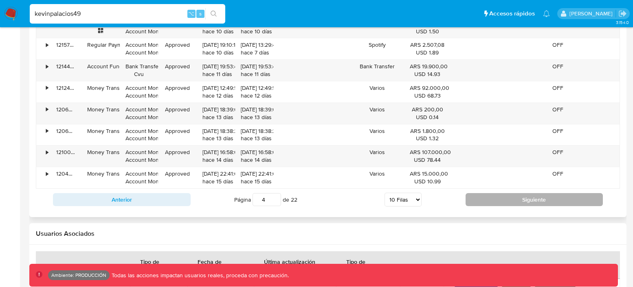
click at [546, 201] on button "Siguiente" at bounding box center [534, 199] width 138 height 13
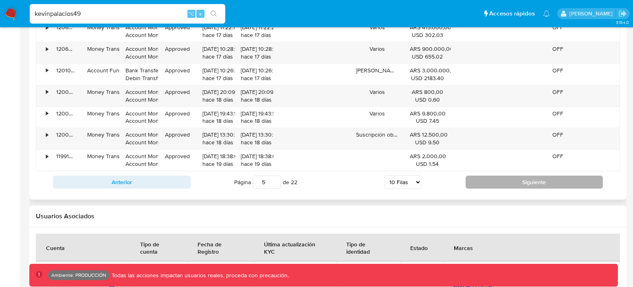
click at [554, 183] on button "Siguiente" at bounding box center [534, 182] width 138 height 13
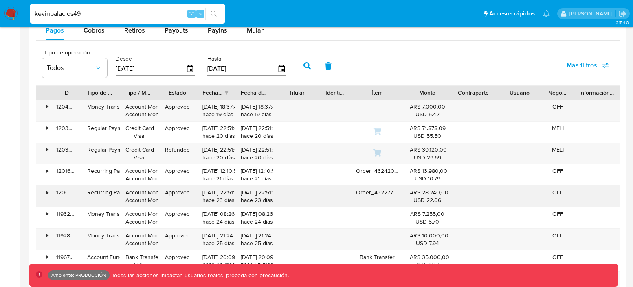
scroll to position [890, 0]
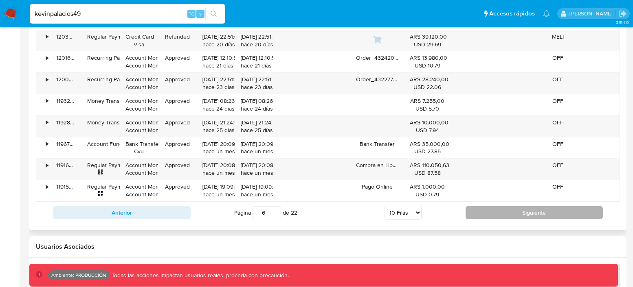
click at [543, 209] on button "Siguiente" at bounding box center [534, 212] width 138 height 13
click at [542, 216] on button "Siguiente" at bounding box center [534, 212] width 138 height 13
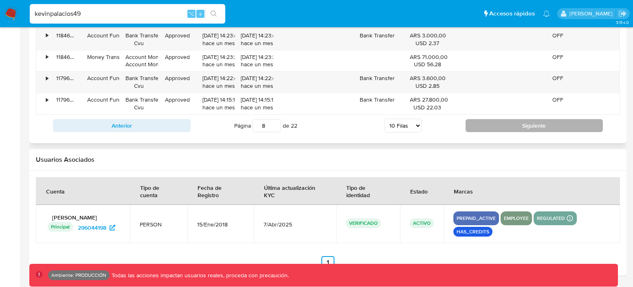
click at [551, 129] on button "Siguiente" at bounding box center [534, 125] width 138 height 13
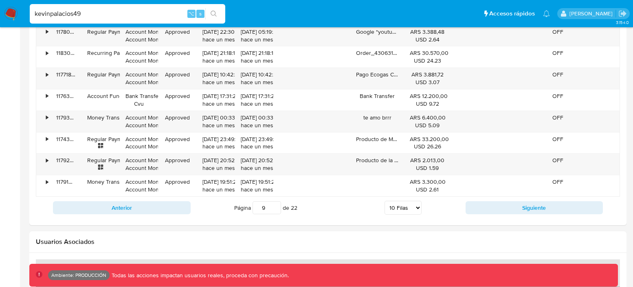
click at [519, 213] on button "Siguiente" at bounding box center [534, 208] width 138 height 13
type input "10"
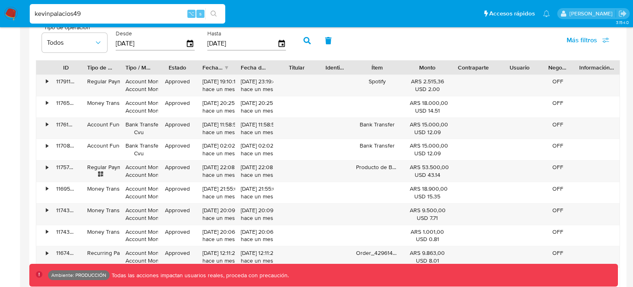
scroll to position [802, 0]
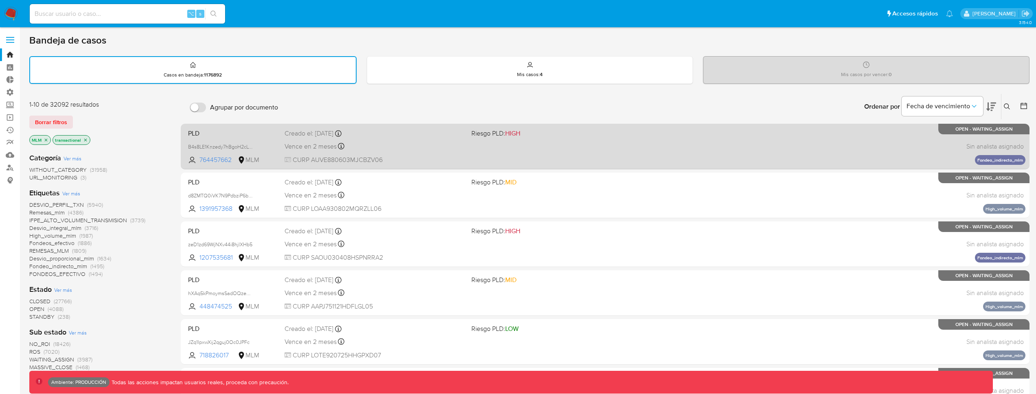
click at [564, 150] on div "PLD B4s8LE1Knzedy7hBgoH2cLWh 764457662 MLM Riesgo PLD: HIGH Creado el: [DATE] C…" at bounding box center [605, 146] width 841 height 41
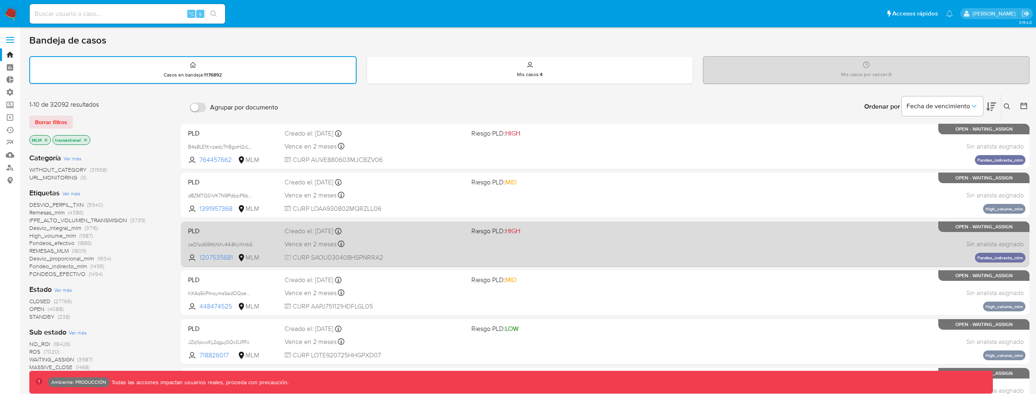
click at [546, 230] on span "Riesgo PLD: HIGH" at bounding box center [562, 230] width 180 height 11
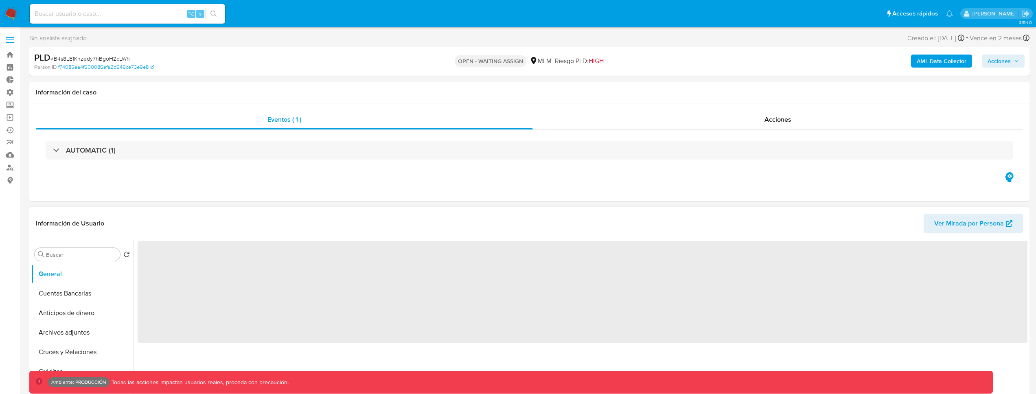
scroll to position [162, 0]
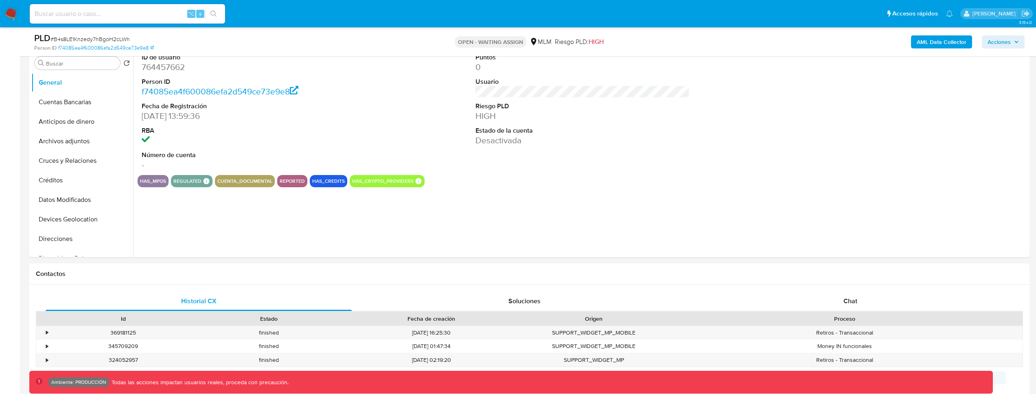
select select "10"
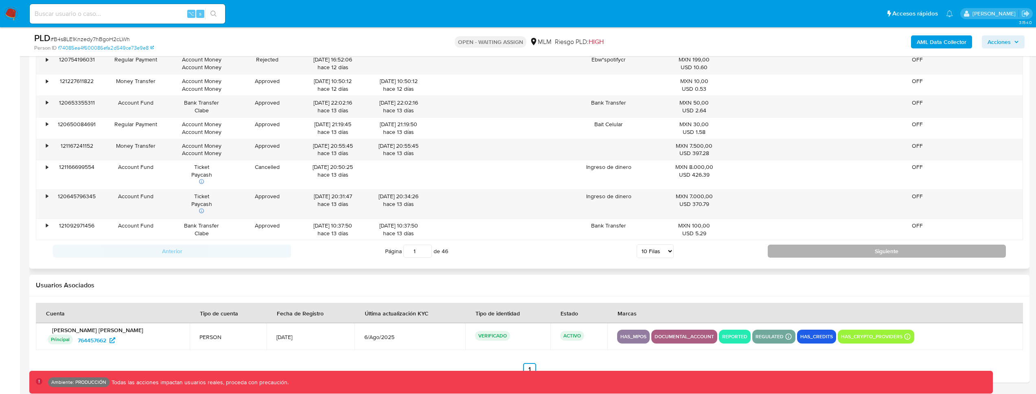
click at [851, 249] on button "Siguiente" at bounding box center [887, 251] width 238 height 13
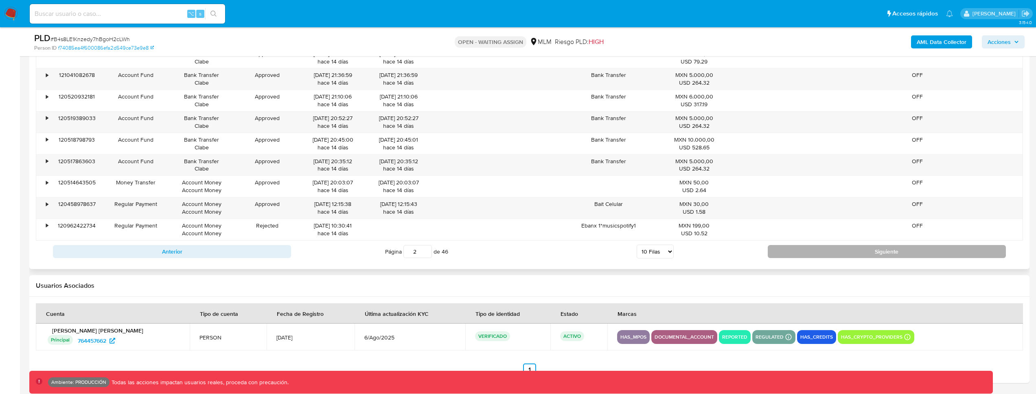
click at [807, 250] on button "Siguiente" at bounding box center [887, 251] width 238 height 13
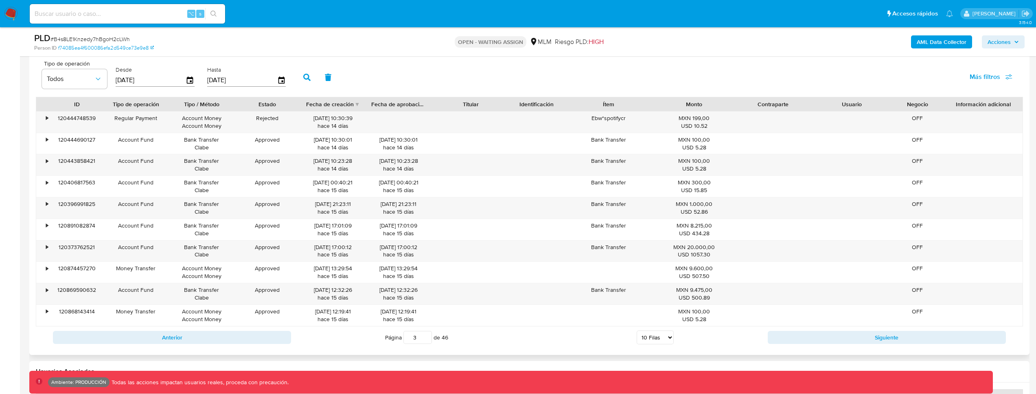
scroll to position [875, 0]
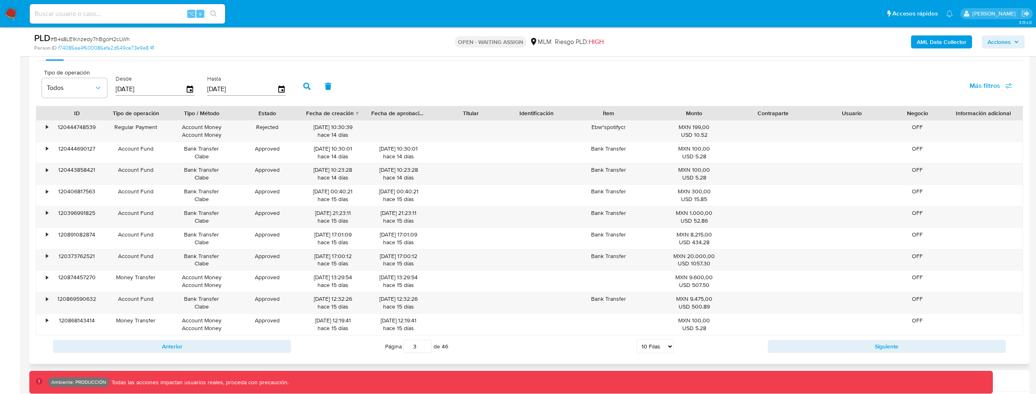
click at [869, 338] on div "Anterior Página 3 de 46 5 [PERSON_NAME] 10 [PERSON_NAME] 20 [PERSON_NAME] 25 [P…" at bounding box center [529, 347] width 987 height 22
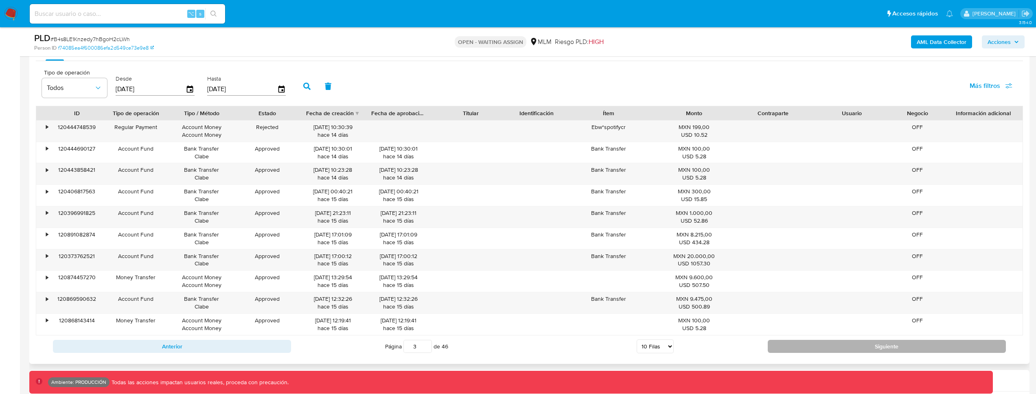
click at [867, 342] on button "Siguiente" at bounding box center [887, 346] width 238 height 13
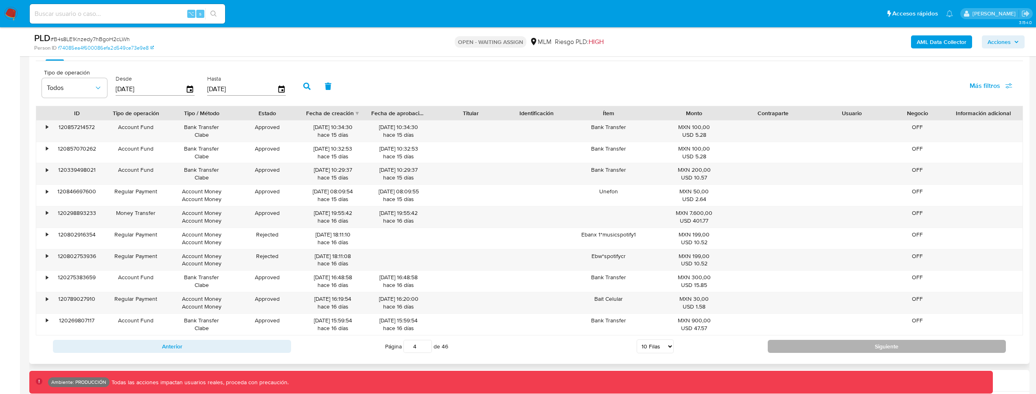
click at [887, 351] on button "Siguiente" at bounding box center [887, 346] width 238 height 13
click at [885, 350] on button "Siguiente" at bounding box center [887, 346] width 238 height 13
click at [884, 352] on button "Siguiente" at bounding box center [887, 346] width 238 height 13
click at [883, 351] on button "Siguiente" at bounding box center [887, 346] width 238 height 13
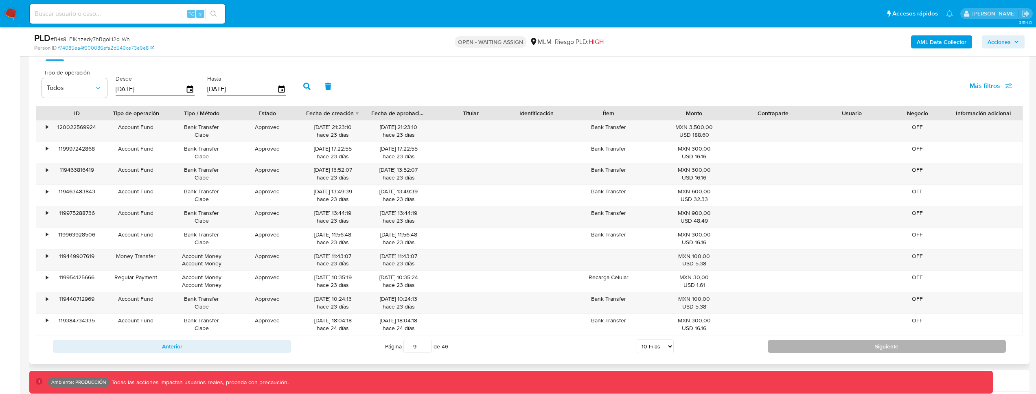
click at [883, 351] on button "Siguiente" at bounding box center [887, 346] width 238 height 13
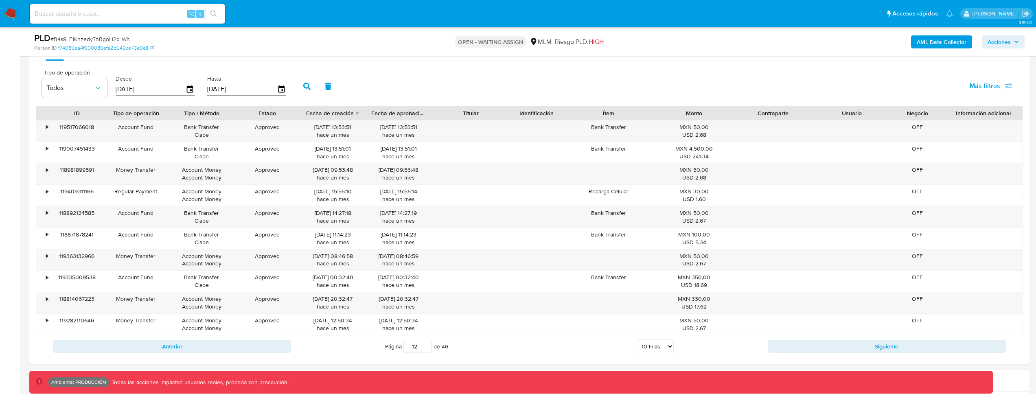
click at [883, 351] on button "Siguiente" at bounding box center [887, 346] width 238 height 13
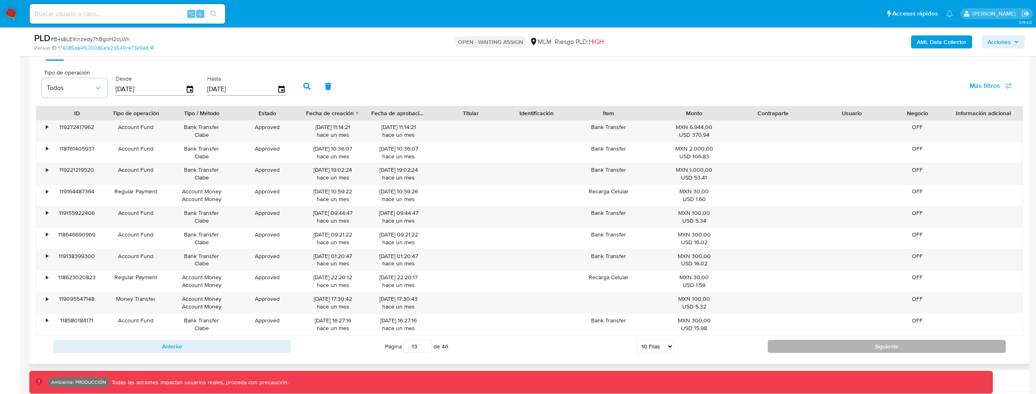
click at [883, 347] on button "Siguiente" at bounding box center [887, 346] width 238 height 13
type input "14"
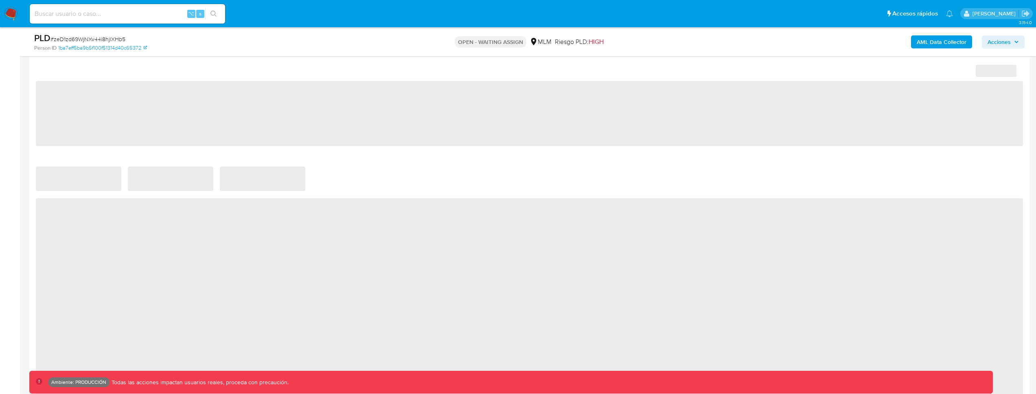
select select "10"
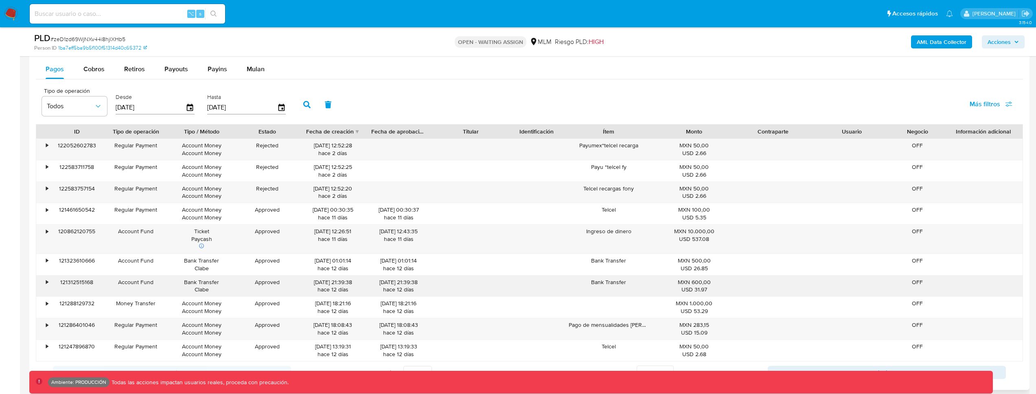
scroll to position [875, 0]
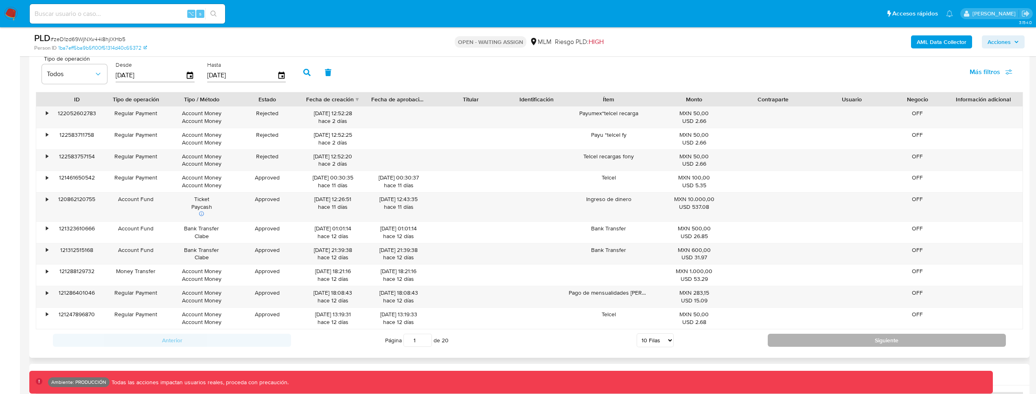
click at [839, 341] on button "Siguiente" at bounding box center [887, 340] width 238 height 13
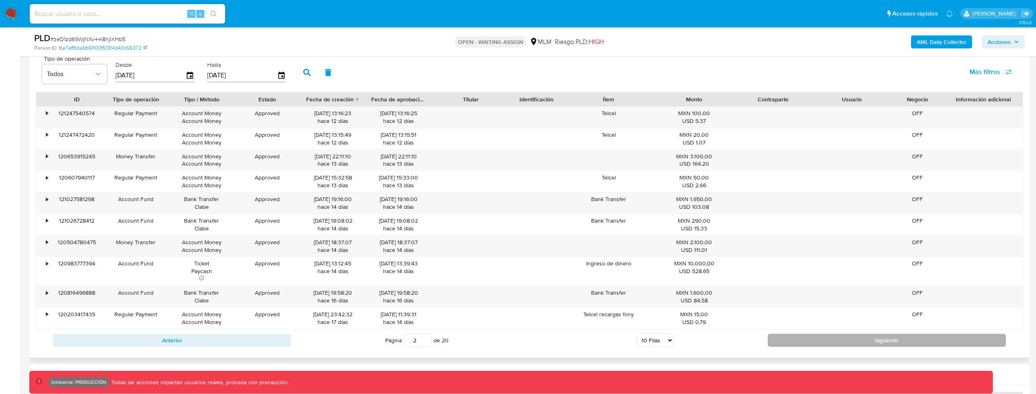
click at [839, 341] on button "Siguiente" at bounding box center [887, 340] width 238 height 13
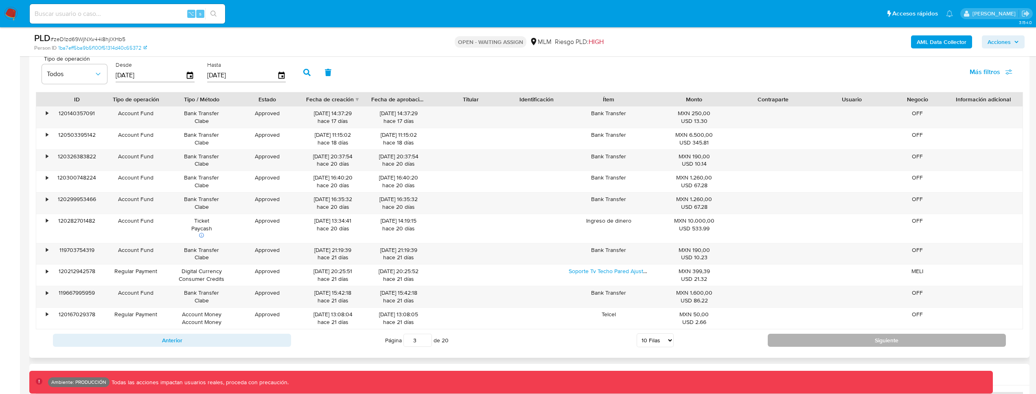
click at [839, 341] on button "Siguiente" at bounding box center [887, 340] width 238 height 13
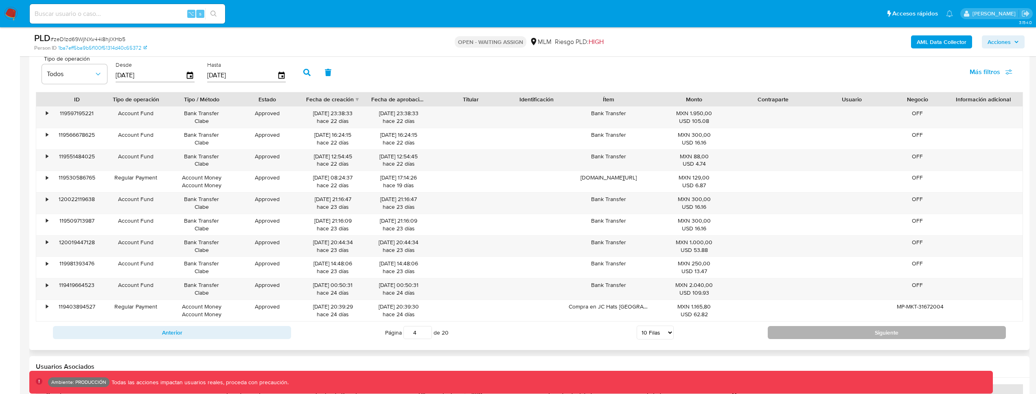
click at [839, 341] on div "Anterior Página 4 de 20 5 [PERSON_NAME] 10 [PERSON_NAME] 20 [PERSON_NAME] 25 [P…" at bounding box center [529, 333] width 987 height 22
click at [842, 338] on button "Siguiente" at bounding box center [887, 332] width 238 height 13
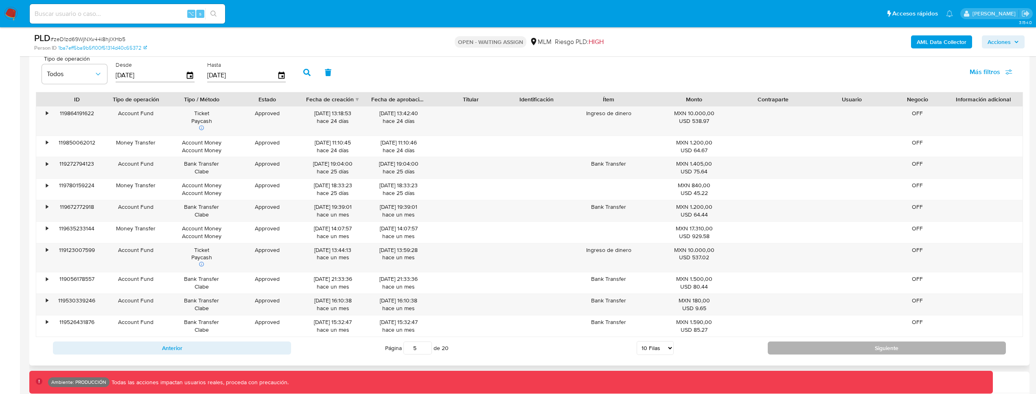
click at [842, 338] on div "Anterior Página 5 de 20 5 [PERSON_NAME] 10 [PERSON_NAME] 20 [PERSON_NAME] 25 [P…" at bounding box center [529, 348] width 987 height 22
click at [842, 342] on button "Siguiente" at bounding box center [887, 348] width 238 height 13
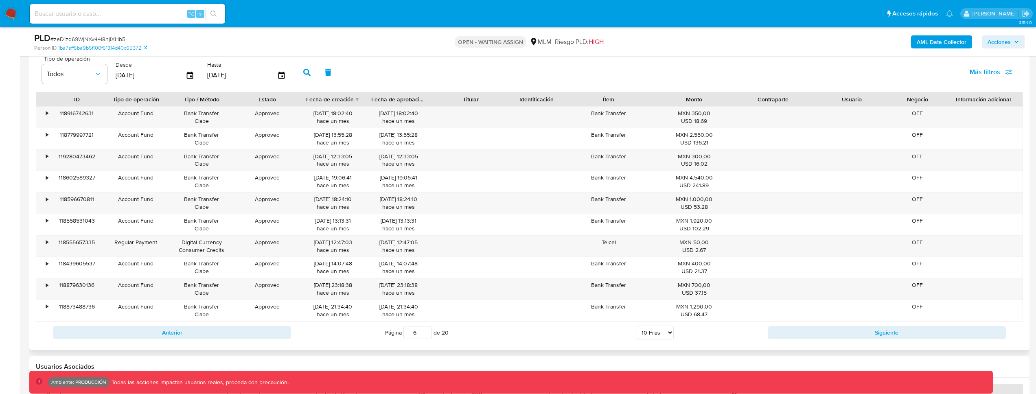
click at [842, 342] on div "Anterior Página 6 de 20 5 [PERSON_NAME] 10 [PERSON_NAME] 20 [PERSON_NAME] 25 [P…" at bounding box center [529, 333] width 987 height 22
click at [847, 335] on button "Siguiente" at bounding box center [887, 332] width 238 height 13
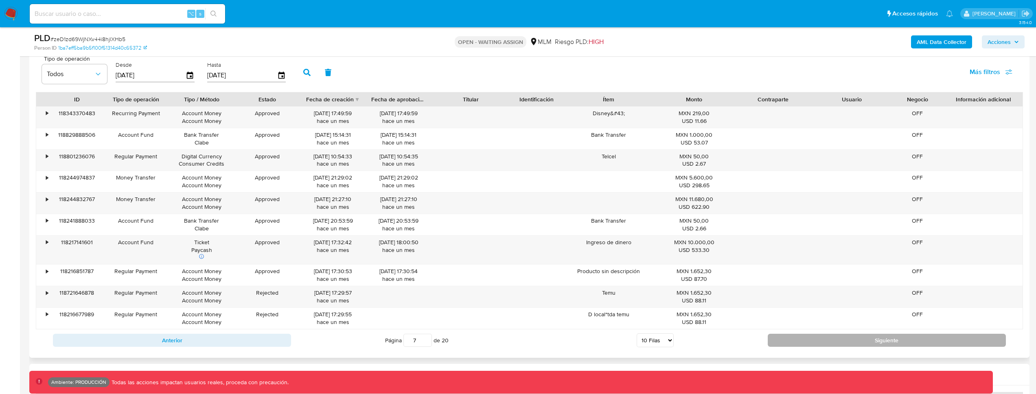
click at [847, 334] on button "Siguiente" at bounding box center [887, 340] width 238 height 13
type input "8"
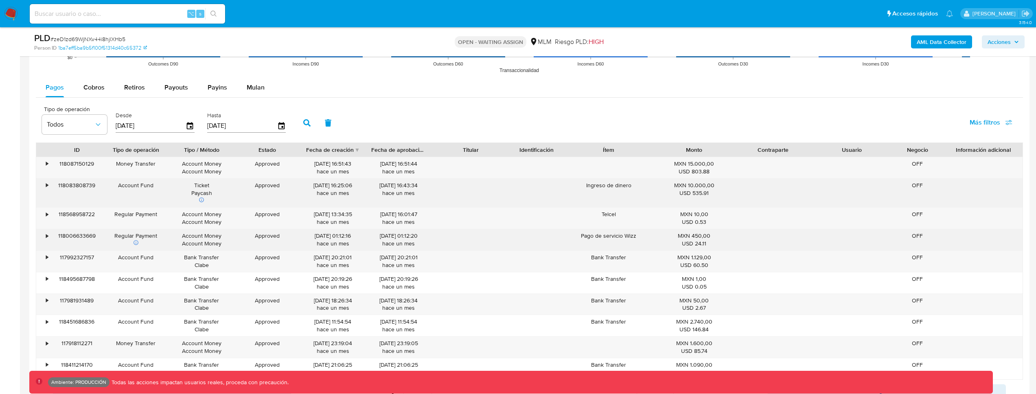
scroll to position [811, 0]
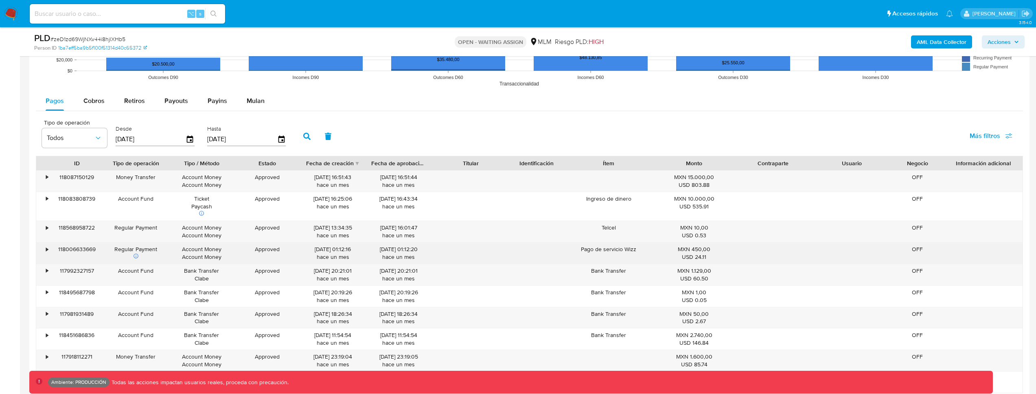
click at [87, 250] on div "118006633669" at bounding box center [76, 253] width 53 height 21
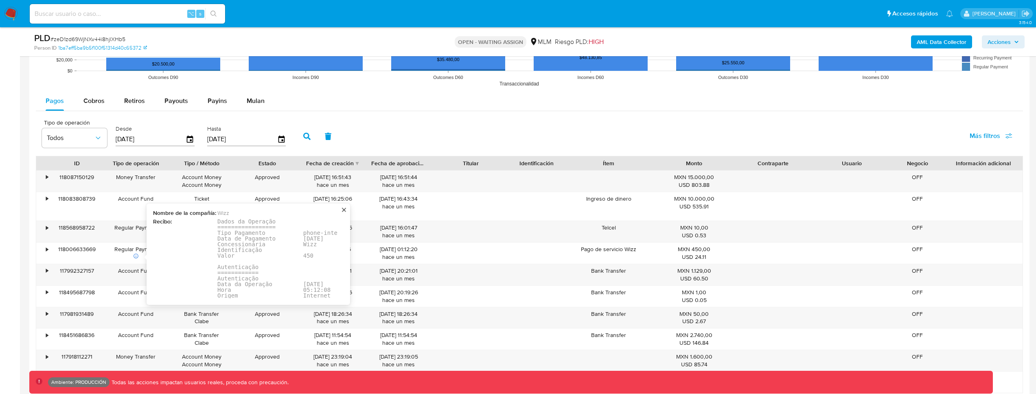
scroll to position [0, 0]
click at [75, 249] on div "118006633669" at bounding box center [76, 253] width 53 height 21
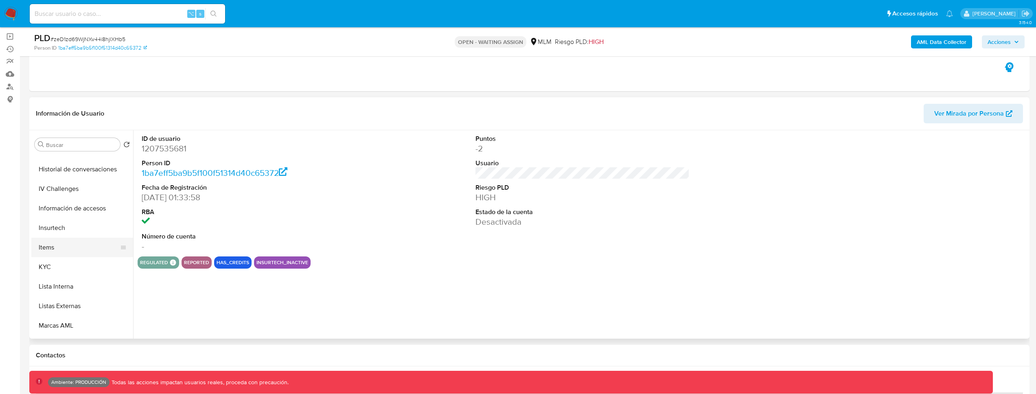
scroll to position [270, 0]
click at [62, 269] on button "KYC" at bounding box center [78, 266] width 95 height 20
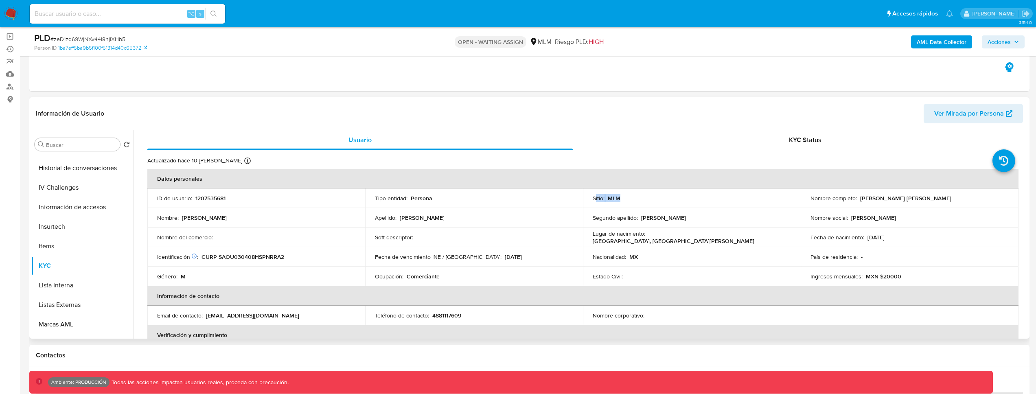
drag, startPoint x: 625, startPoint y: 200, endPoint x: 593, endPoint y: 200, distance: 32.6
click at [593, 200] on div "Sitio : MLM" at bounding box center [692, 198] width 198 height 7
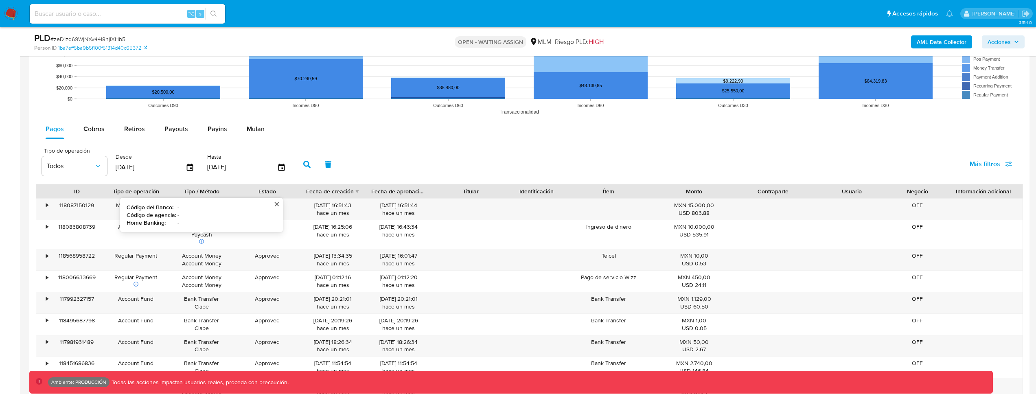
scroll to position [736, 0]
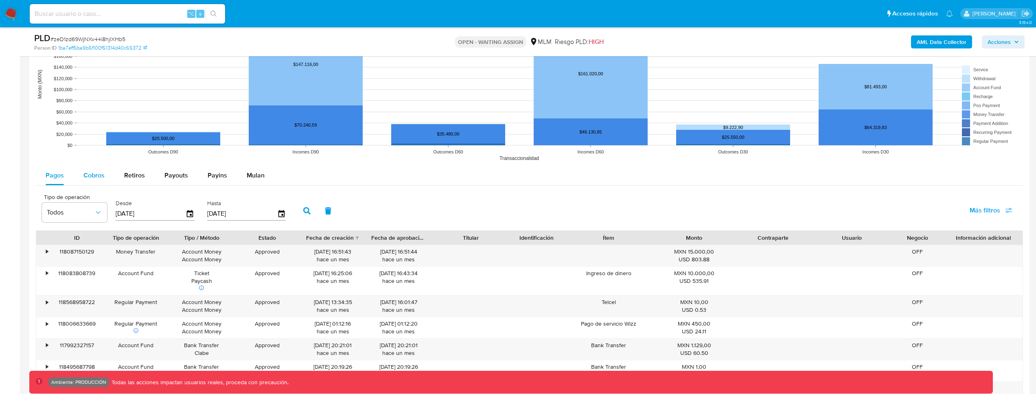
click at [97, 180] on div "Cobros" at bounding box center [93, 176] width 21 height 20
select select "10"
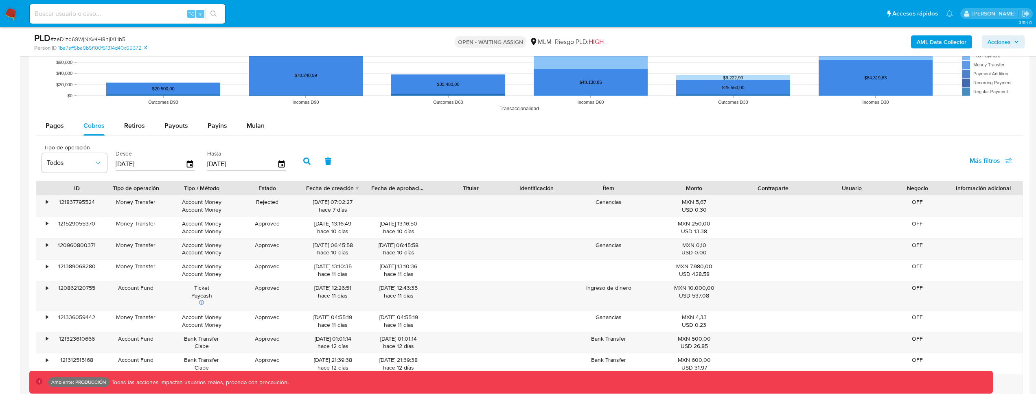
scroll to position [785, 0]
click at [101, 10] on input at bounding box center [127, 14] width 195 height 11
type input "f"
type input "fravega"
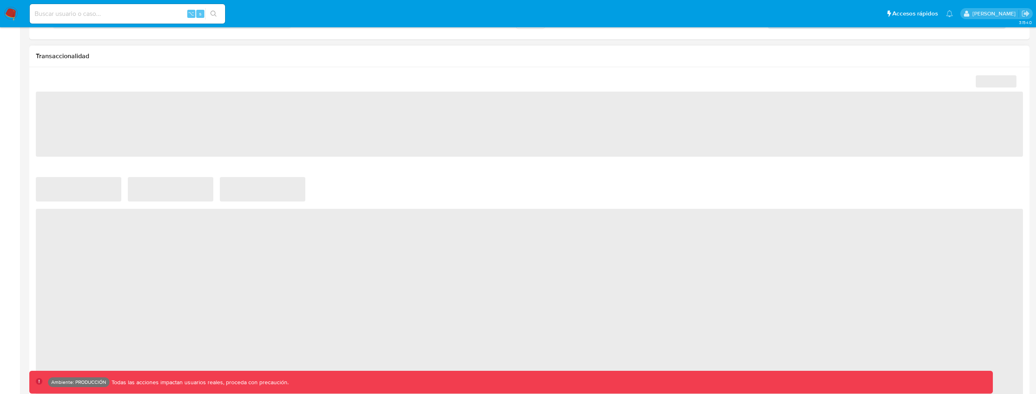
scroll to position [419, 0]
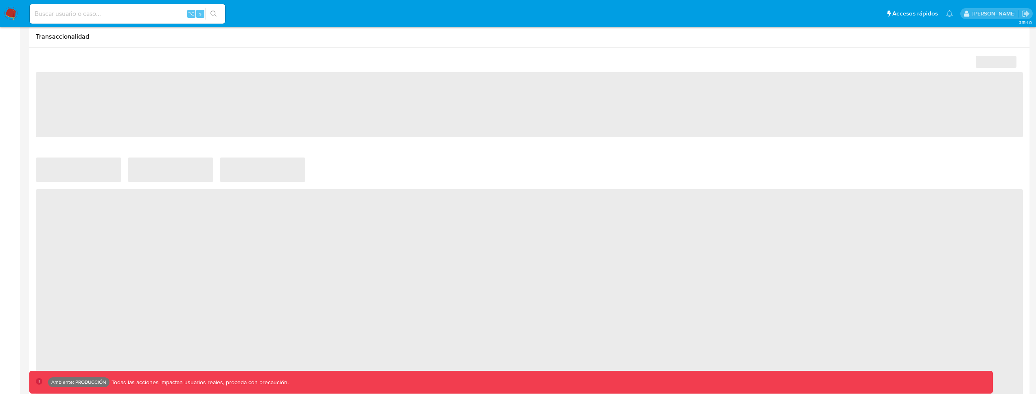
select select "10"
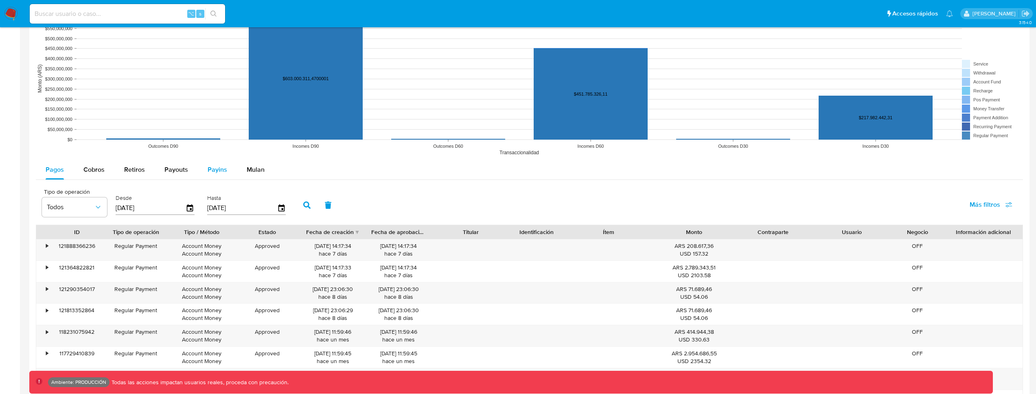
scroll to position [666, 0]
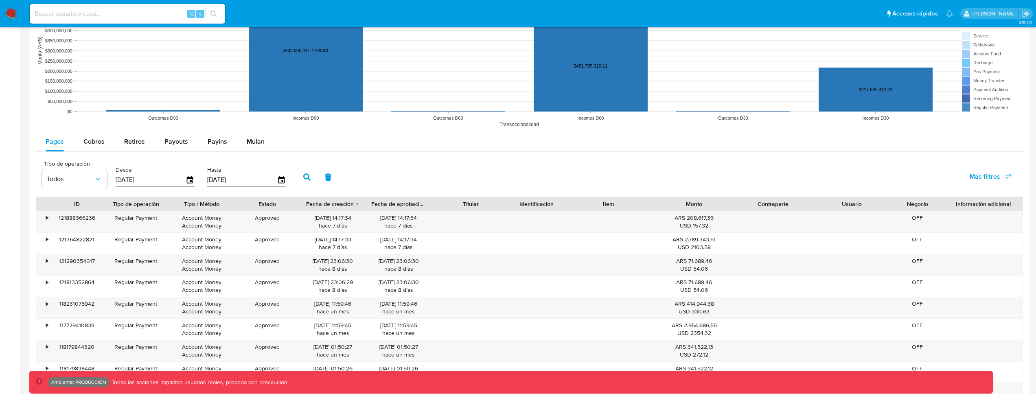
click at [107, 152] on div "Pagos Cobros Retiros Payouts Payins Mulan Tipo de operación Todos Desde [DATE] …" at bounding box center [529, 290] width 987 height 316
click at [105, 150] on button "Cobros" at bounding box center [94, 142] width 41 height 20
select select "10"
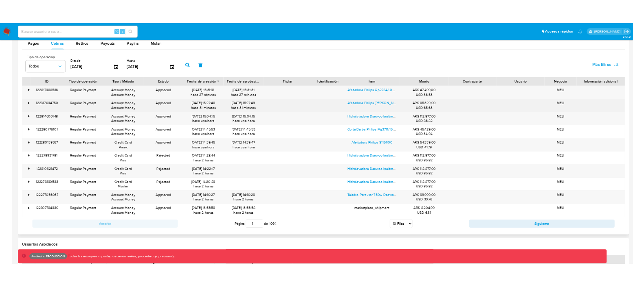
scroll to position [779, 0]
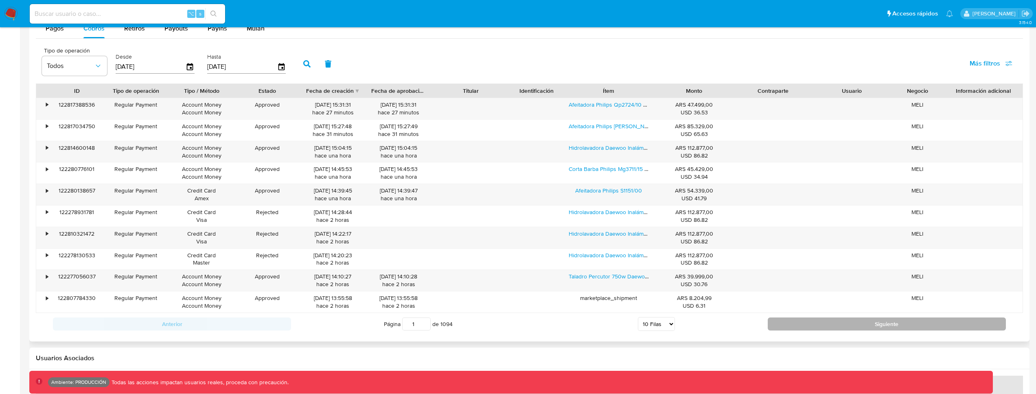
click at [787, 323] on button "Siguiente" at bounding box center [887, 324] width 238 height 13
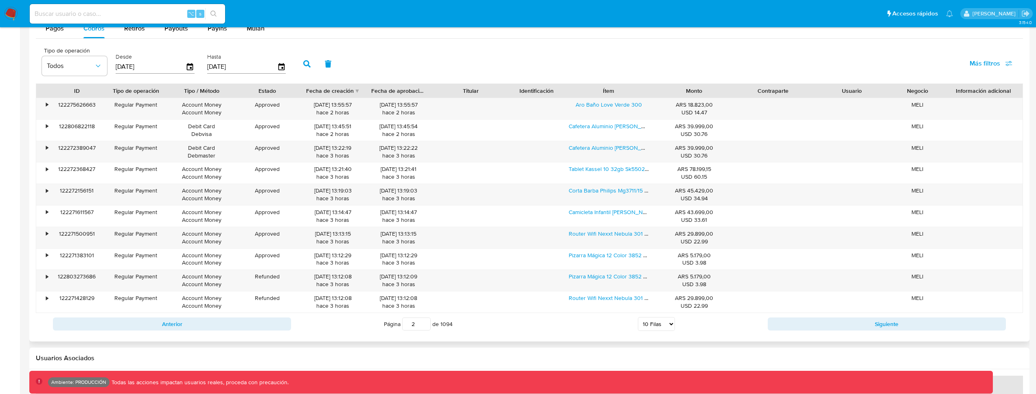
click at [830, 331] on div "Anterior Página 2 de 1094 5 [PERSON_NAME] 10 [PERSON_NAME] 20 [PERSON_NAME] 25 …" at bounding box center [529, 324] width 987 height 22
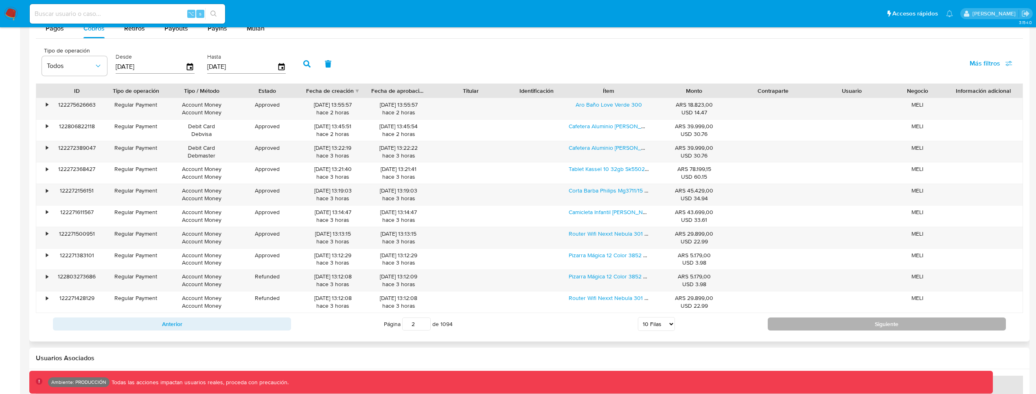
click at [830, 326] on button "Siguiente" at bounding box center [887, 324] width 238 height 13
type input "3"
